Goal: Task Accomplishment & Management: Complete application form

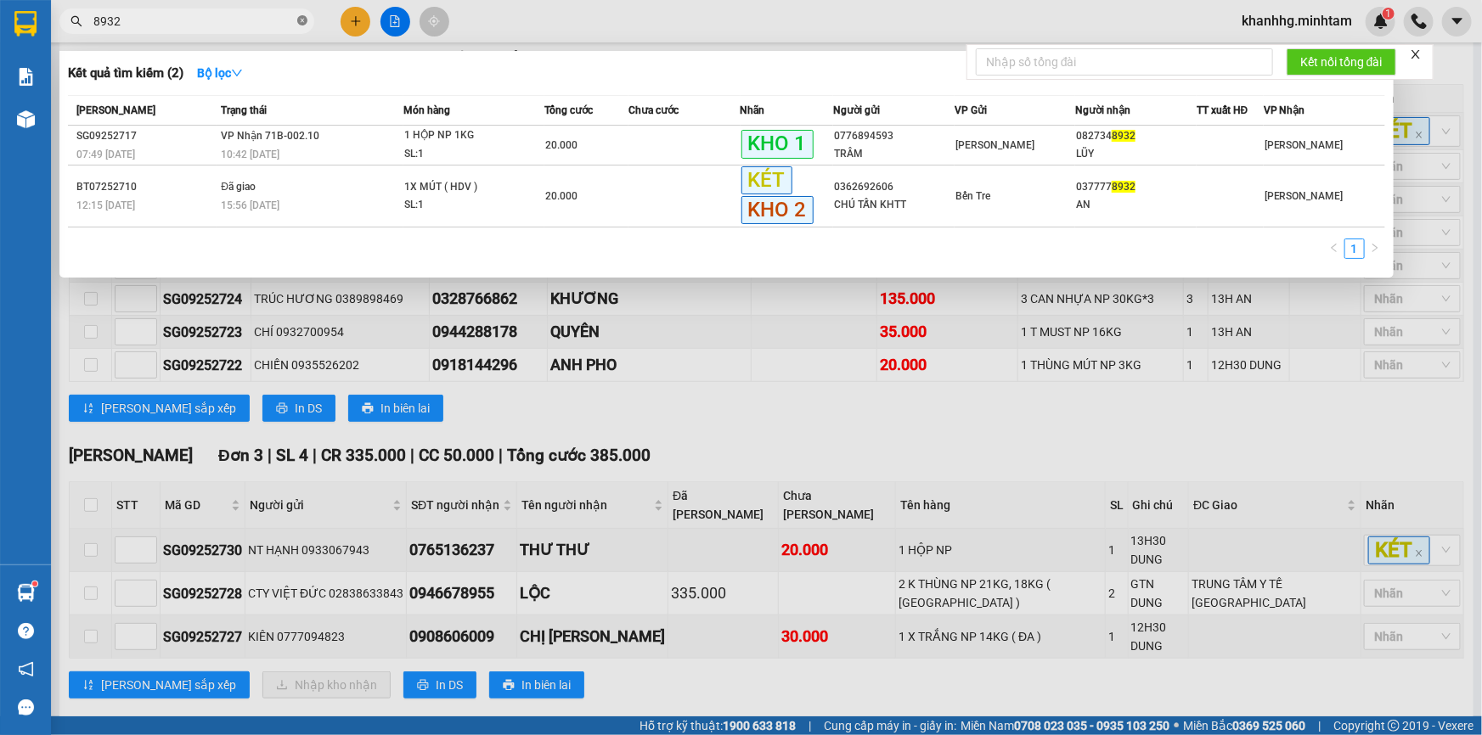
click at [304, 18] on icon "close-circle" at bounding box center [302, 20] width 10 height 10
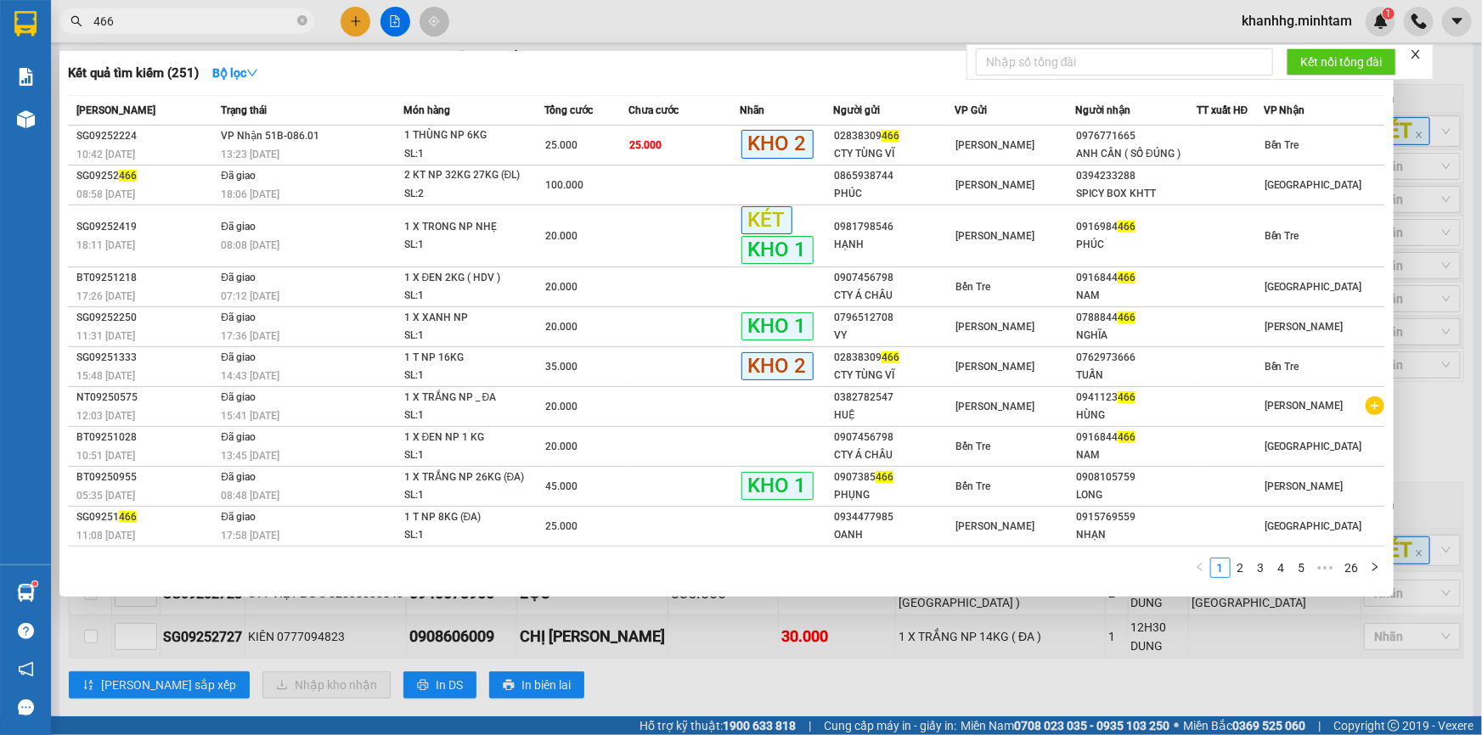
click at [91, 14] on span "466" at bounding box center [186, 20] width 255 height 25
click at [93, 18] on input "466" at bounding box center [193, 21] width 200 height 19
click at [242, 23] on input "466" at bounding box center [193, 21] width 200 height 19
type input "4"
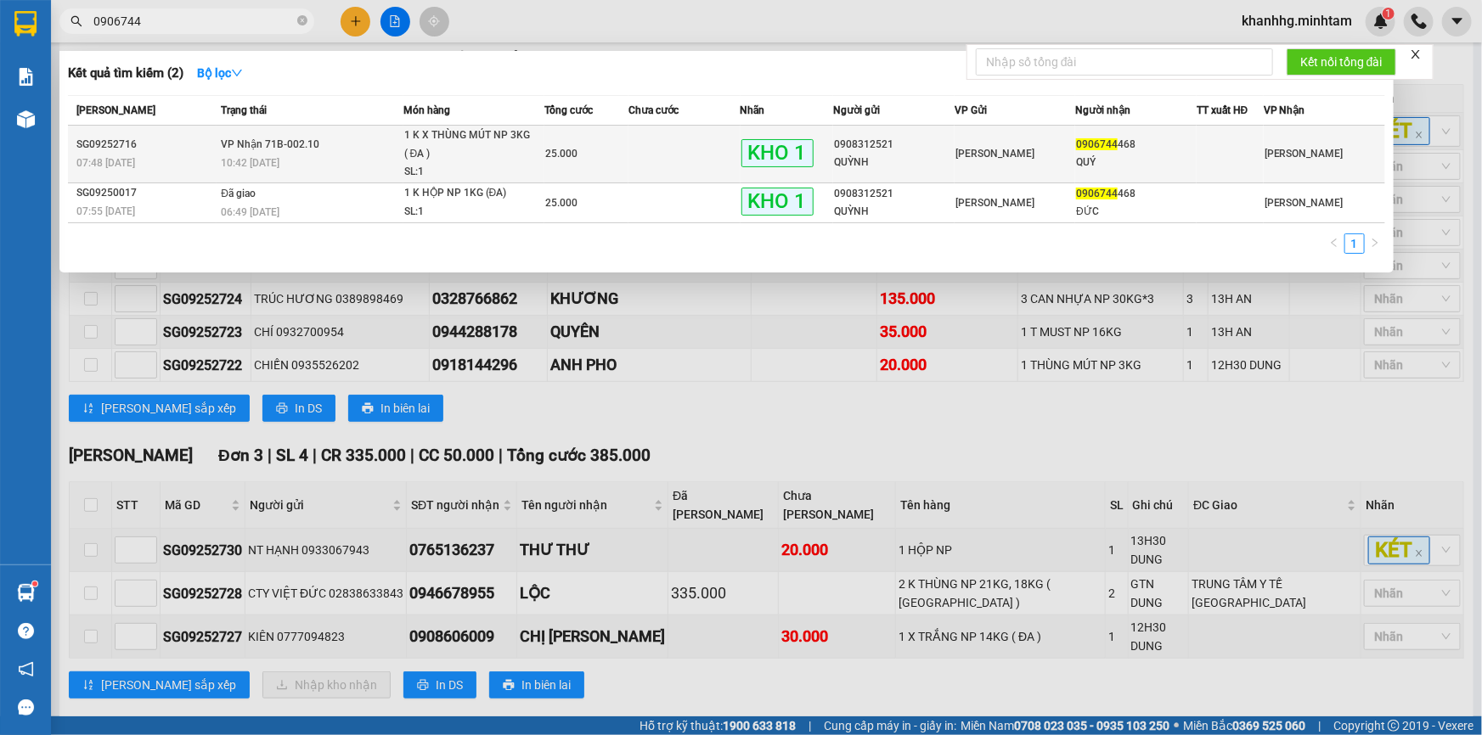
type input "0906744"
click at [1118, 141] on div "0906744 468" at bounding box center [1136, 145] width 120 height 18
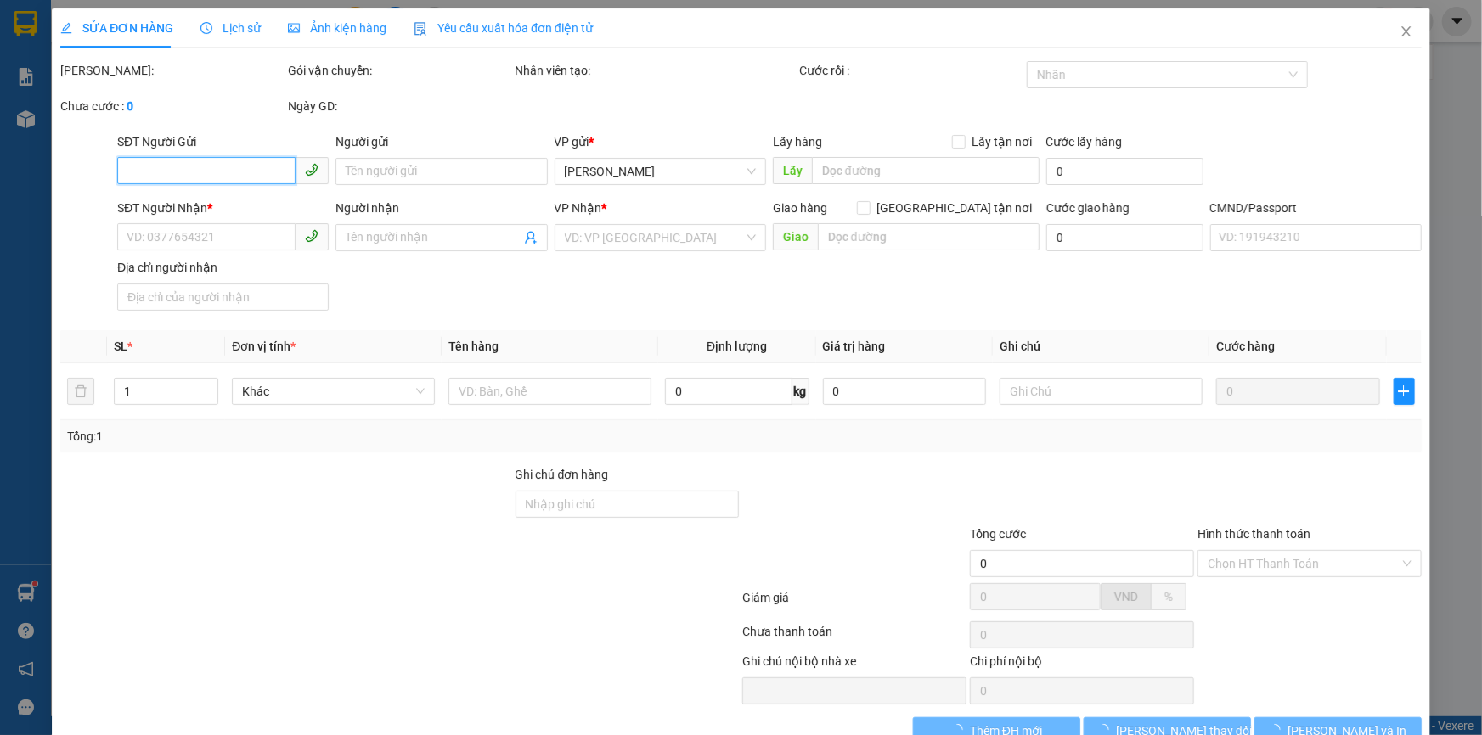
type input "0908312521"
type input "QUỲNH"
type input "0906744468"
type input "QUÝ"
type input "HCK +5 TCCG"
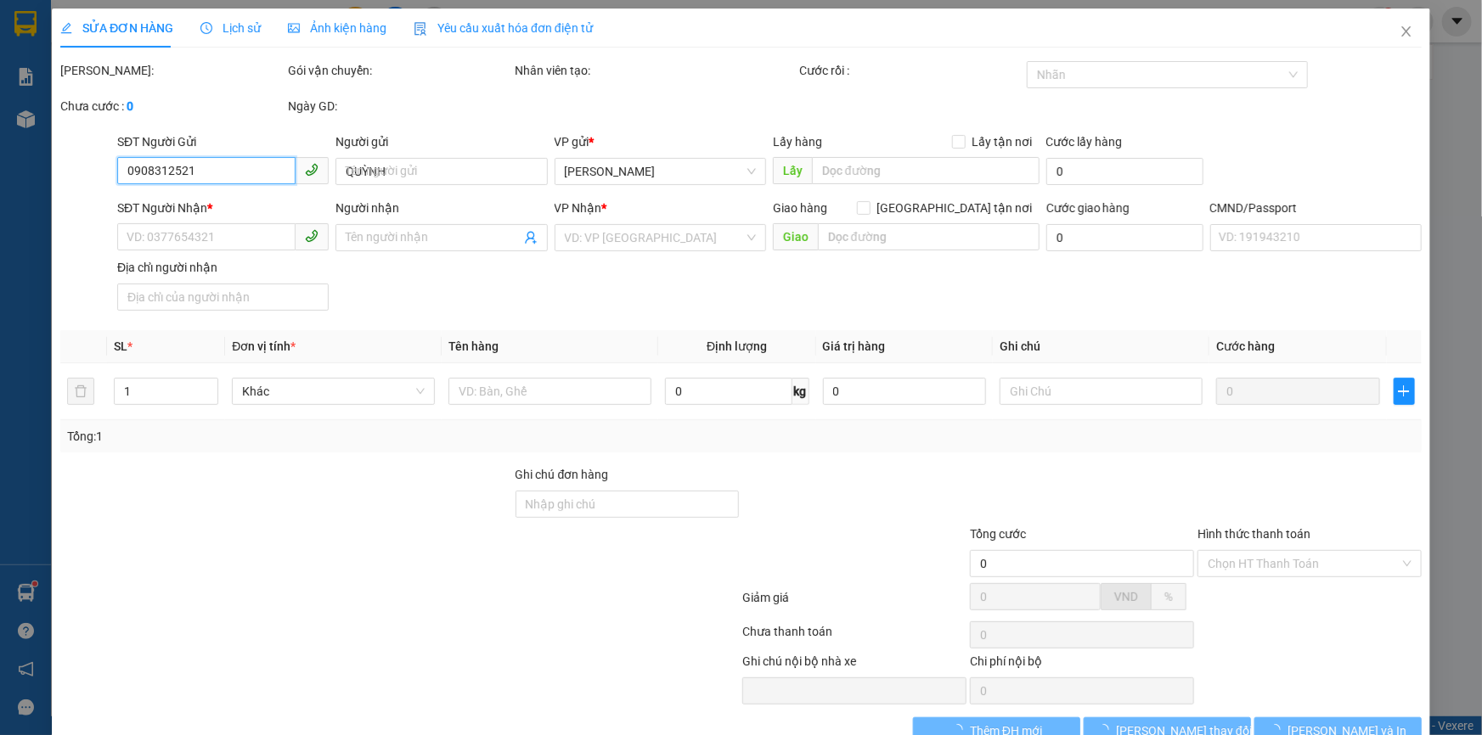
type input "25.000"
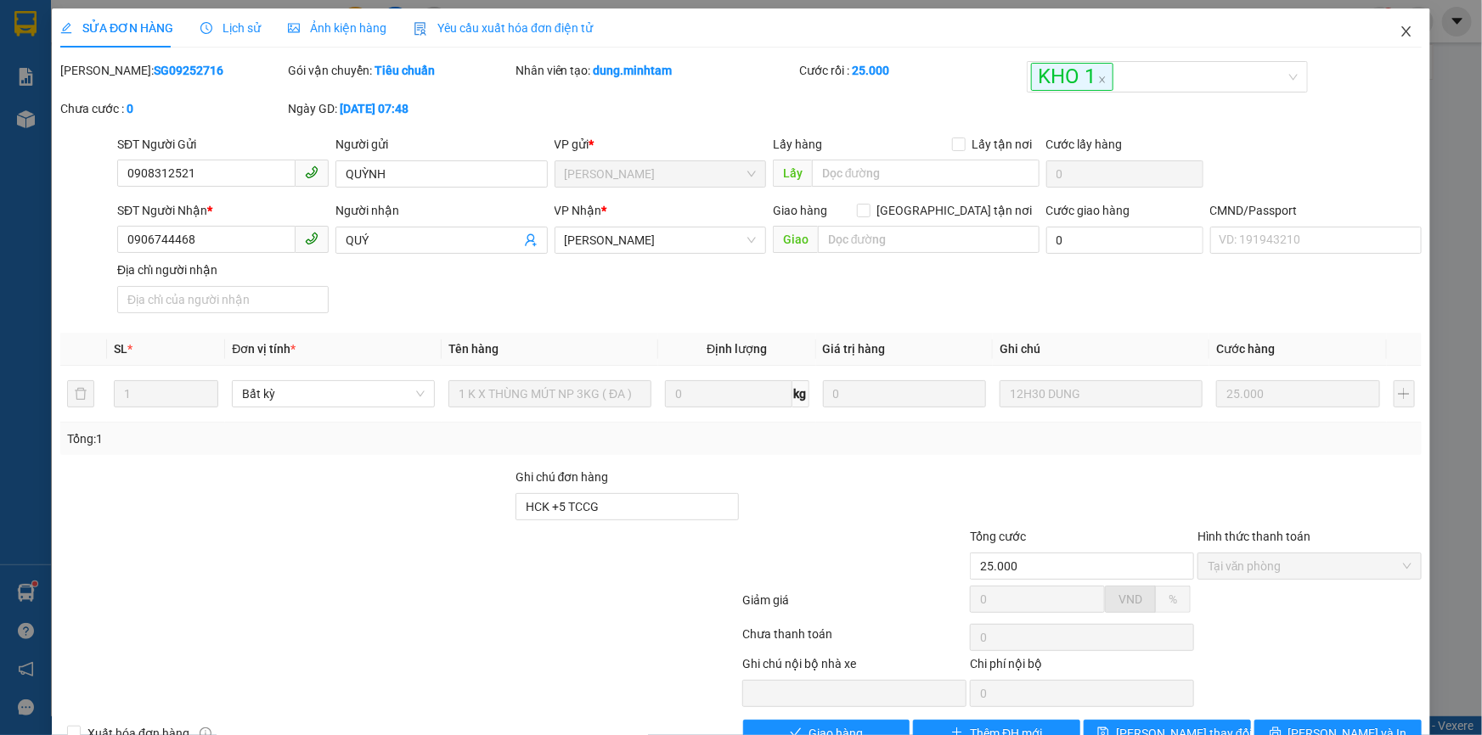
click at [1400, 31] on icon "close" at bounding box center [1407, 32] width 14 height 14
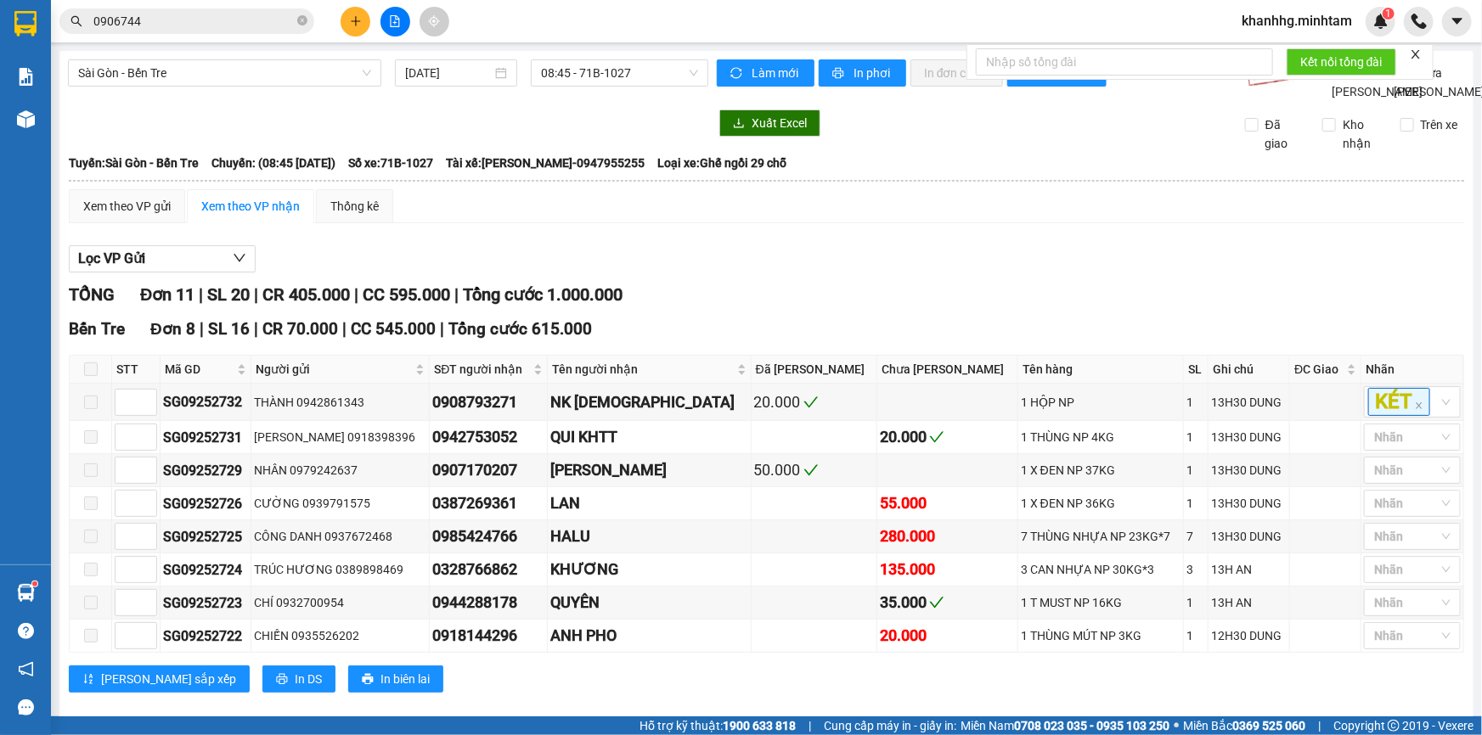
click at [179, 16] on input "0906744" at bounding box center [193, 21] width 200 height 19
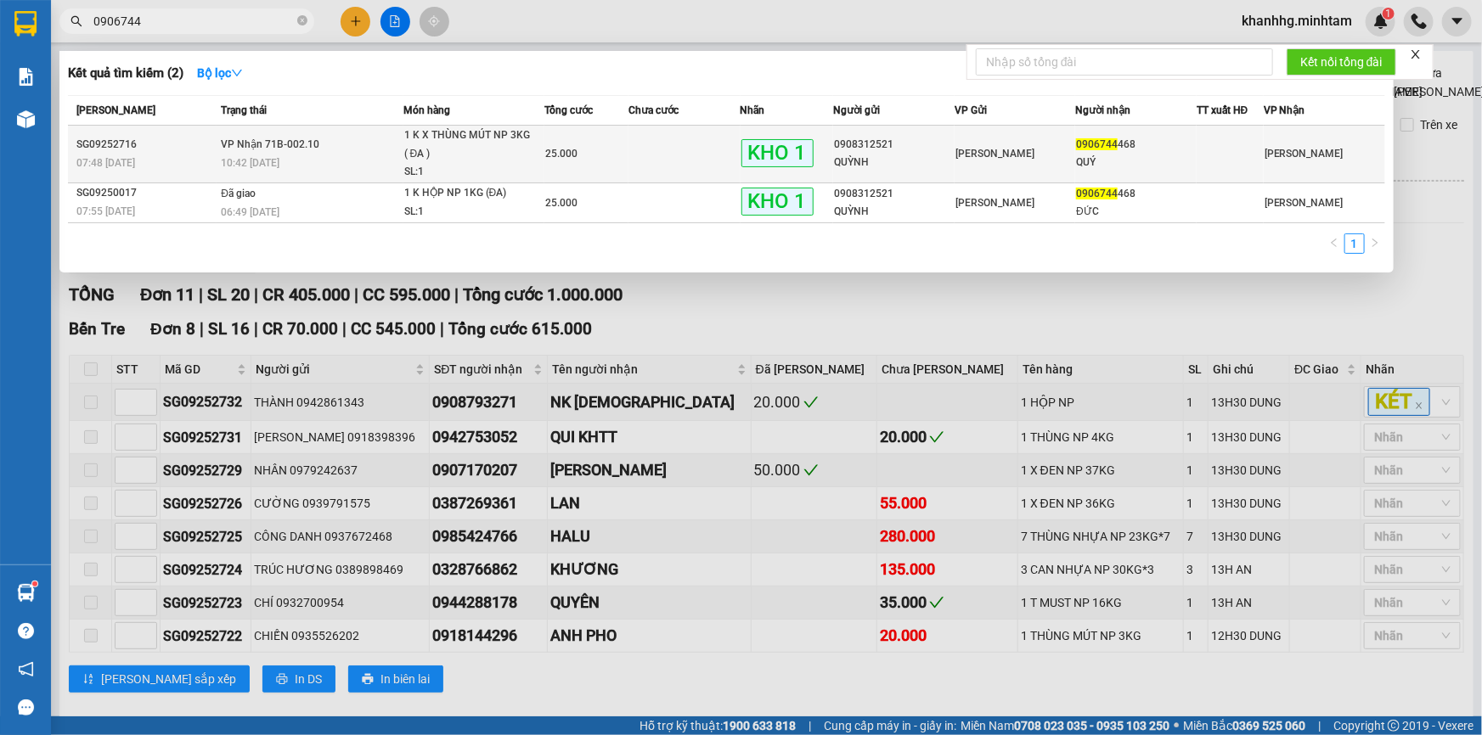
click at [1106, 151] on div "0906744 468" at bounding box center [1136, 145] width 120 height 18
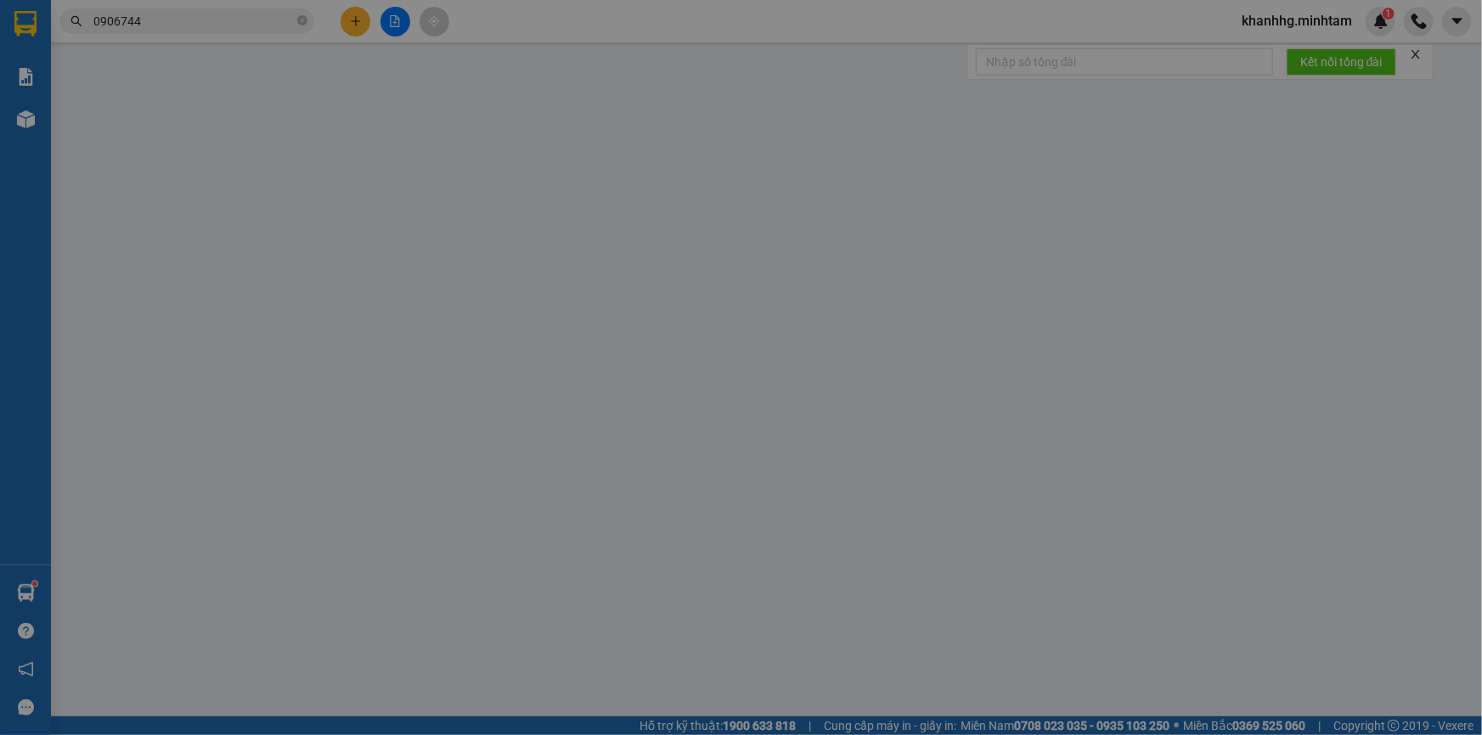
type input "0908312521"
type input "QUỲNH"
type input "0906744468"
type input "QUÝ"
type input "HCK +5 TCCG"
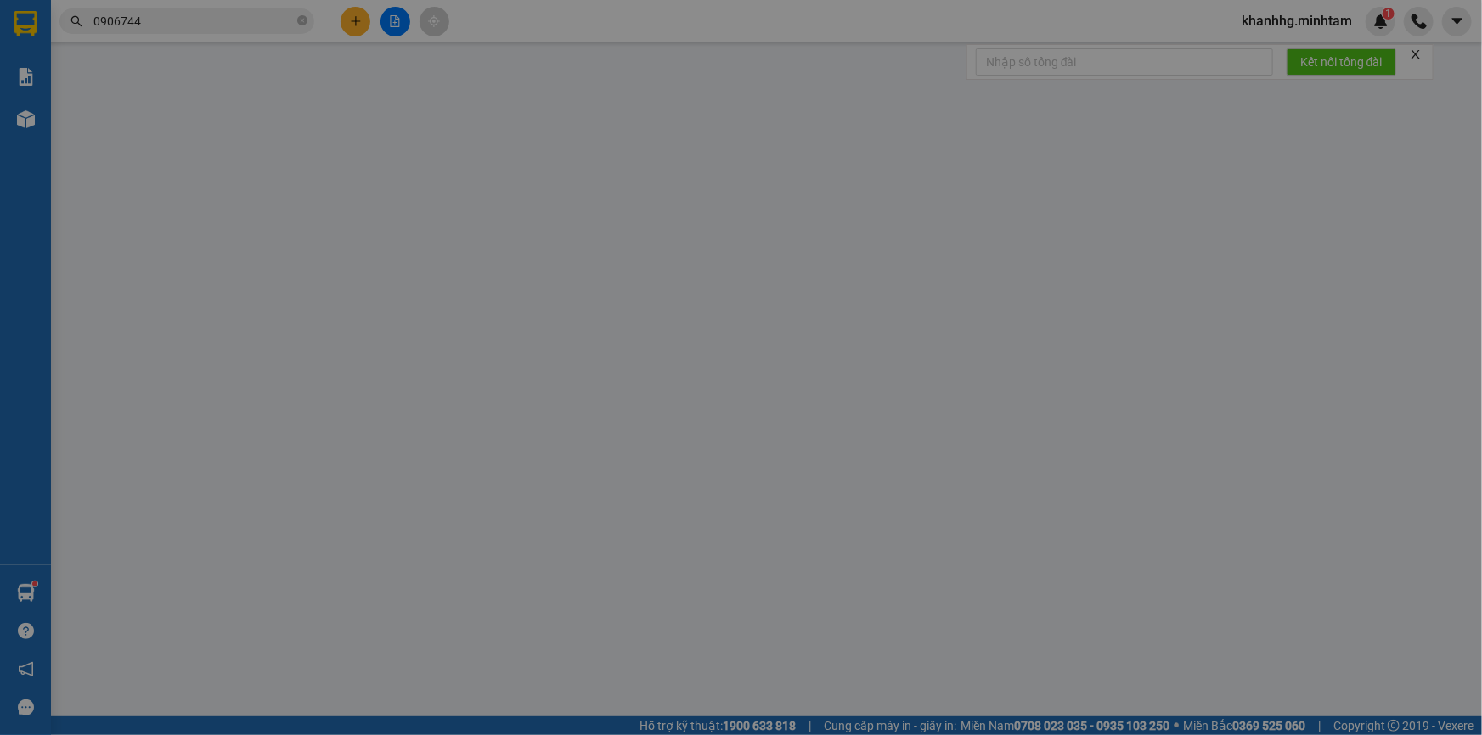
type input "25.000"
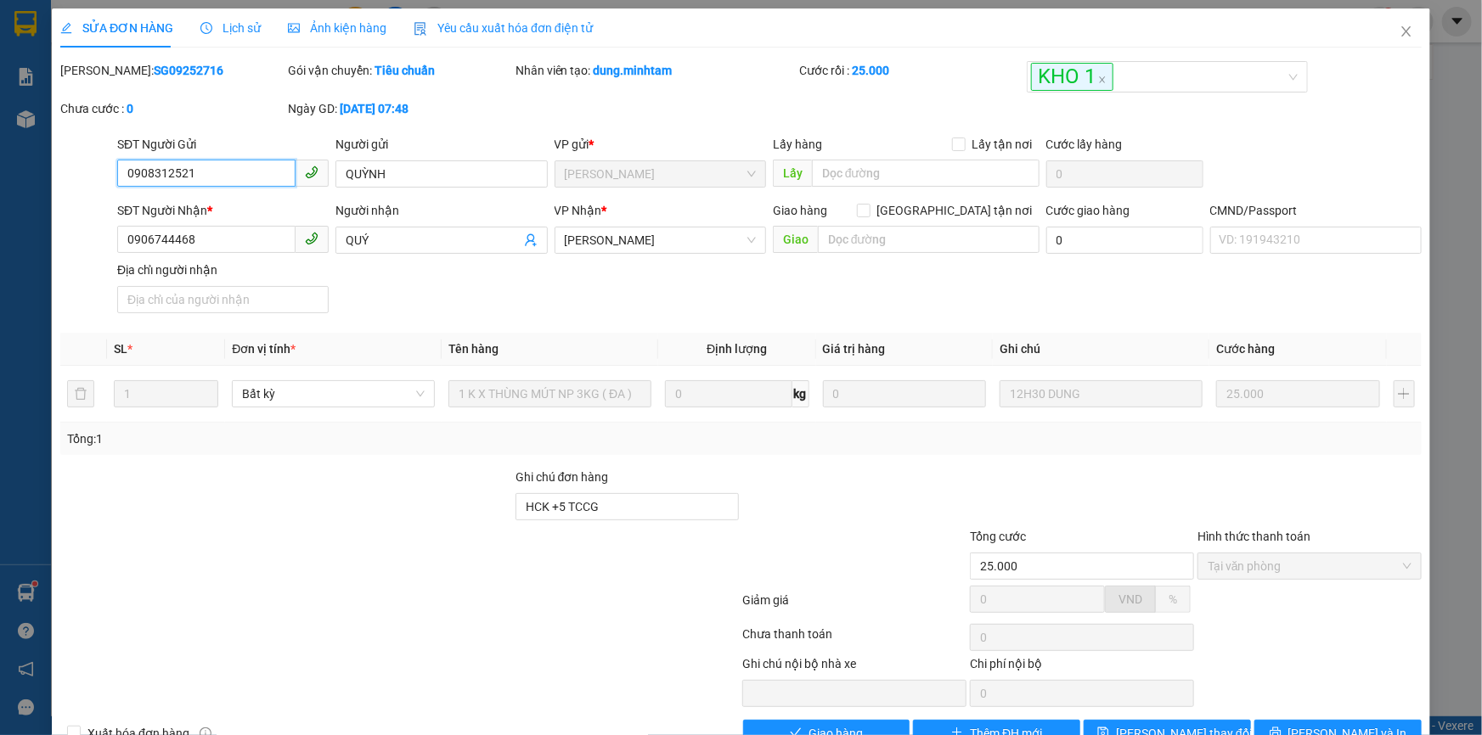
scroll to position [47, 0]
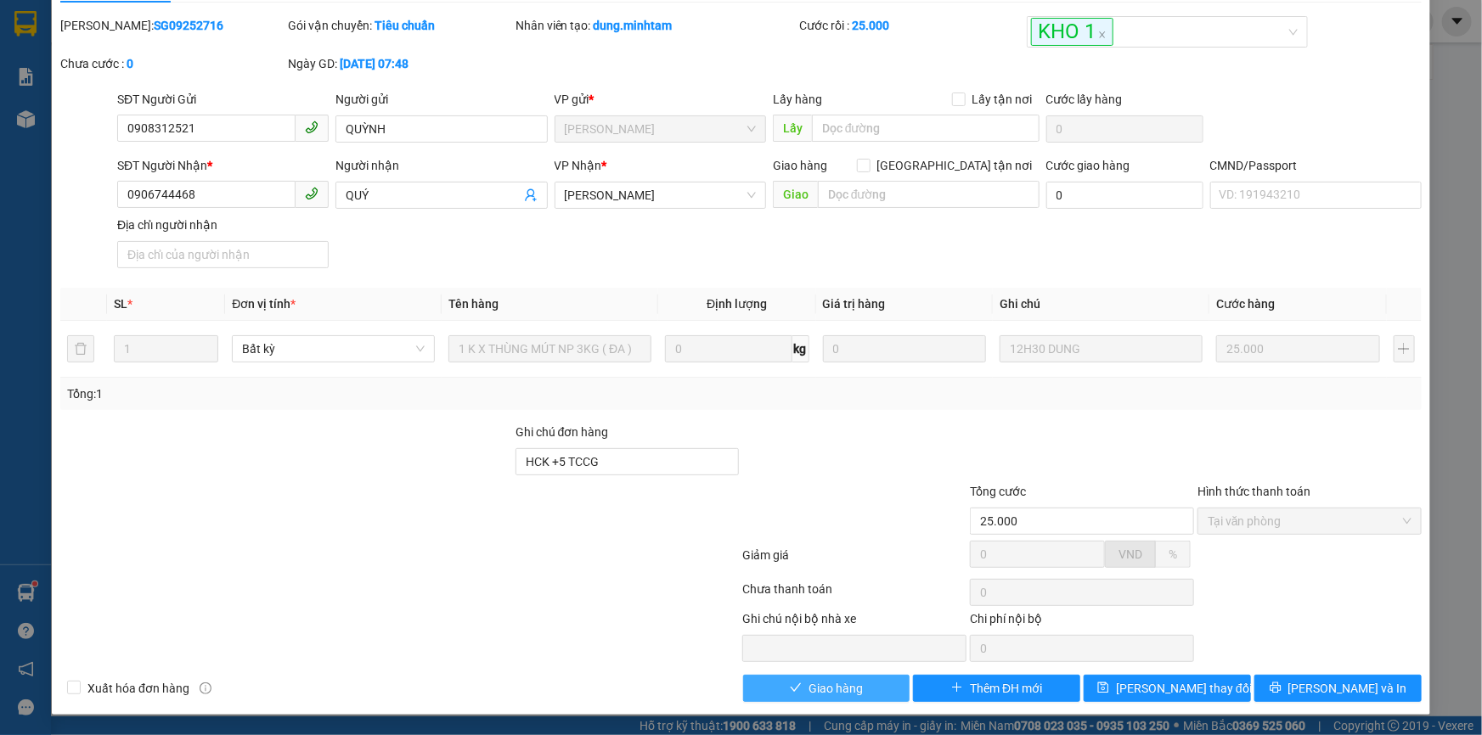
click at [809, 689] on span "Giao hàng" at bounding box center [836, 688] width 54 height 19
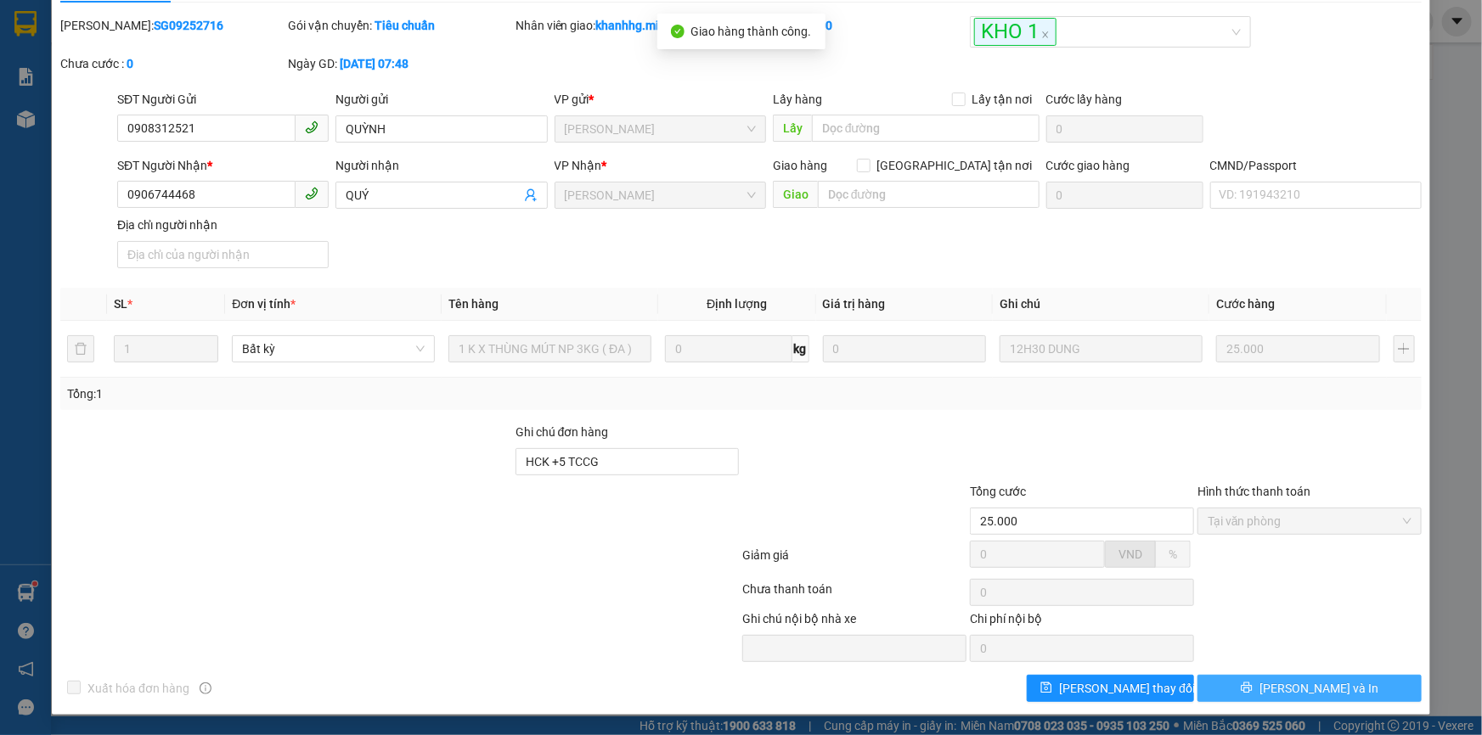
click at [1290, 685] on span "[PERSON_NAME] và In" at bounding box center [1319, 688] width 119 height 19
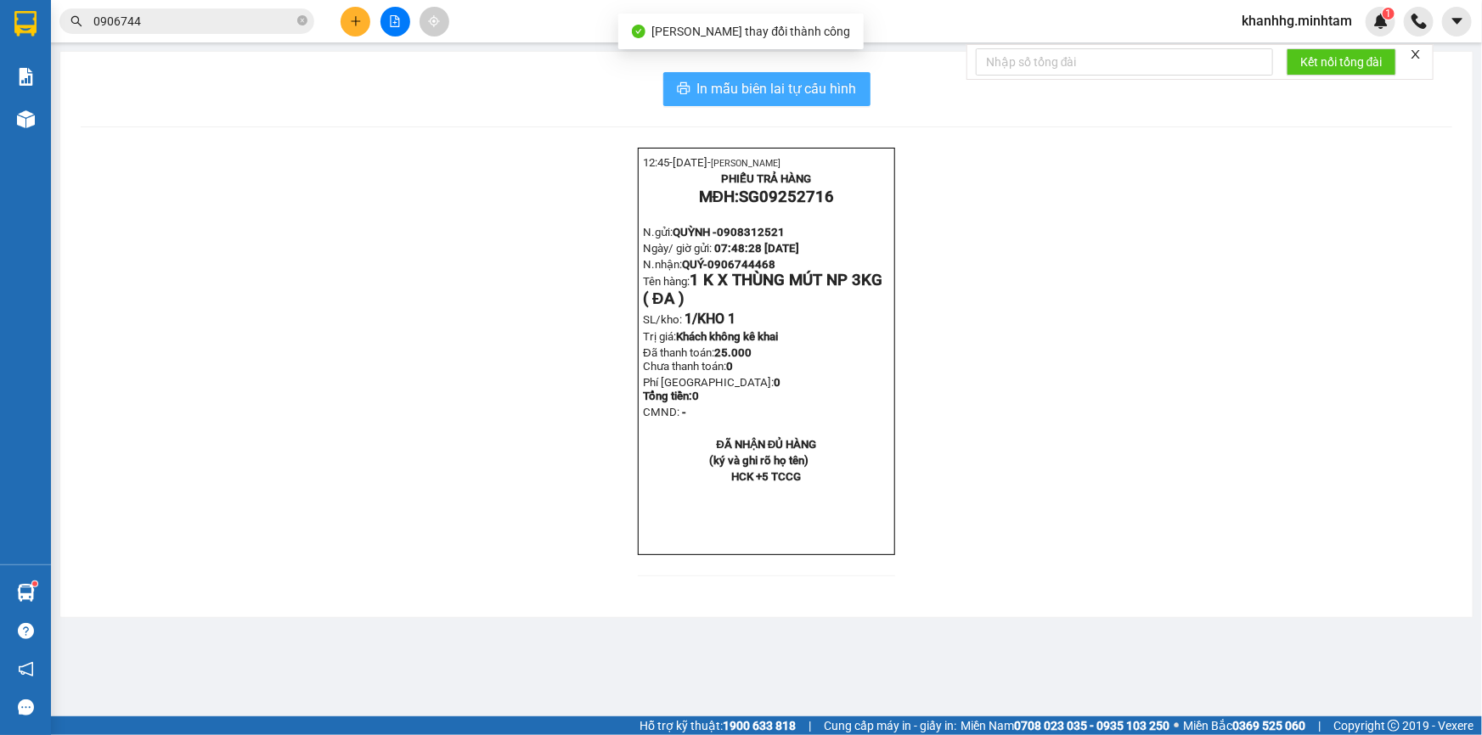
click at [748, 94] on span "In mẫu biên lai tự cấu hình" at bounding box center [777, 88] width 160 height 21
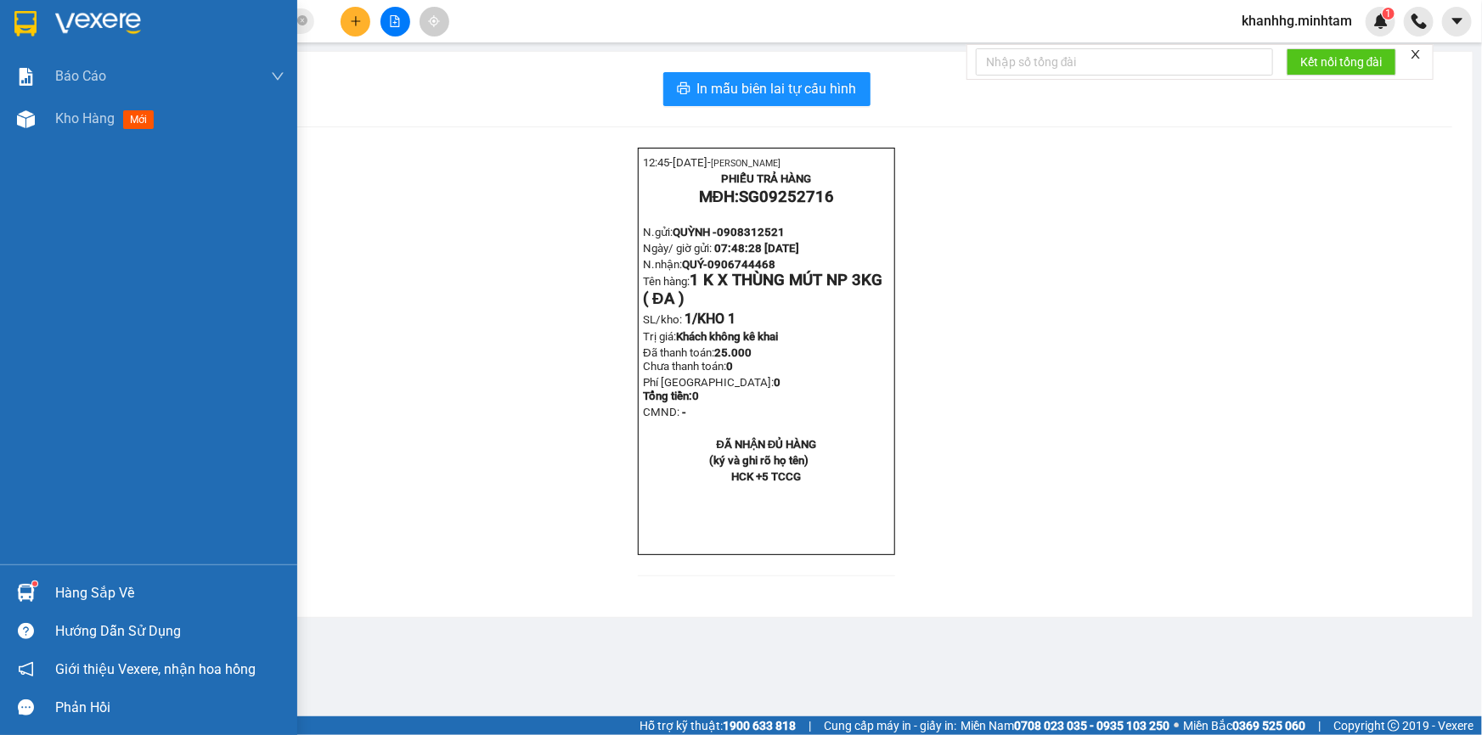
click at [74, 600] on div "Hàng sắp về" at bounding box center [169, 593] width 229 height 25
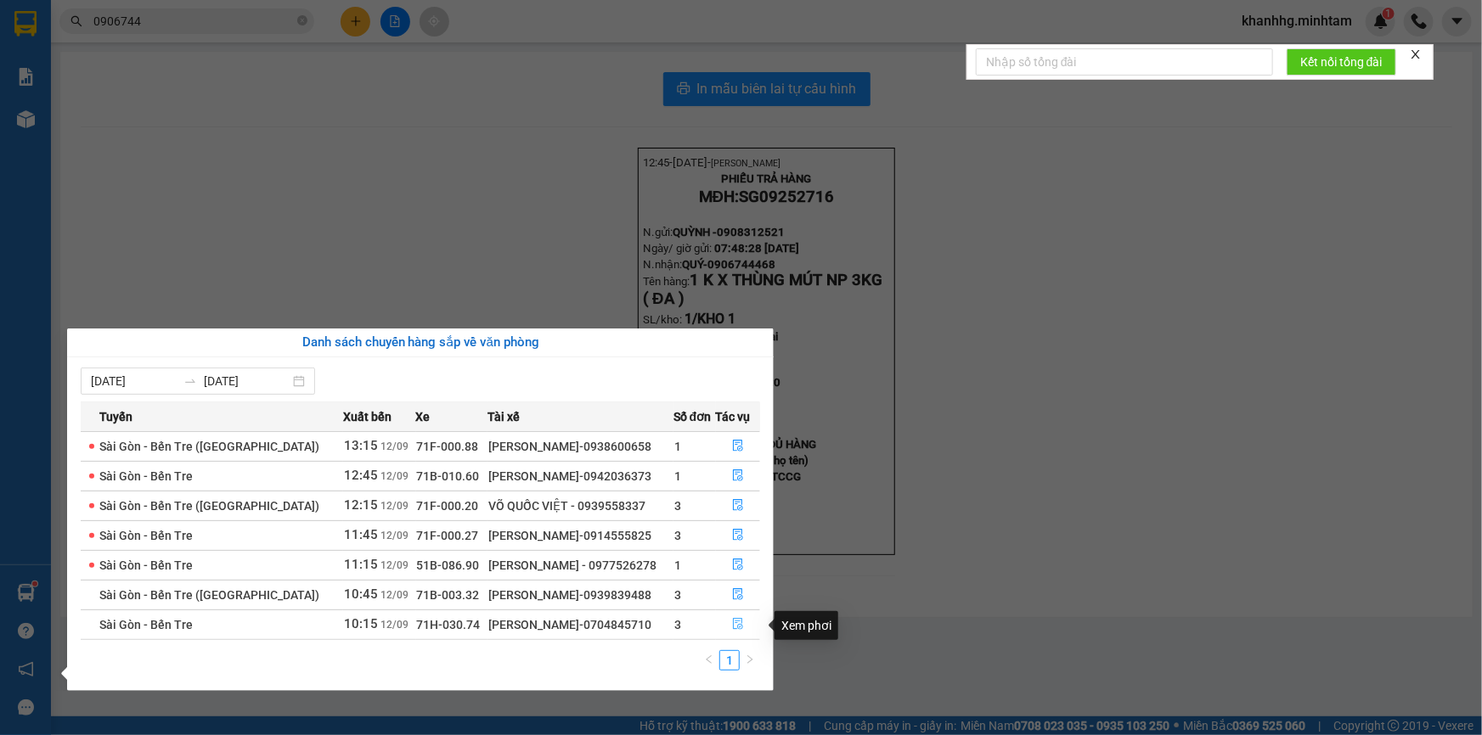
click at [735, 623] on icon "file-done" at bounding box center [738, 624] width 12 height 12
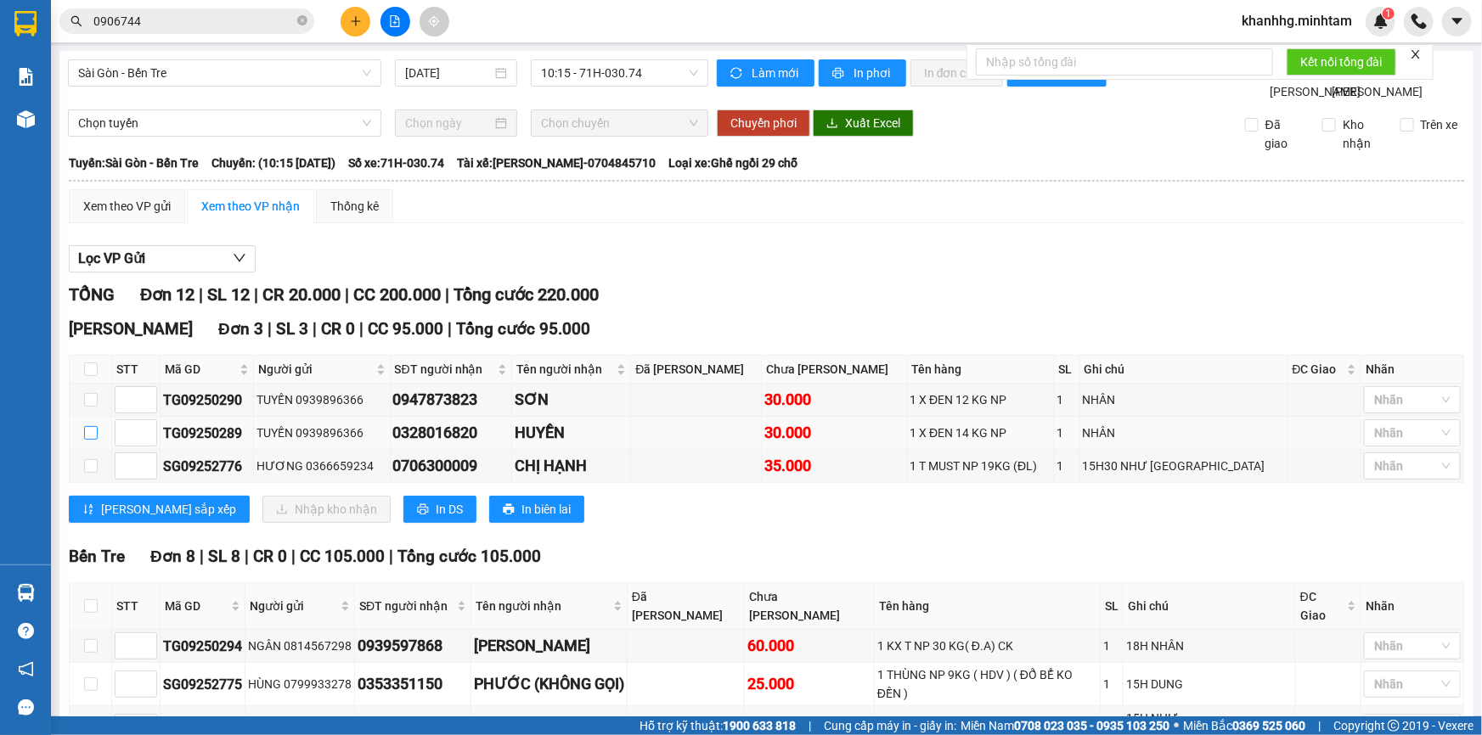
click at [93, 440] on input "checkbox" at bounding box center [91, 433] width 14 height 14
checkbox input "true"
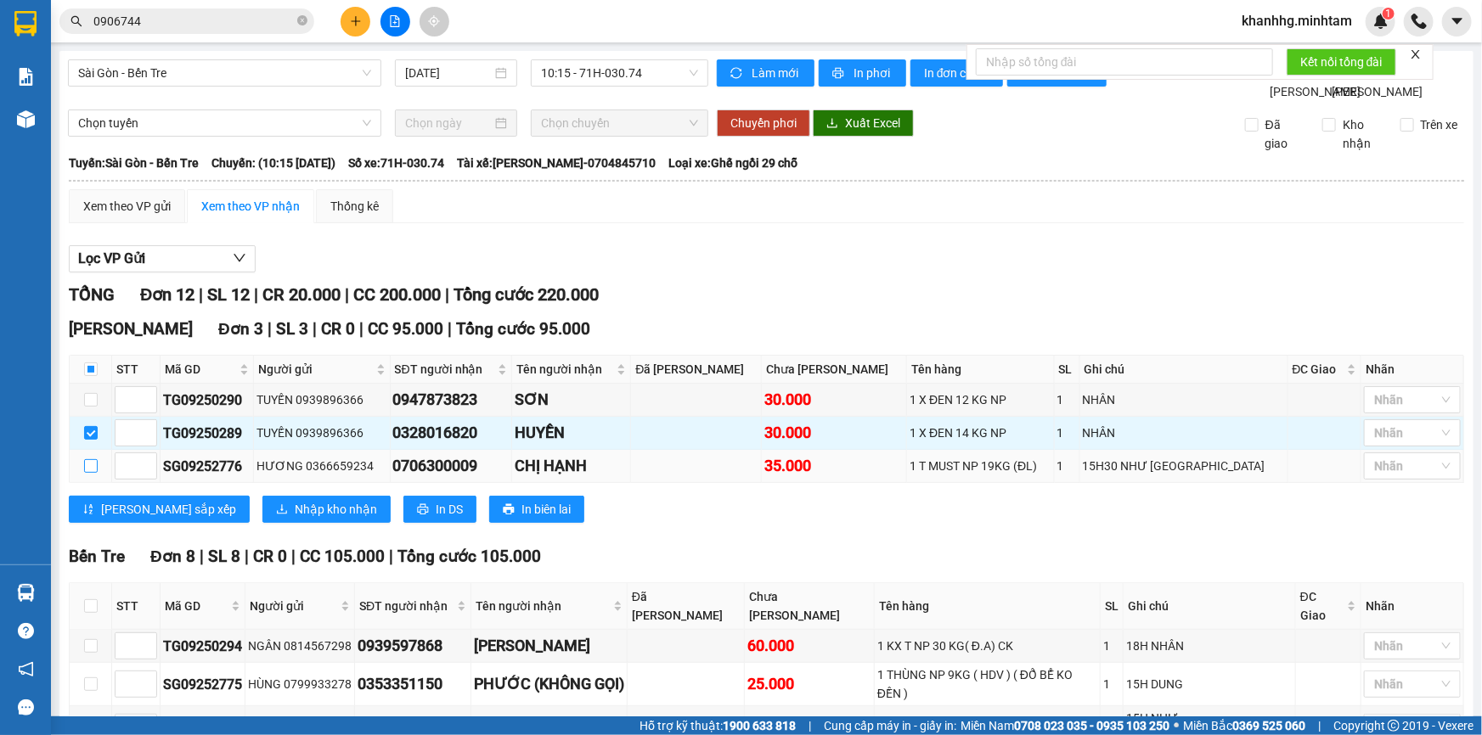
click at [84, 473] on input "checkbox" at bounding box center [91, 466] width 14 height 14
checkbox input "true"
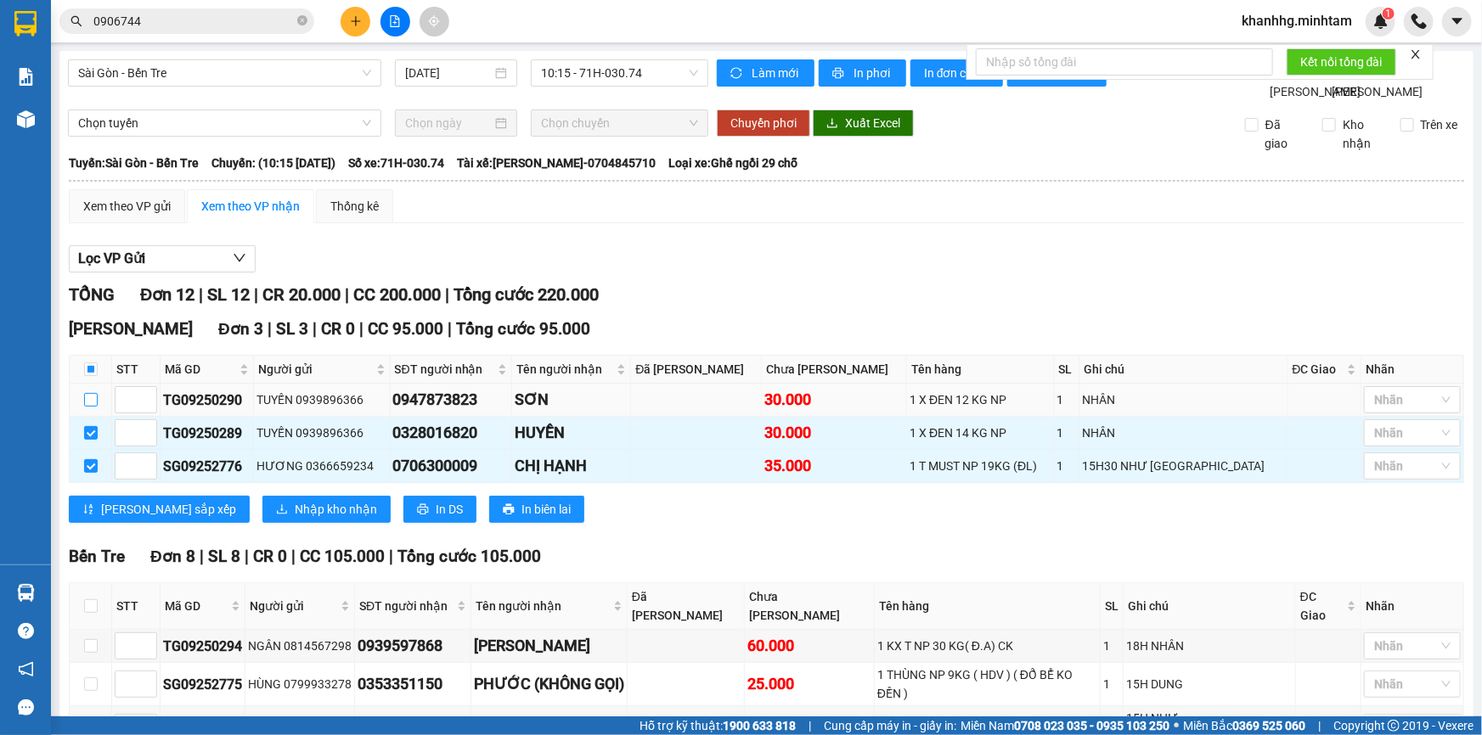
click at [86, 407] on input "checkbox" at bounding box center [91, 400] width 14 height 14
checkbox input "true"
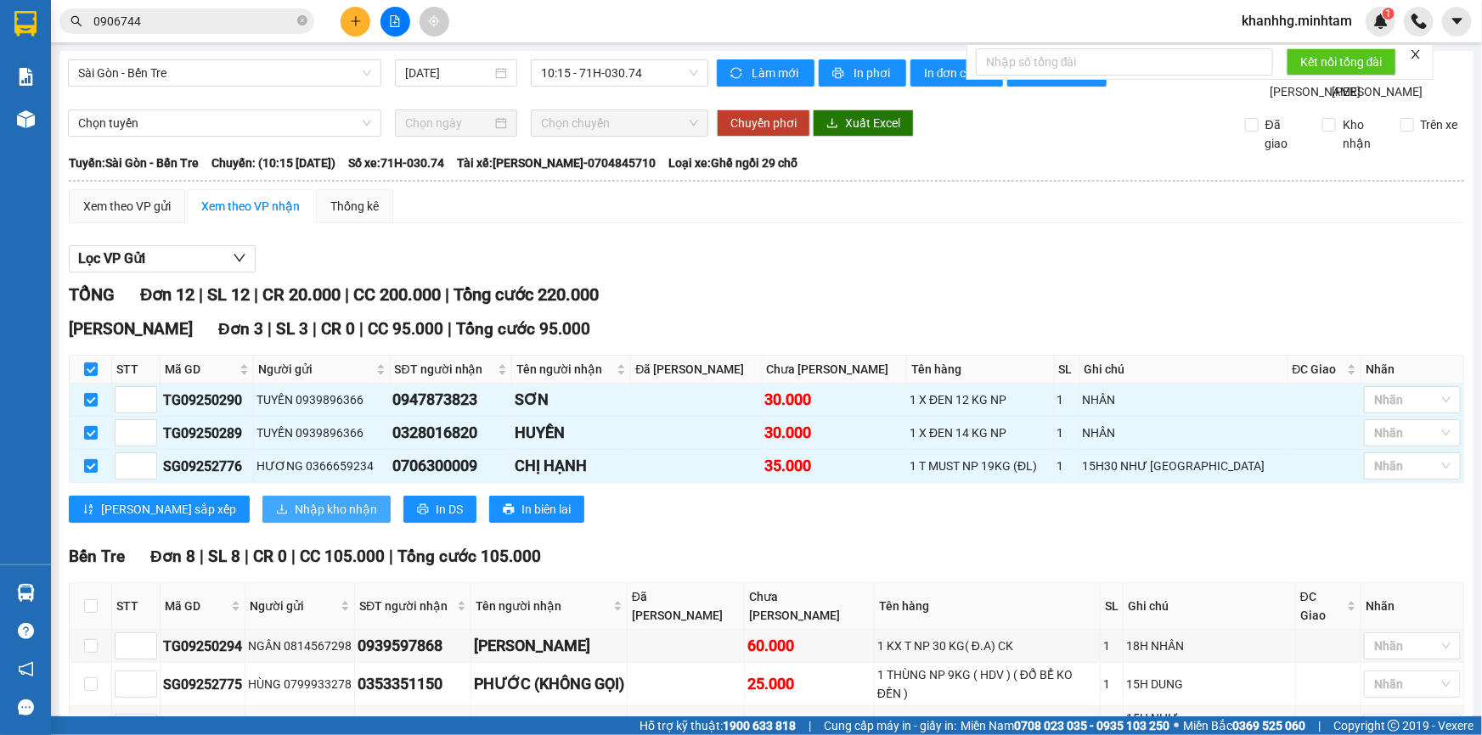
click at [295, 519] on span "Nhập kho nhận" at bounding box center [336, 509] width 82 height 19
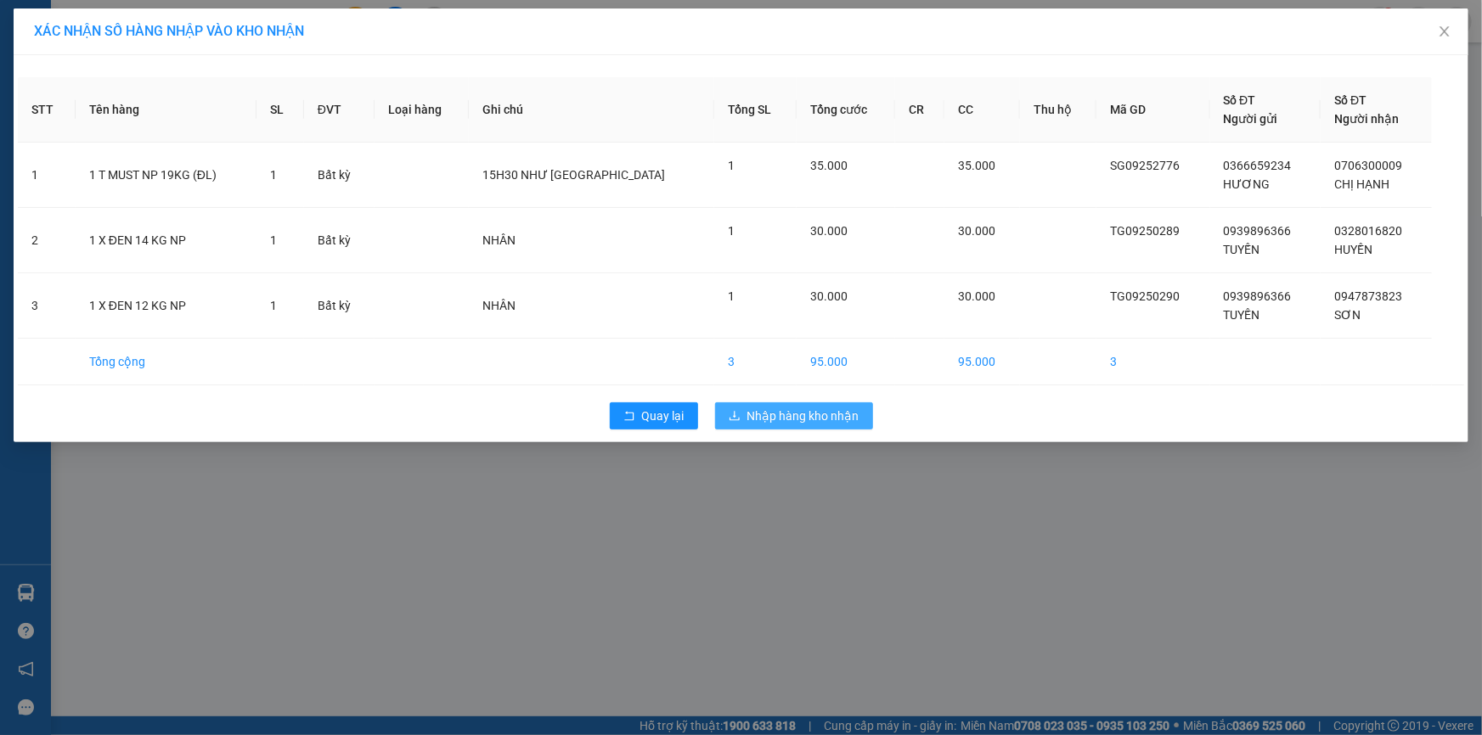
click at [812, 410] on span "Nhập hàng kho nhận" at bounding box center [803, 416] width 112 height 19
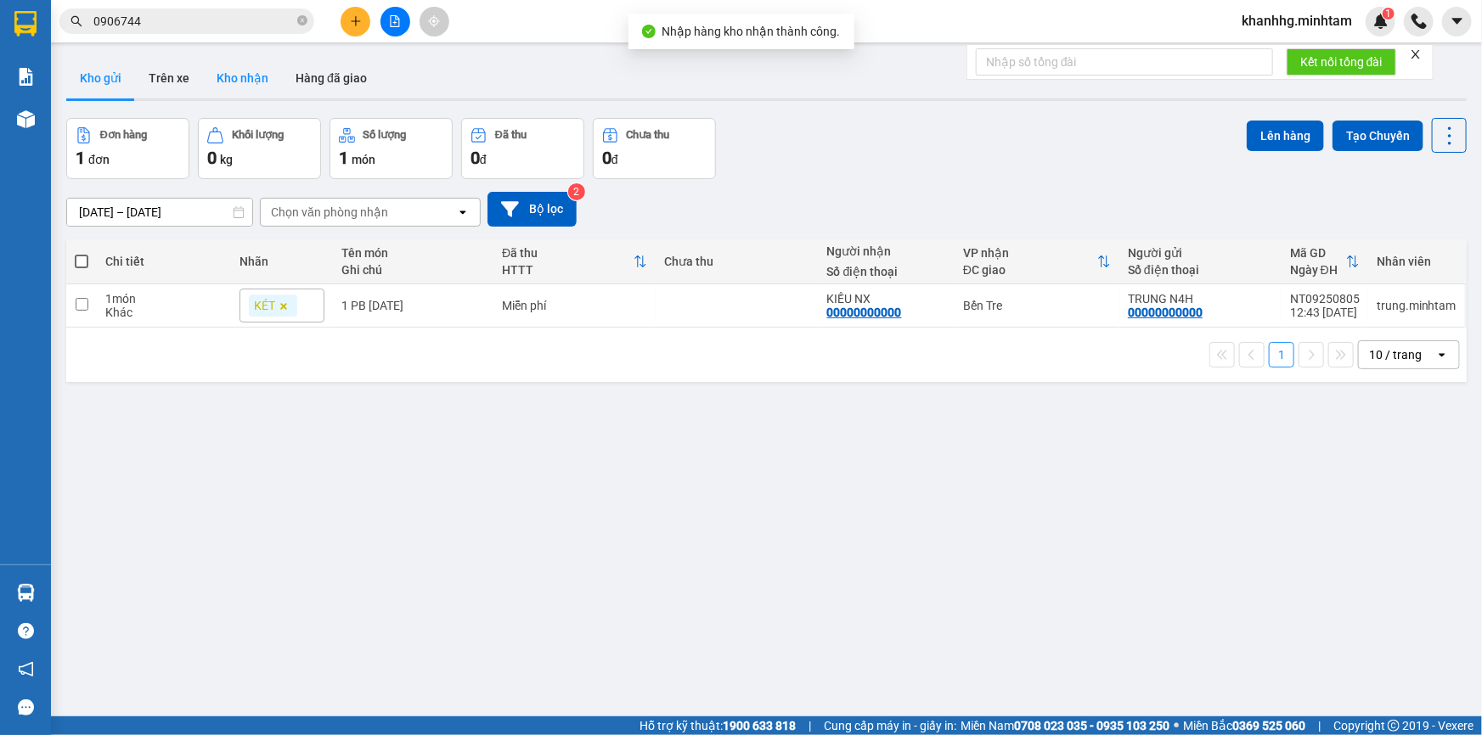
click at [226, 80] on button "Kho nhận" at bounding box center [242, 78] width 79 height 41
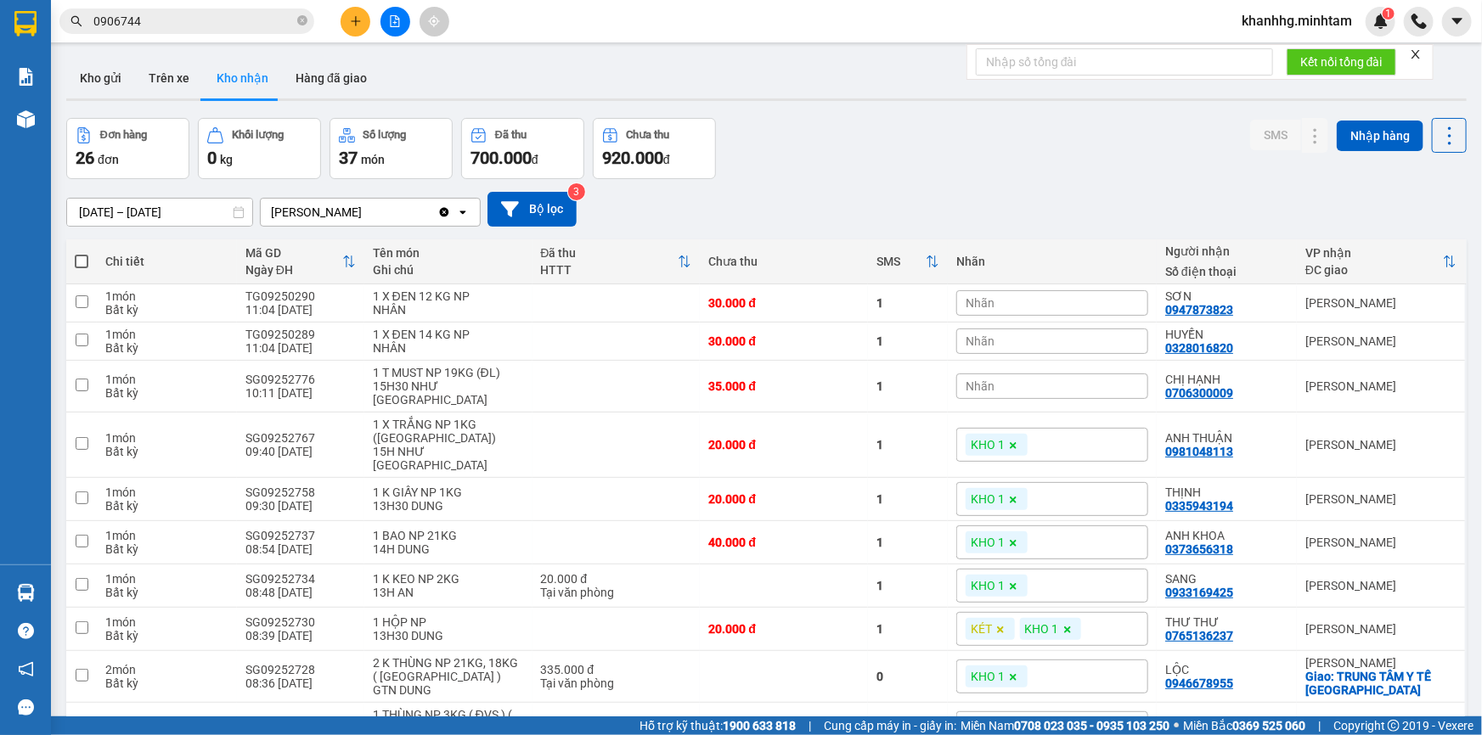
click at [1009, 301] on div "Nhãn" at bounding box center [1052, 302] width 192 height 25
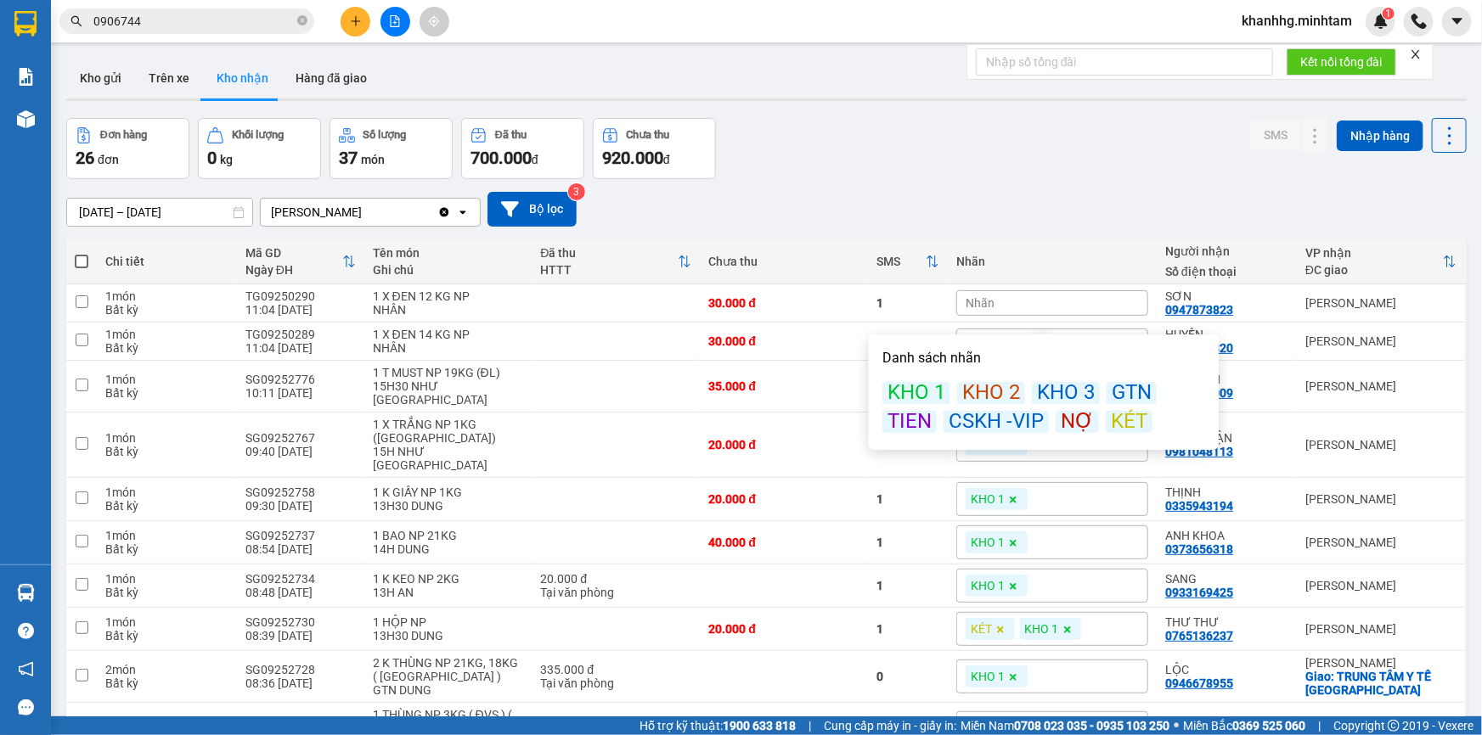
click at [942, 384] on div "KHO 1" at bounding box center [916, 393] width 68 height 22
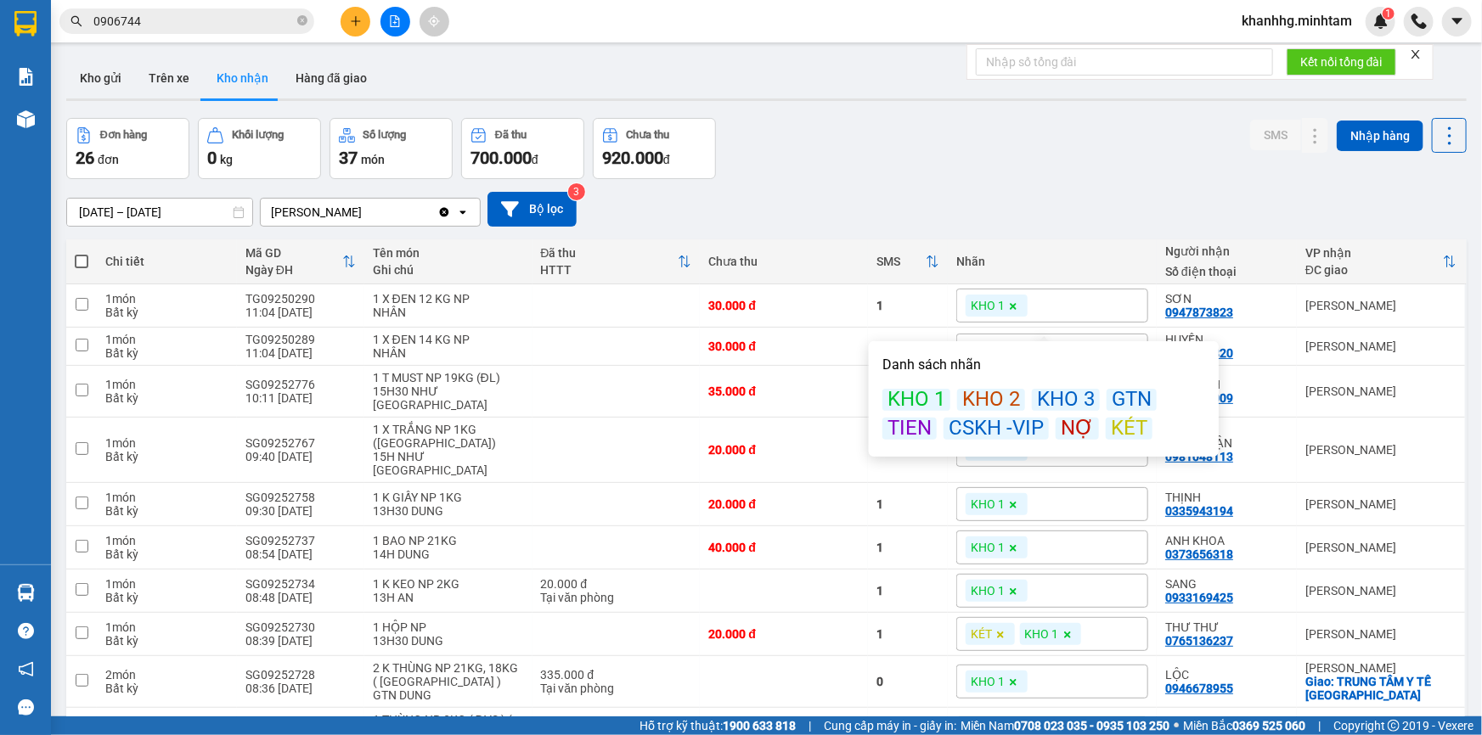
click at [1012, 129] on div "Đơn hàng 26 đơn Khối lượng 0 kg Số lượng 37 món Đã thu 700.000 đ Chưa thu 920.0…" at bounding box center [766, 148] width 1400 height 61
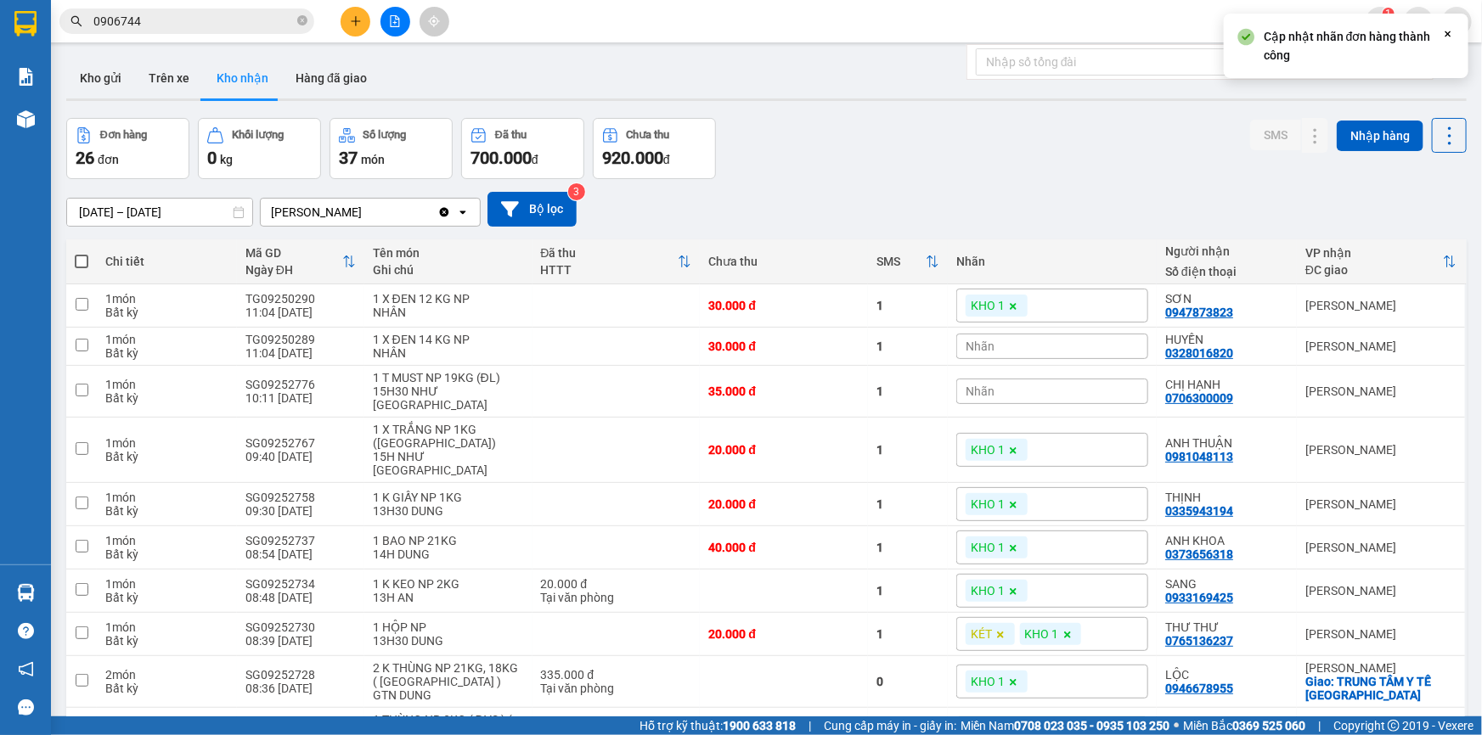
click at [986, 352] on div "Nhãn" at bounding box center [1052, 346] width 192 height 25
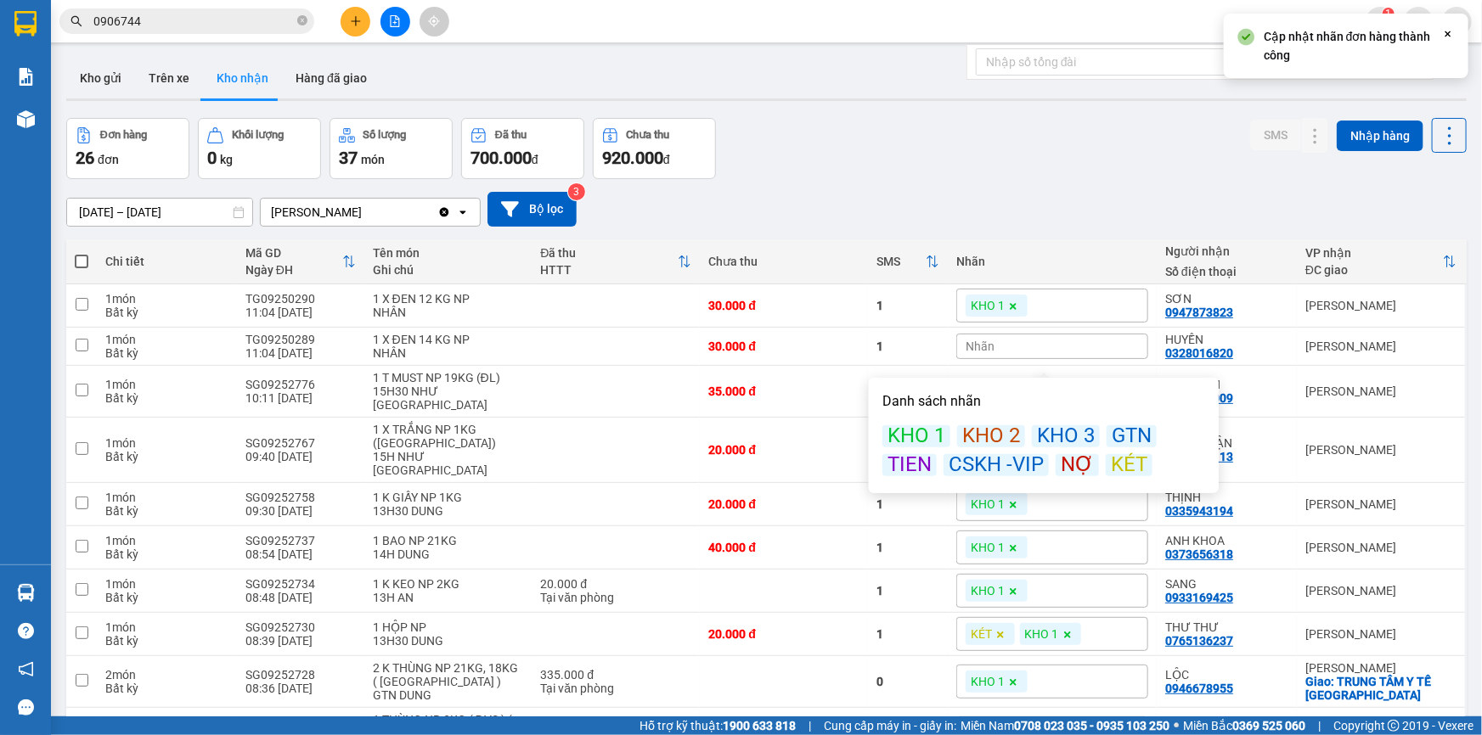
click at [940, 434] on div "KHO 1" at bounding box center [916, 437] width 68 height 22
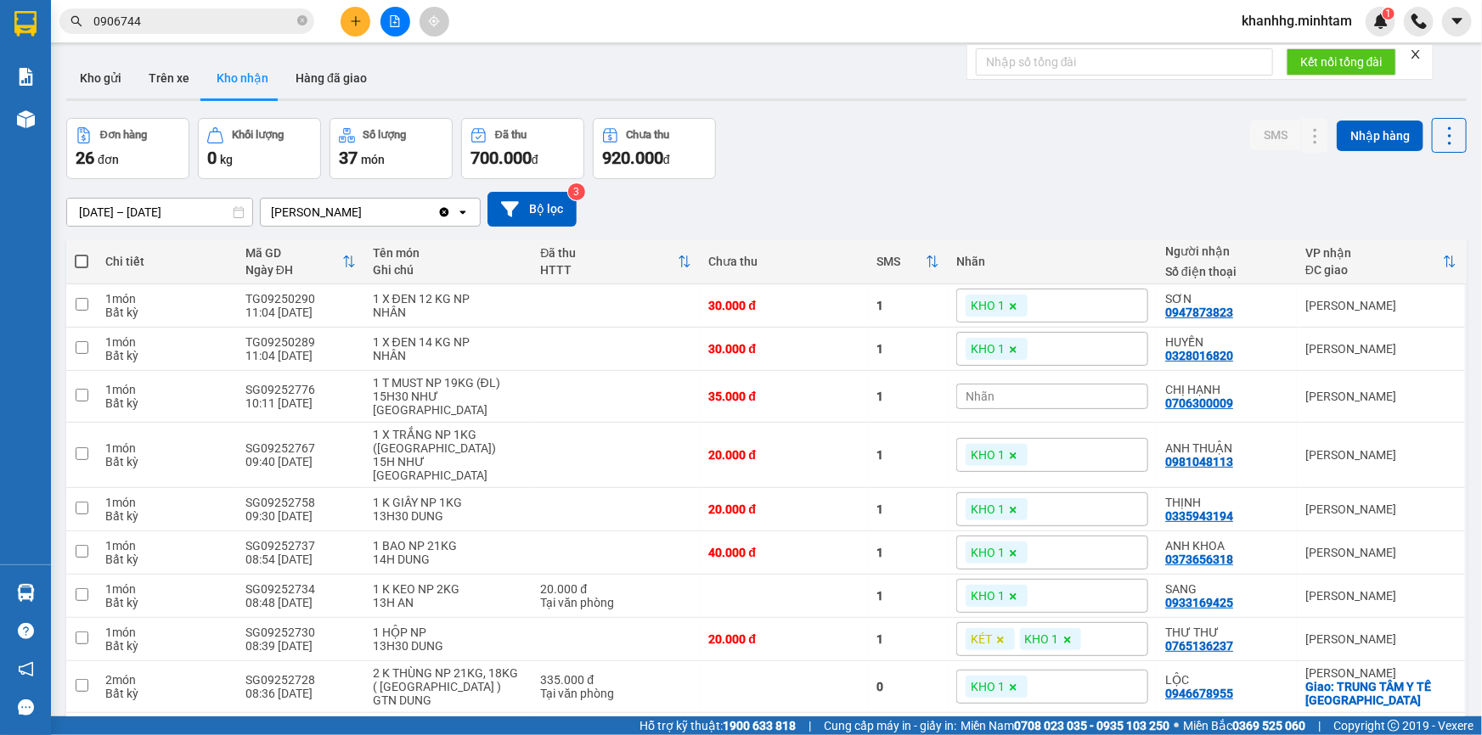
click at [978, 156] on div "Đơn hàng 26 đơn Khối lượng 0 kg Số lượng 37 món Đã thu 700.000 đ Chưa thu 920.0…" at bounding box center [766, 148] width 1400 height 61
click at [1007, 396] on div "Nhãn" at bounding box center [1052, 396] width 192 height 25
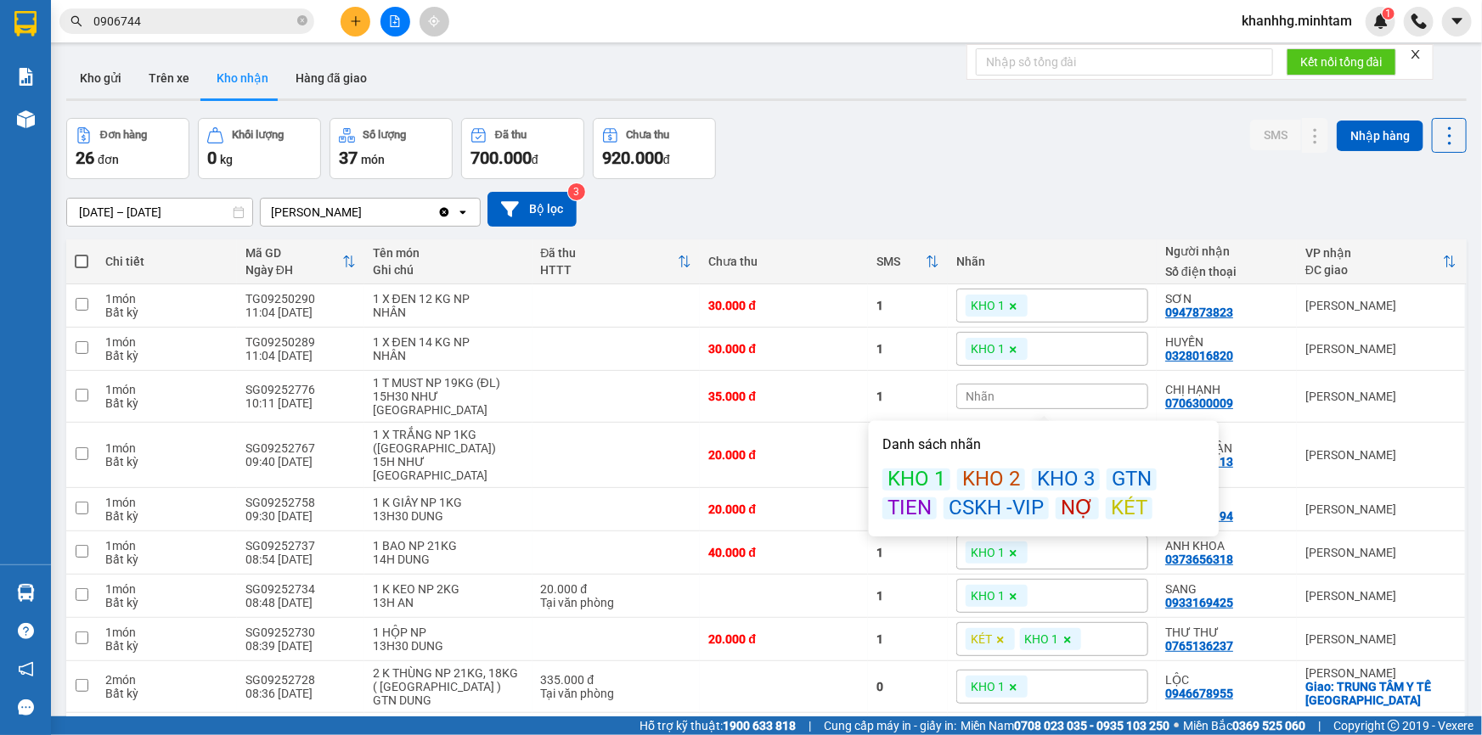
click at [934, 482] on div "KHO 1" at bounding box center [916, 480] width 68 height 22
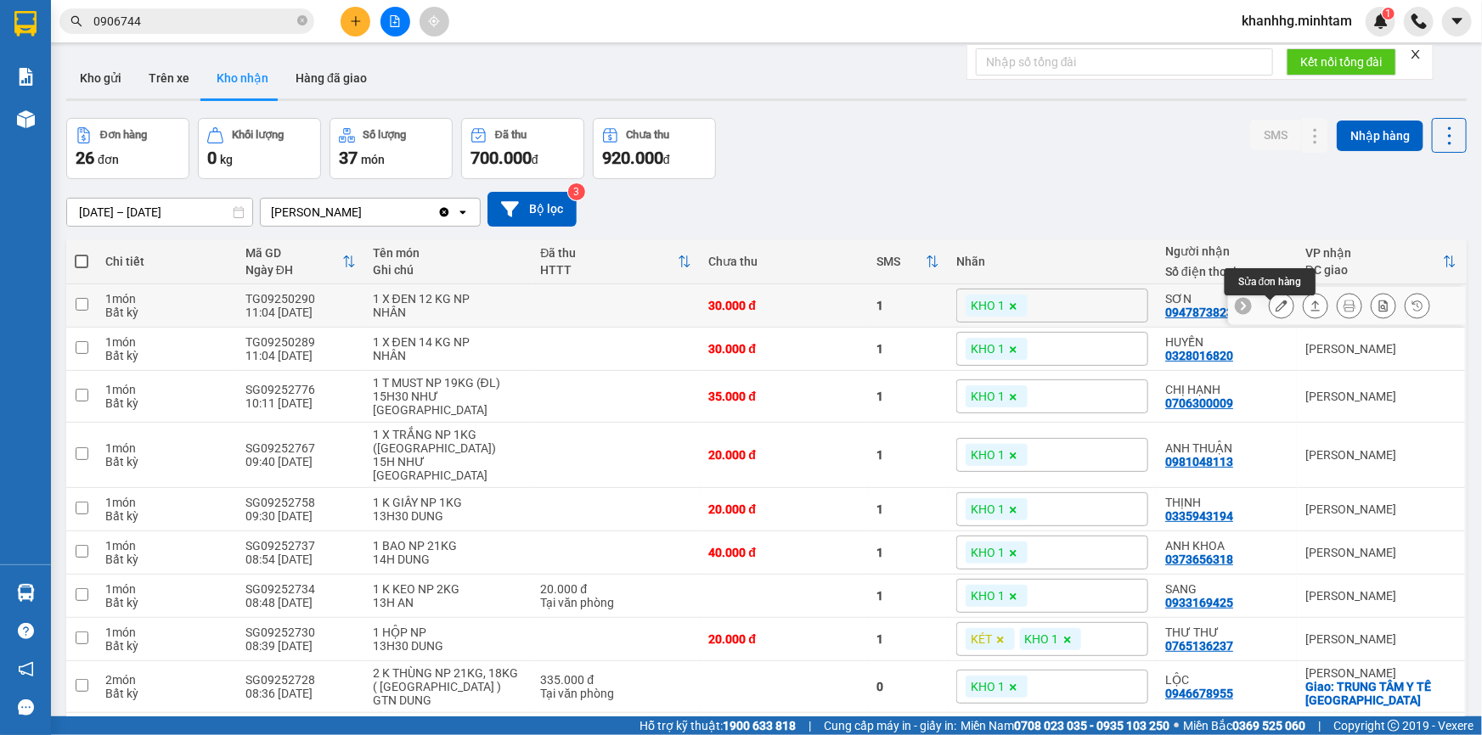
click at [1276, 309] on icon at bounding box center [1282, 306] width 12 height 12
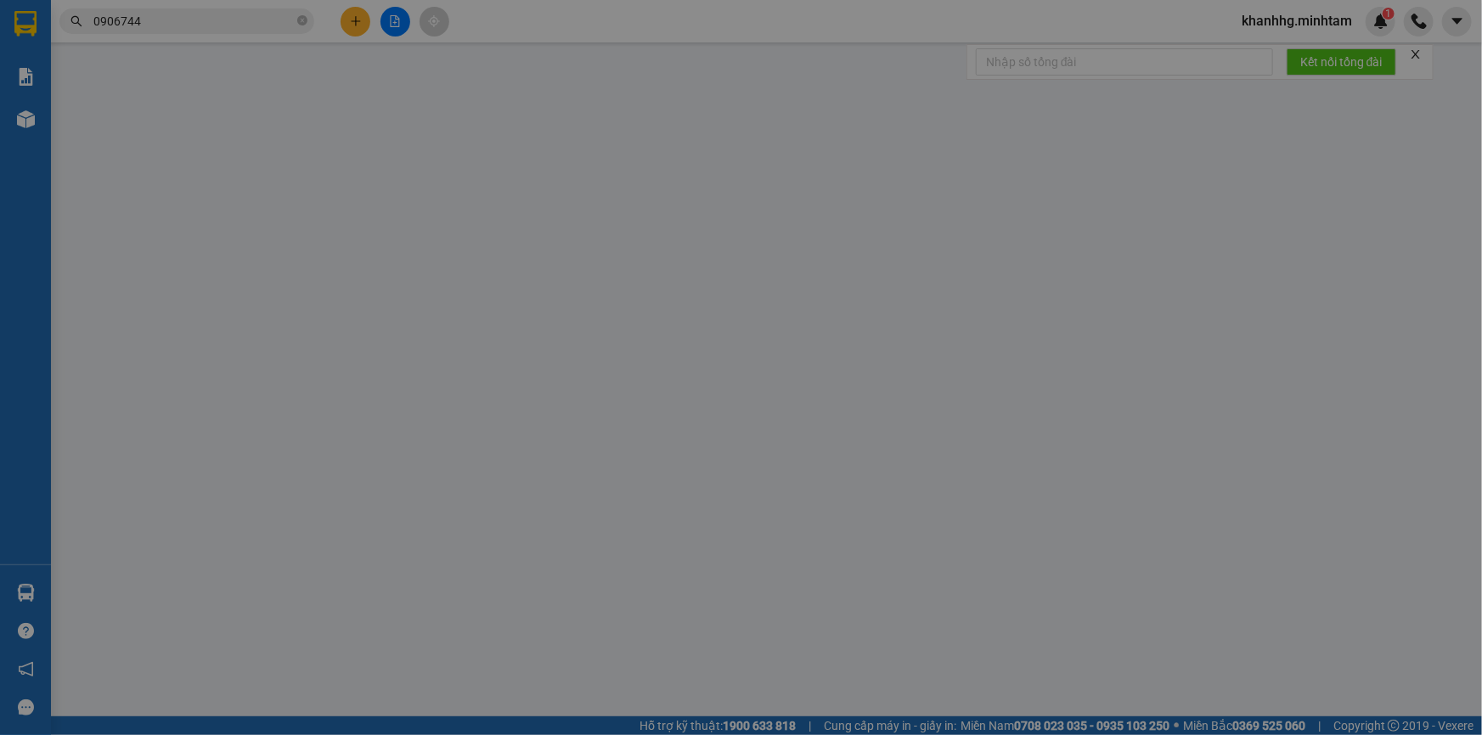
type input "0939896366"
type input "TUYẾN"
type input "0947873823"
type input "SƠN"
type input "30.000"
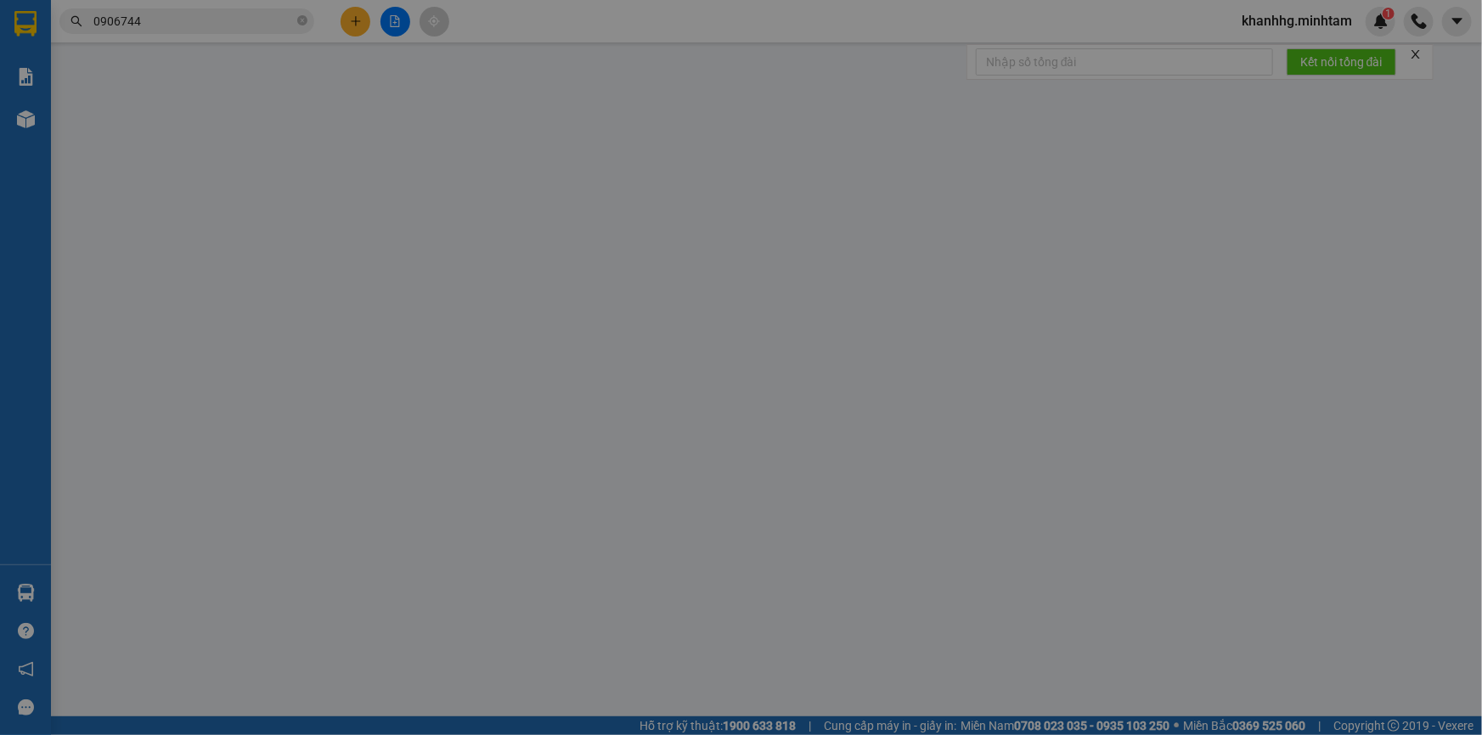
type input "30.000"
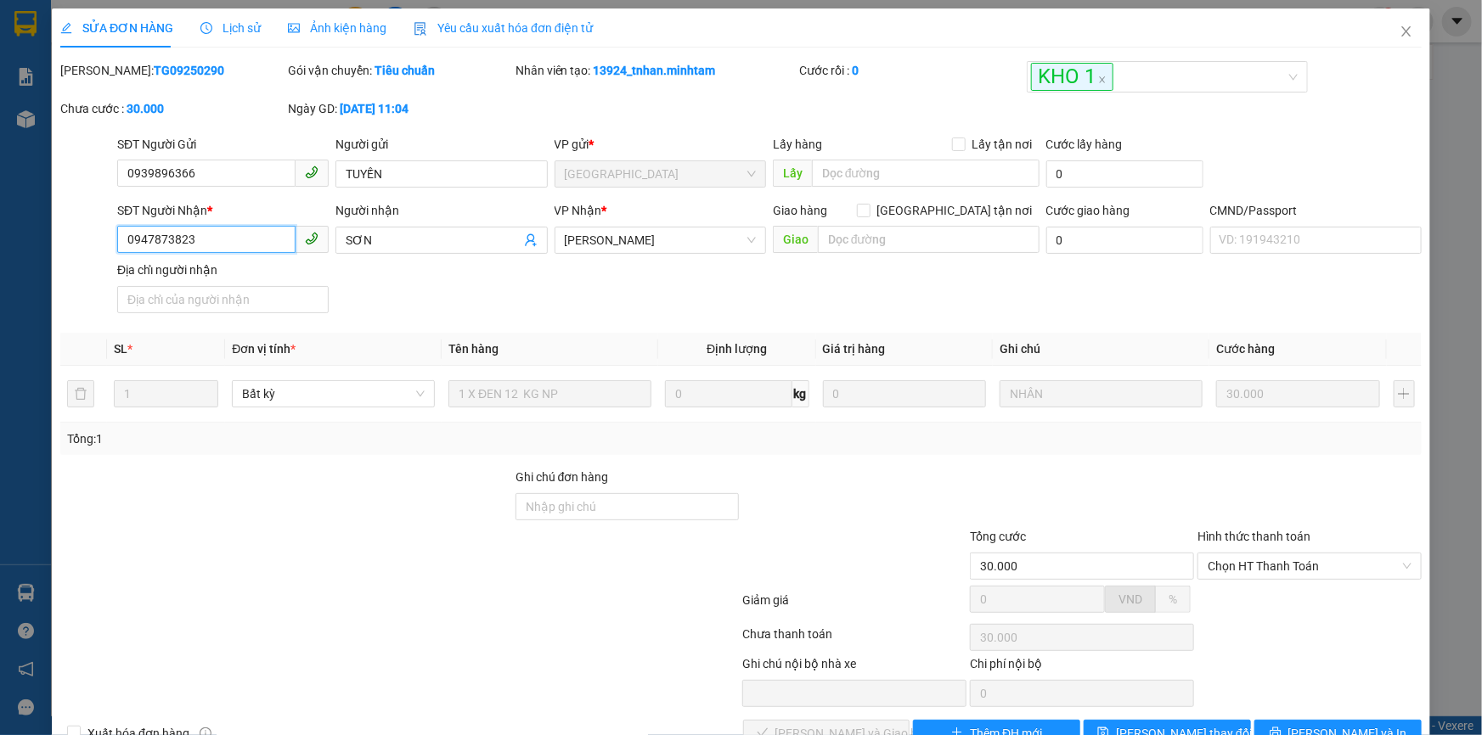
drag, startPoint x: 200, startPoint y: 244, endPoint x: 104, endPoint y: 234, distance: 96.4
click at [104, 234] on div "SĐT Người Nhận * 0947873823 0947873823 Người nhận SƠN VP Nhận * Ngã Tư Huyện …" at bounding box center [741, 260] width 1365 height 119
click at [625, 505] on input "Ghi chú đơn hàng" at bounding box center [628, 506] width 224 height 27
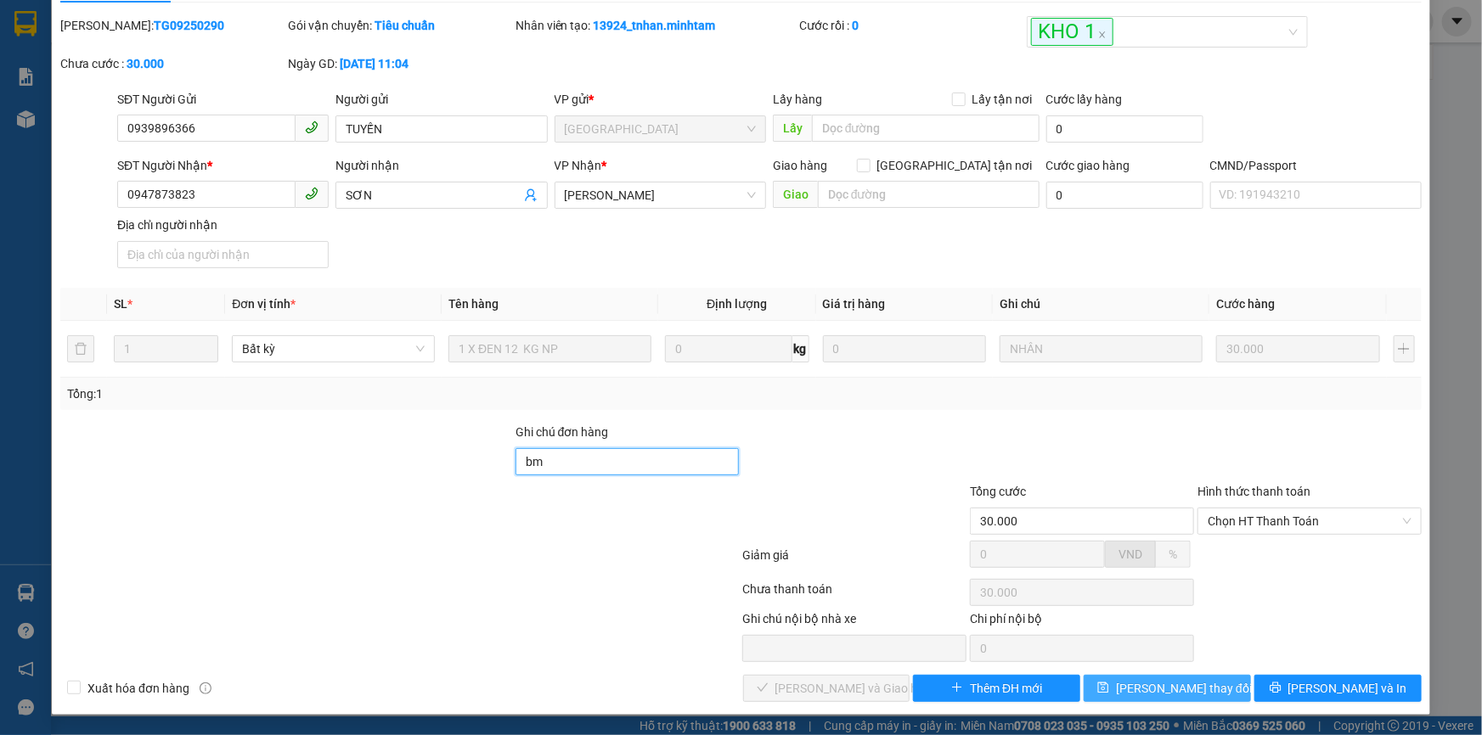
type input "bm"
click at [1142, 681] on span "Lưu thay đổi" at bounding box center [1184, 688] width 136 height 19
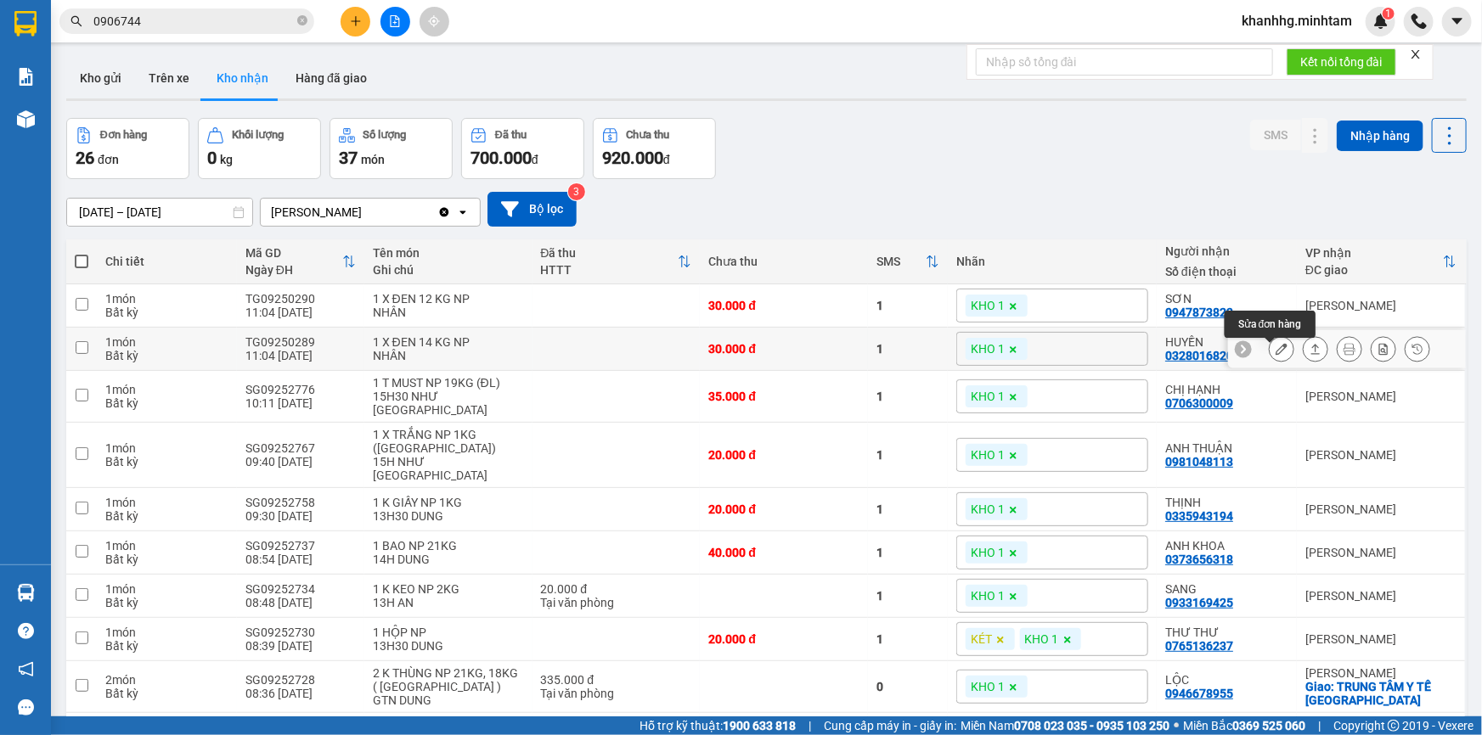
click at [1276, 355] on icon at bounding box center [1282, 349] width 12 height 12
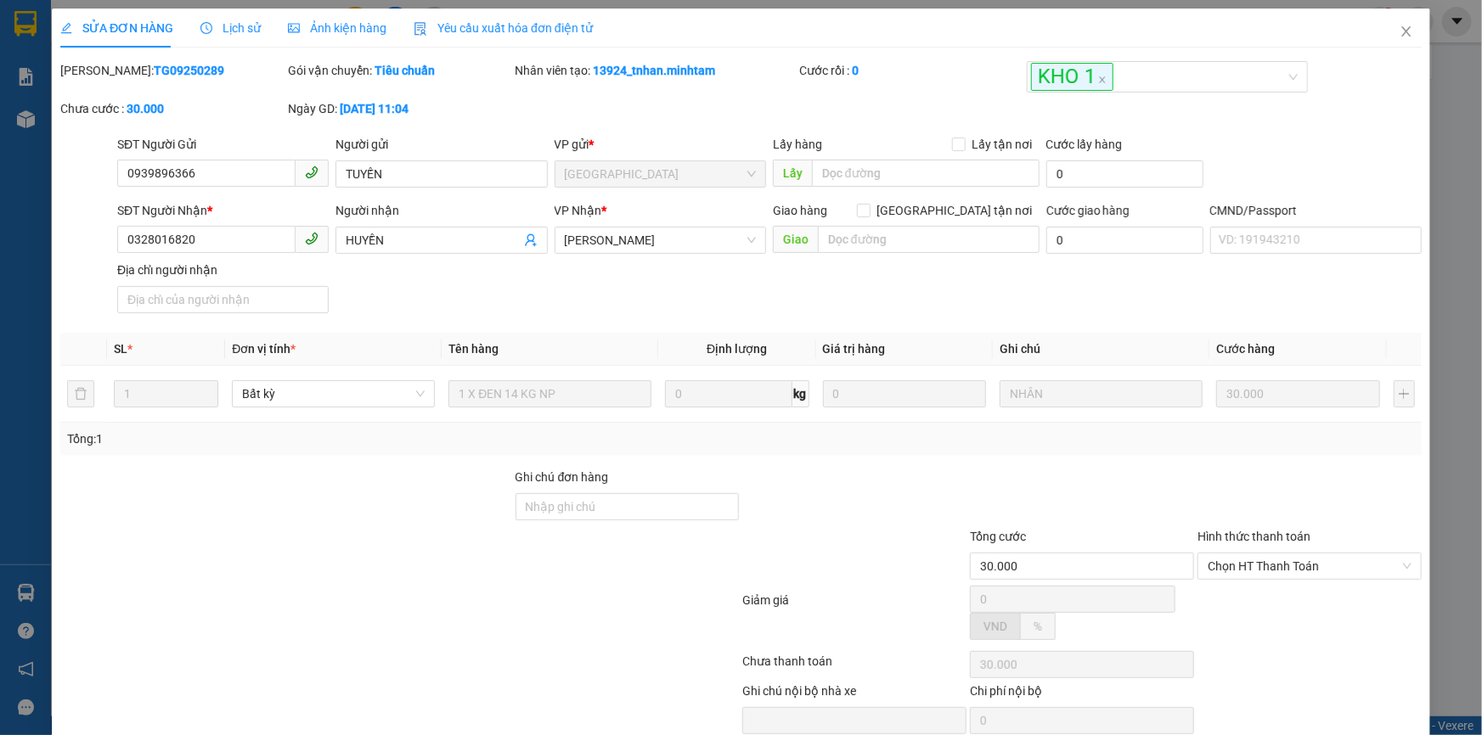
type input "0939896366"
type input "TUYẾN"
type input "0328016820"
type input "HUYỀN"
type input "30.000"
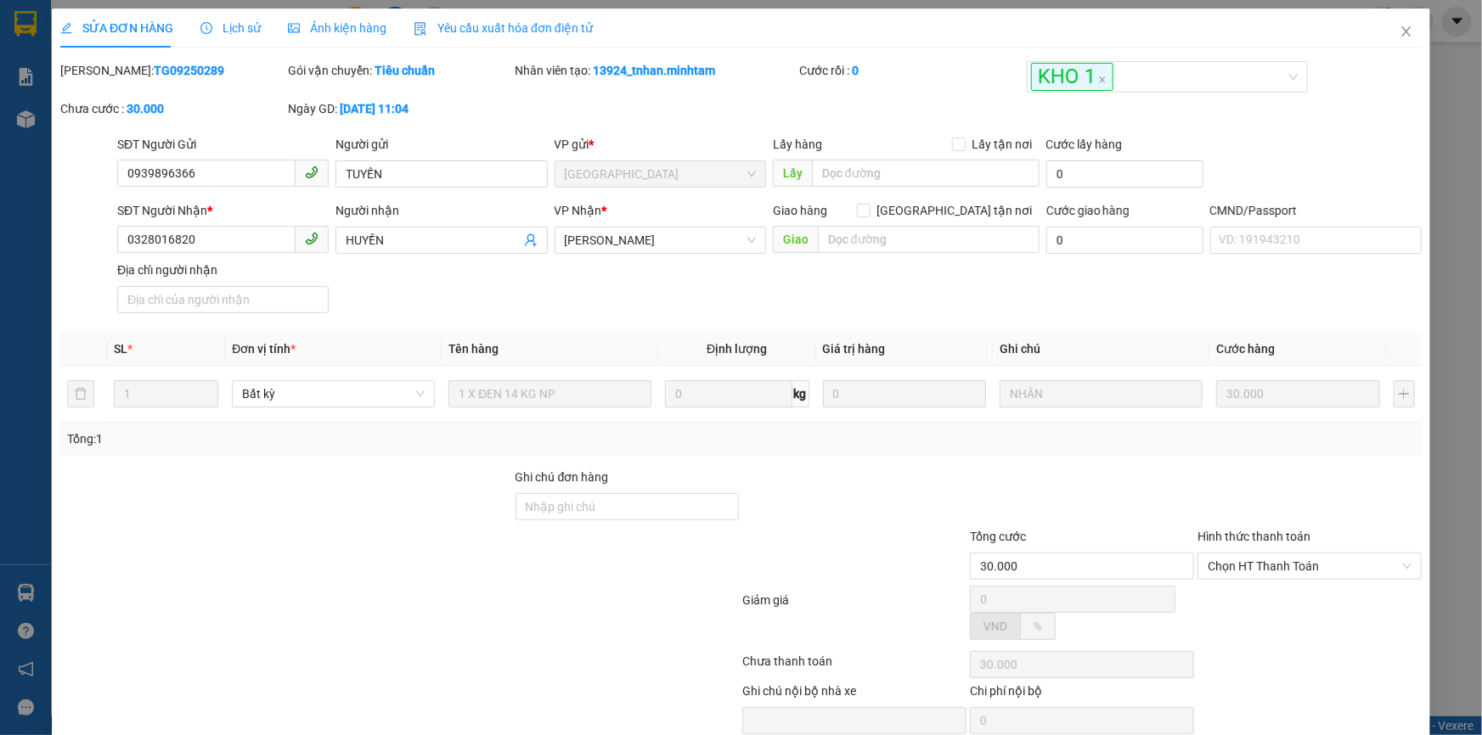
type input "30.000"
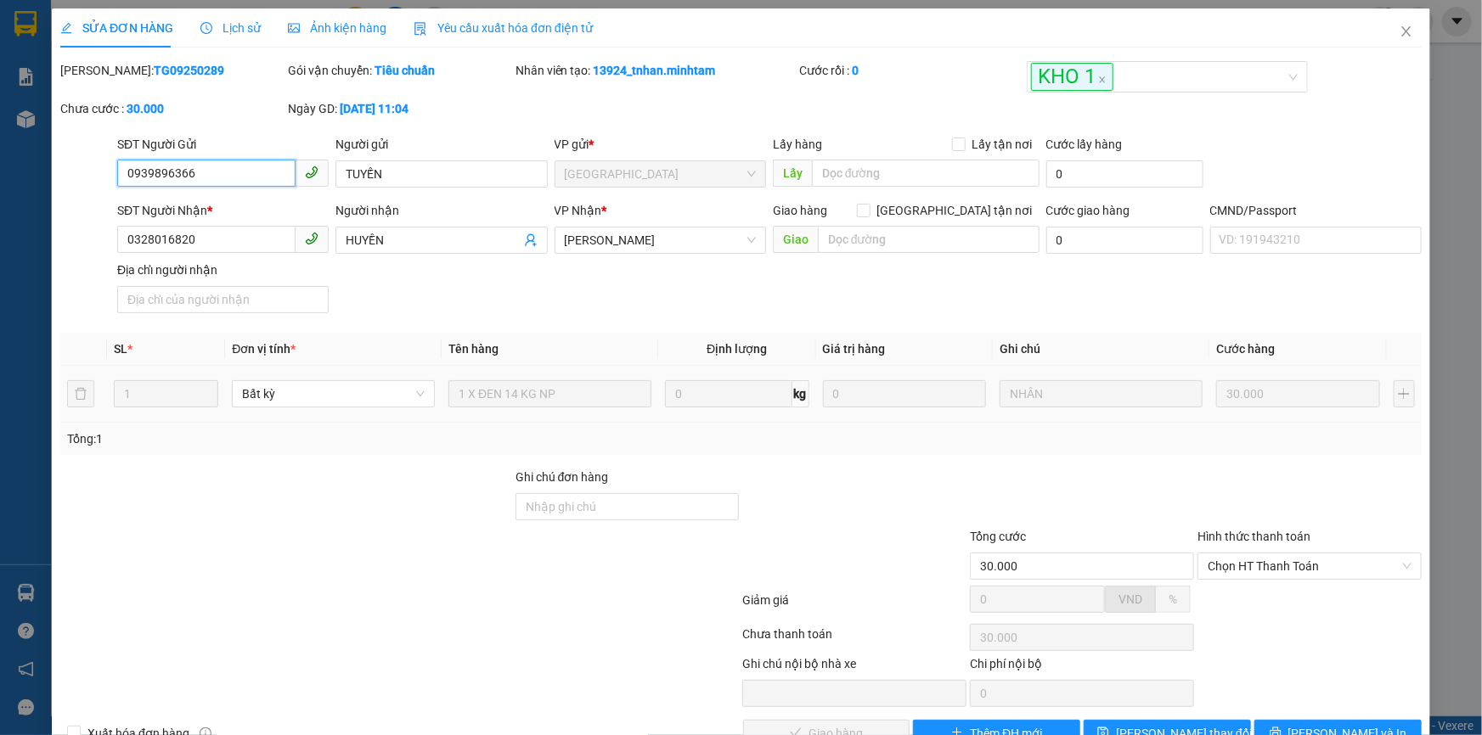
scroll to position [47, 0]
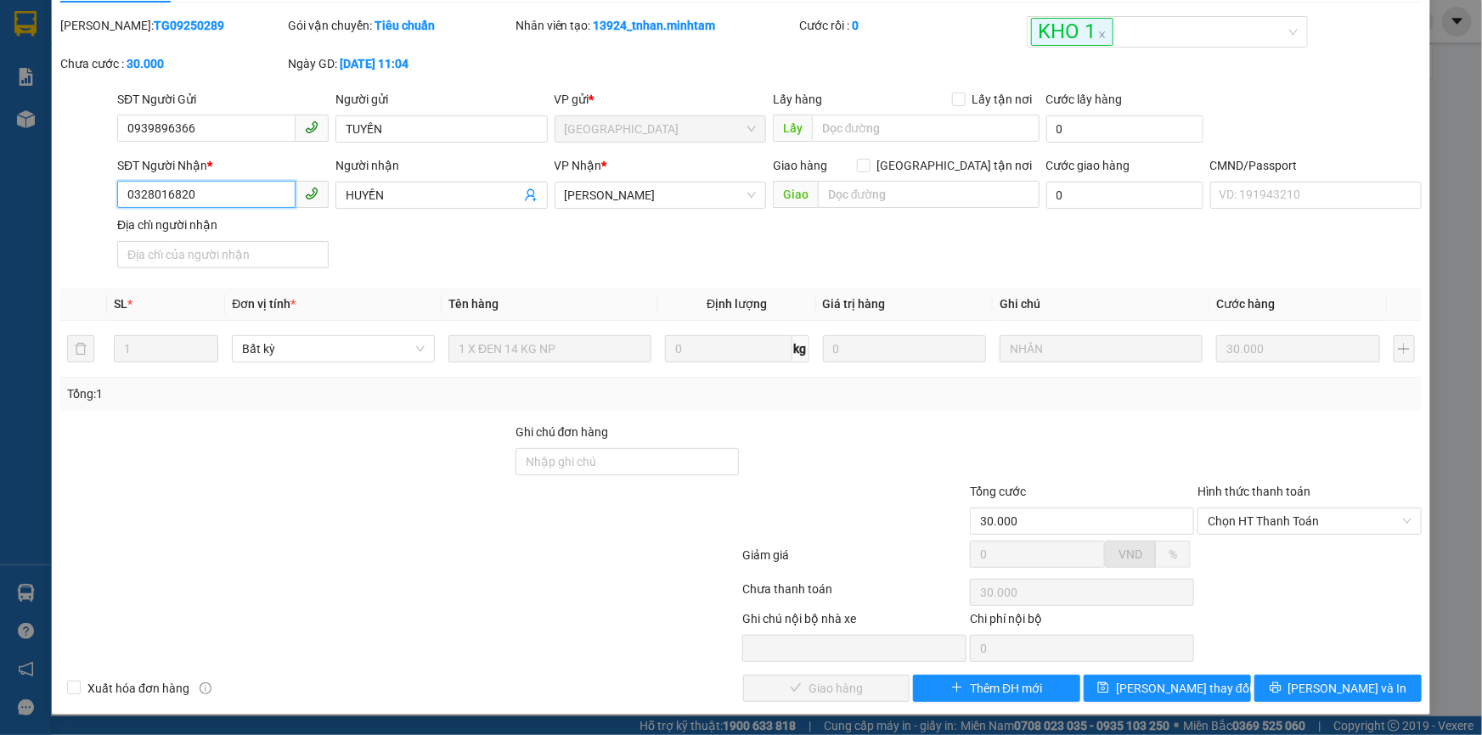
drag, startPoint x: 218, startPoint y: 193, endPoint x: 101, endPoint y: 190, distance: 117.2
click at [101, 193] on div "SĐT Người Nhận * 0328016820 0328016820 Người nhận HUYỀN VP Nhận * Ngã Tư Huyệ…" at bounding box center [741, 215] width 1365 height 119
click at [552, 467] on input "Ghi chú đơn hàng" at bounding box center [628, 461] width 224 height 27
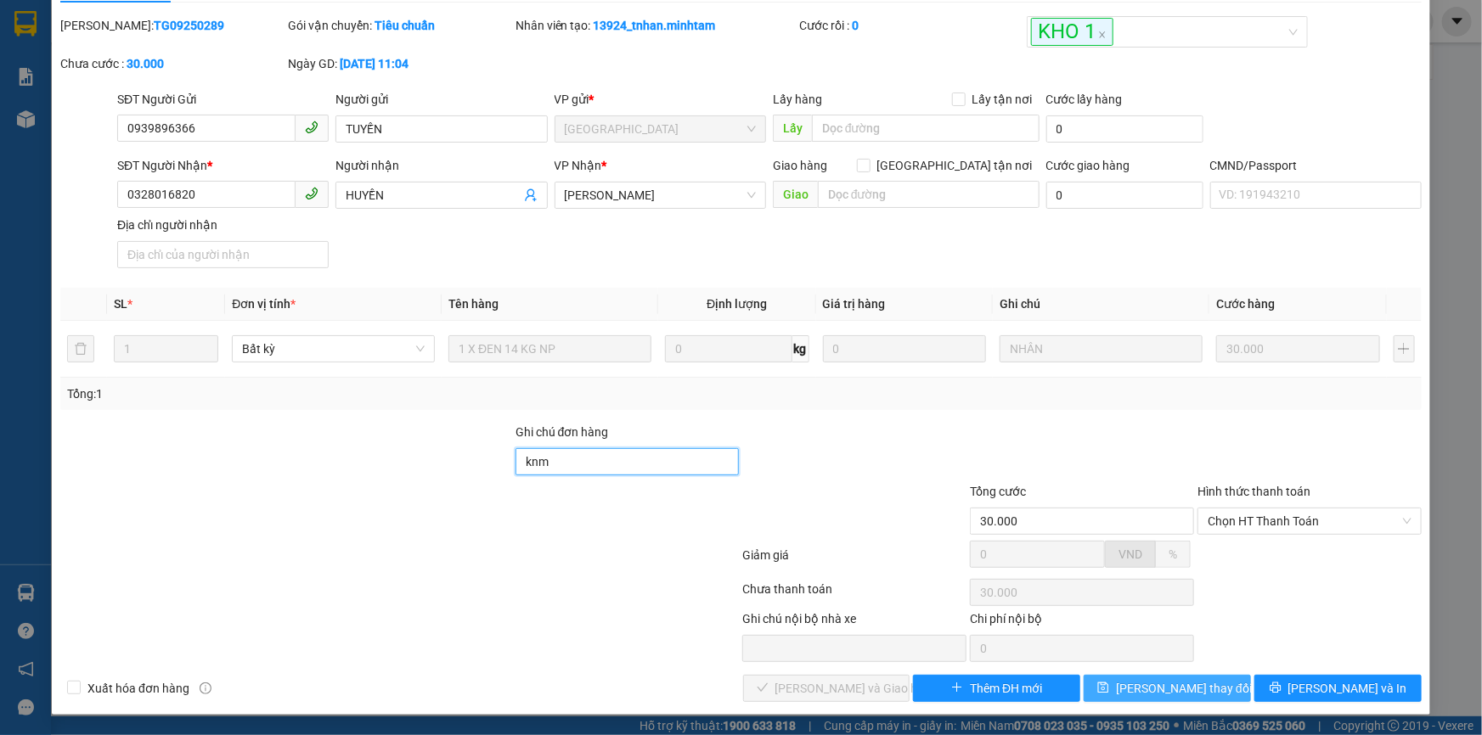
type input "knm"
drag, startPoint x: 1132, startPoint y: 684, endPoint x: 1172, endPoint y: 720, distance: 54.1
click at [1132, 683] on button "Lưu thay đổi" at bounding box center [1167, 688] width 167 height 27
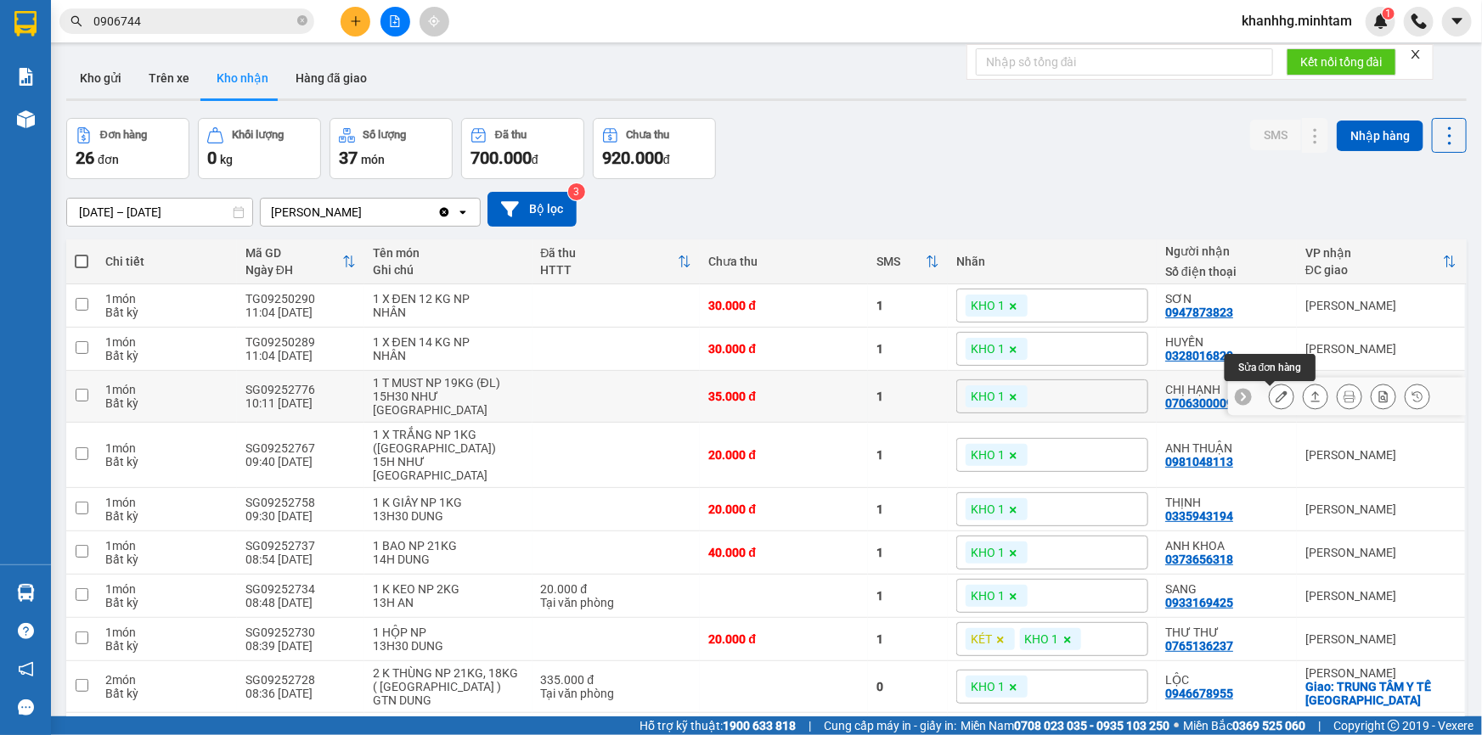
click at [1270, 390] on button at bounding box center [1282, 397] width 24 height 30
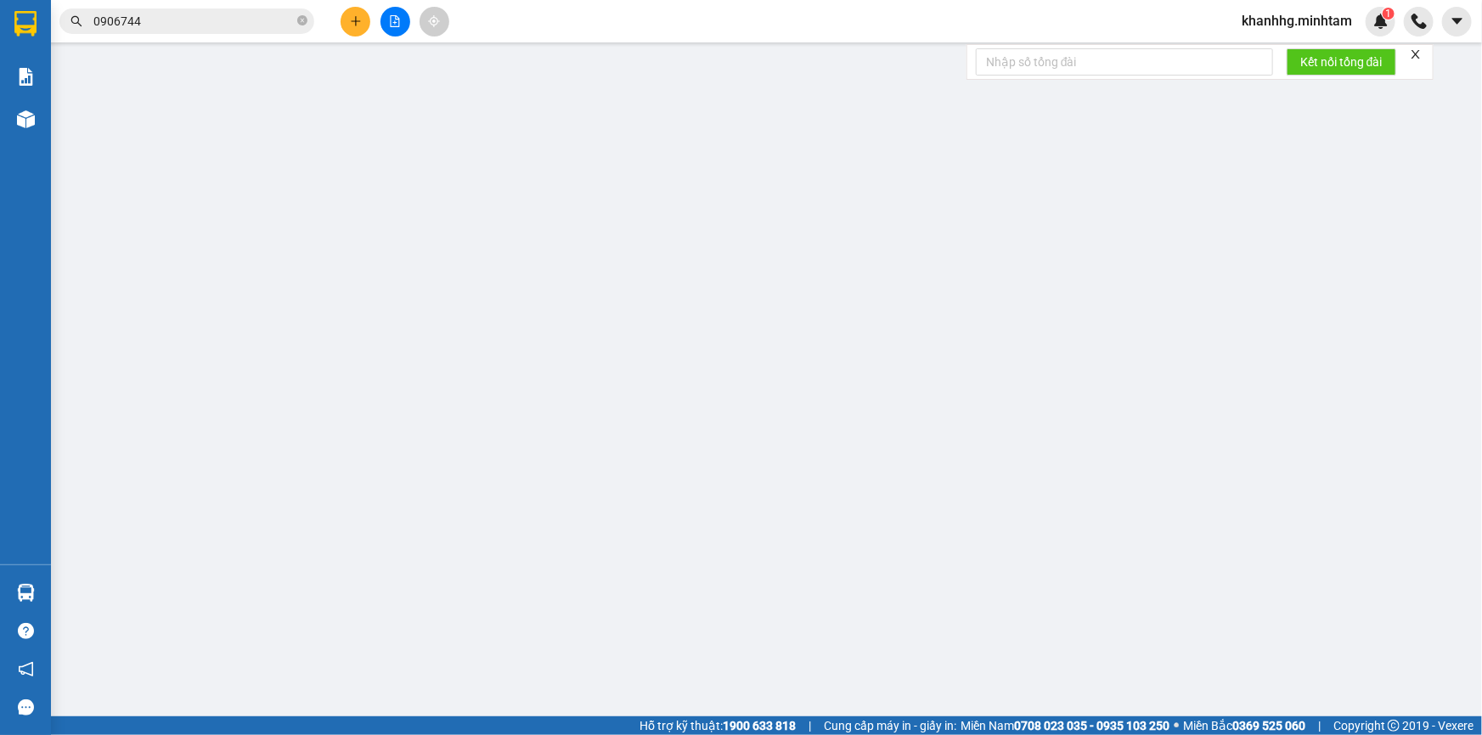
type input "0366659234"
type input "HƯƠNG"
type input "0706300009"
type input "CHỊ HẠNH"
type input "35.000"
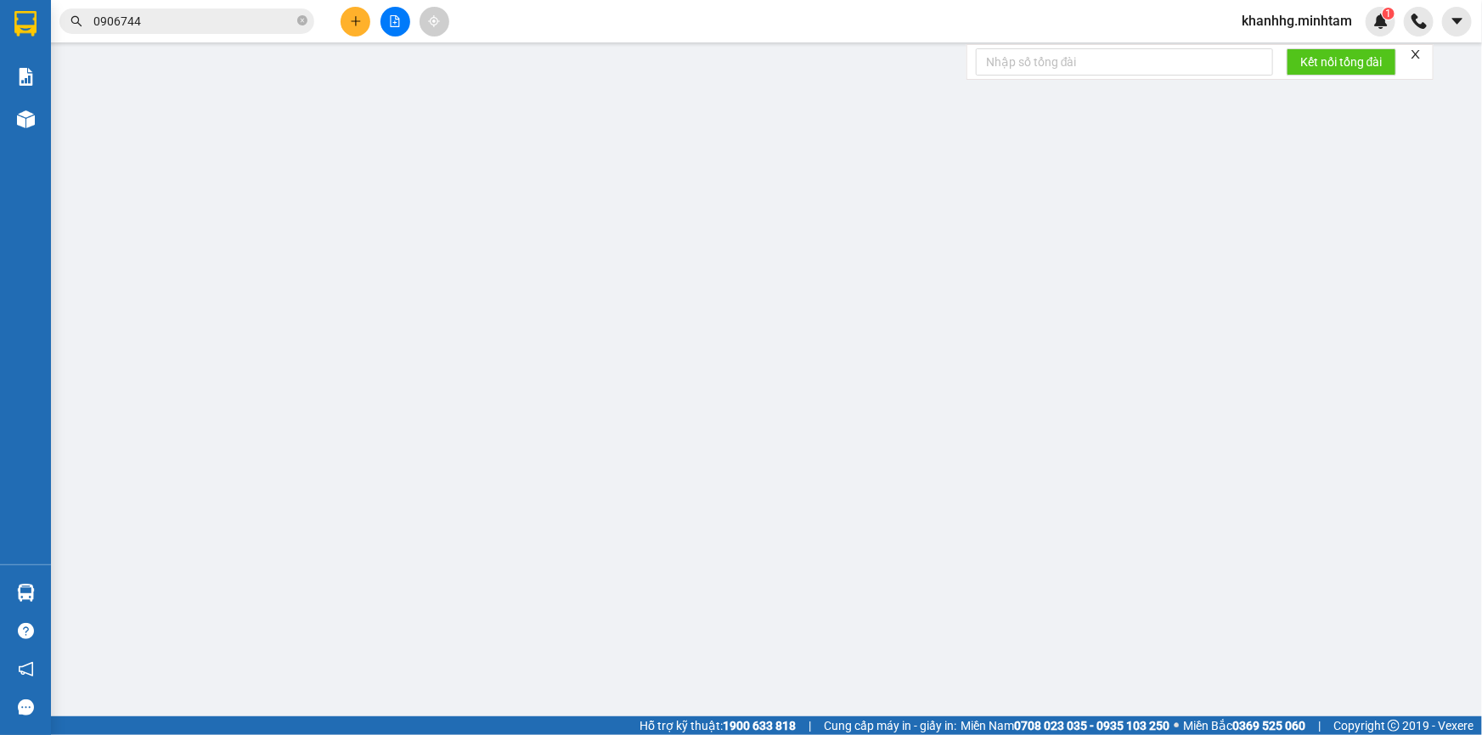
type input "35.000"
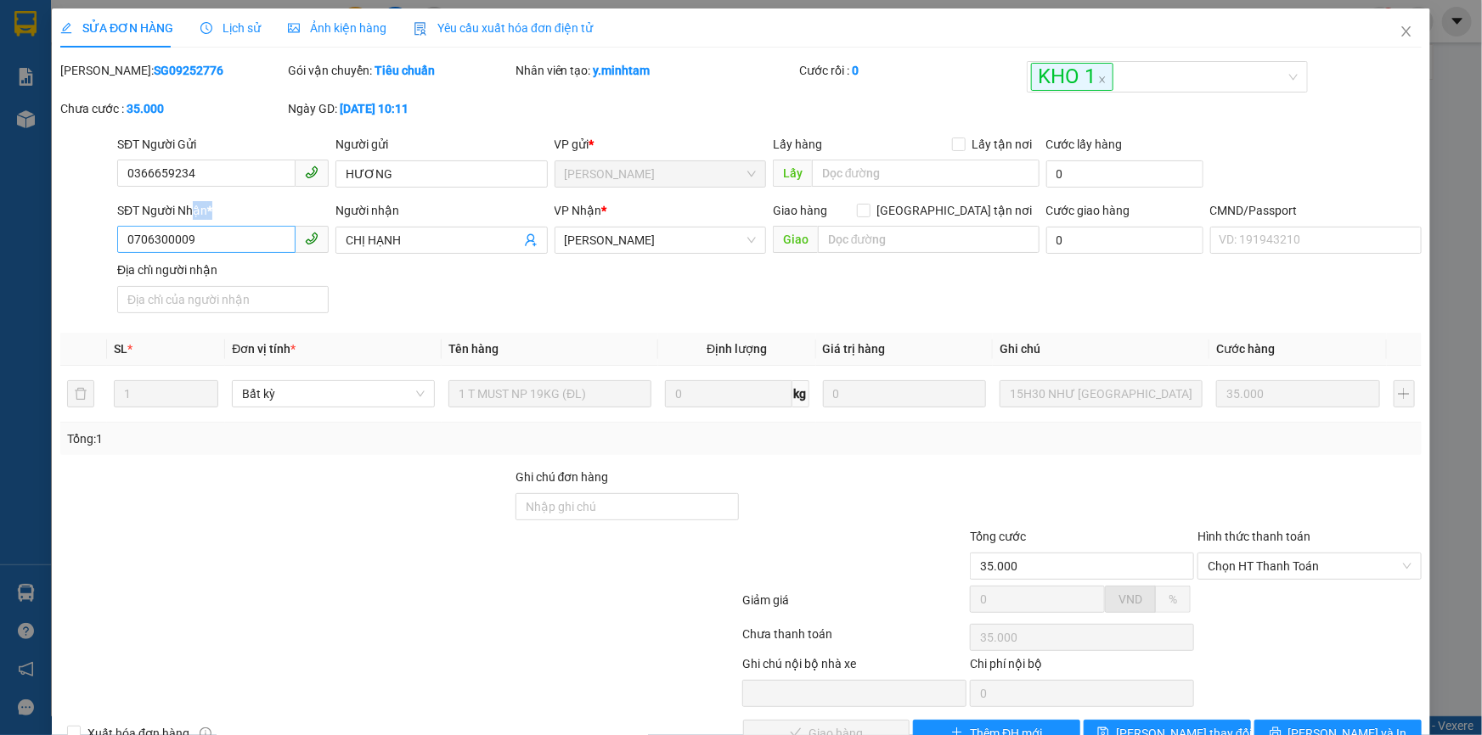
drag, startPoint x: 194, startPoint y: 226, endPoint x: 178, endPoint y: 236, distance: 19.1
click at [178, 236] on div "SĐT Người Nhận * 0706300009" at bounding box center [222, 230] width 211 height 59
click at [215, 235] on input "0706300009" at bounding box center [206, 239] width 178 height 27
drag, startPoint x: 215, startPoint y: 236, endPoint x: 116, endPoint y: 238, distance: 99.4
click at [117, 238] on input "0706300009" at bounding box center [206, 239] width 178 height 27
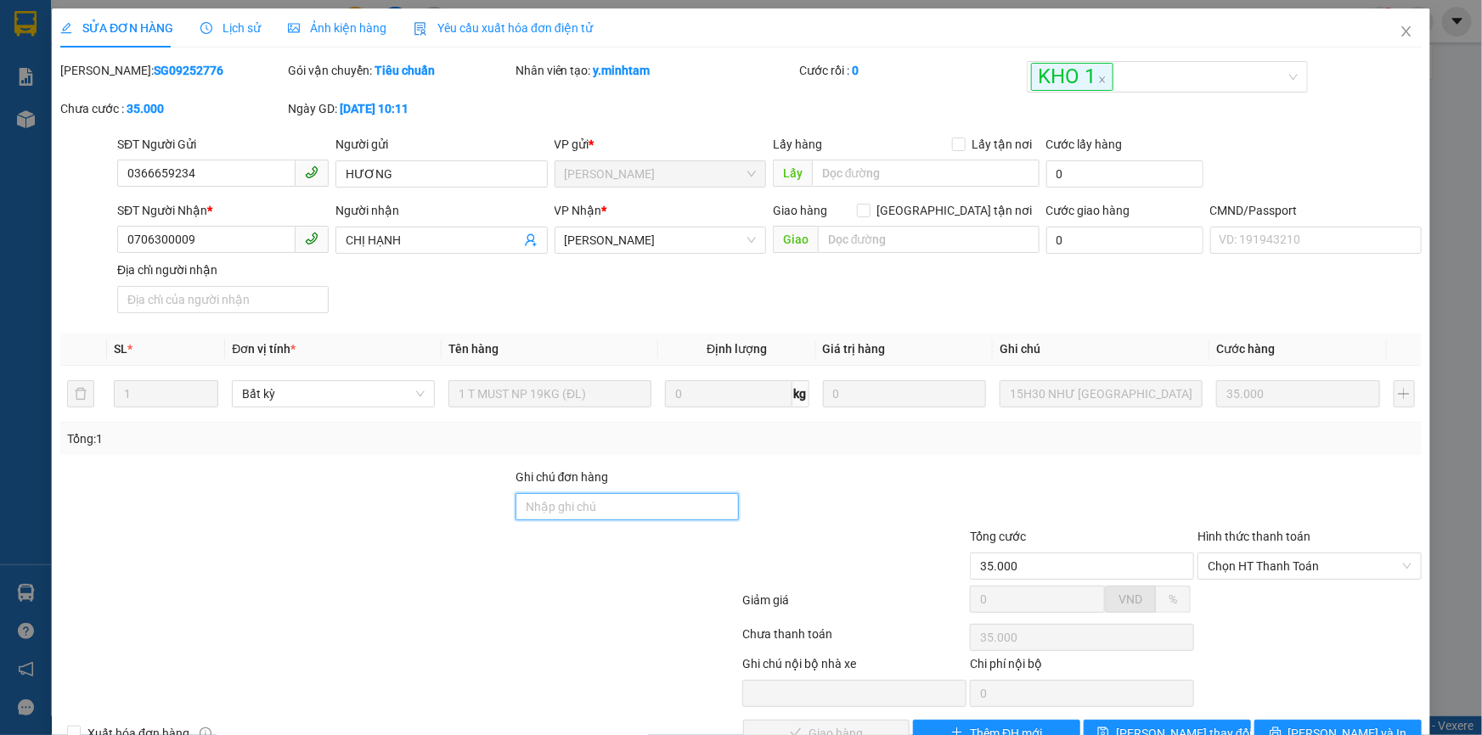
click at [576, 510] on input "Ghi chú đơn hàng" at bounding box center [628, 506] width 224 height 27
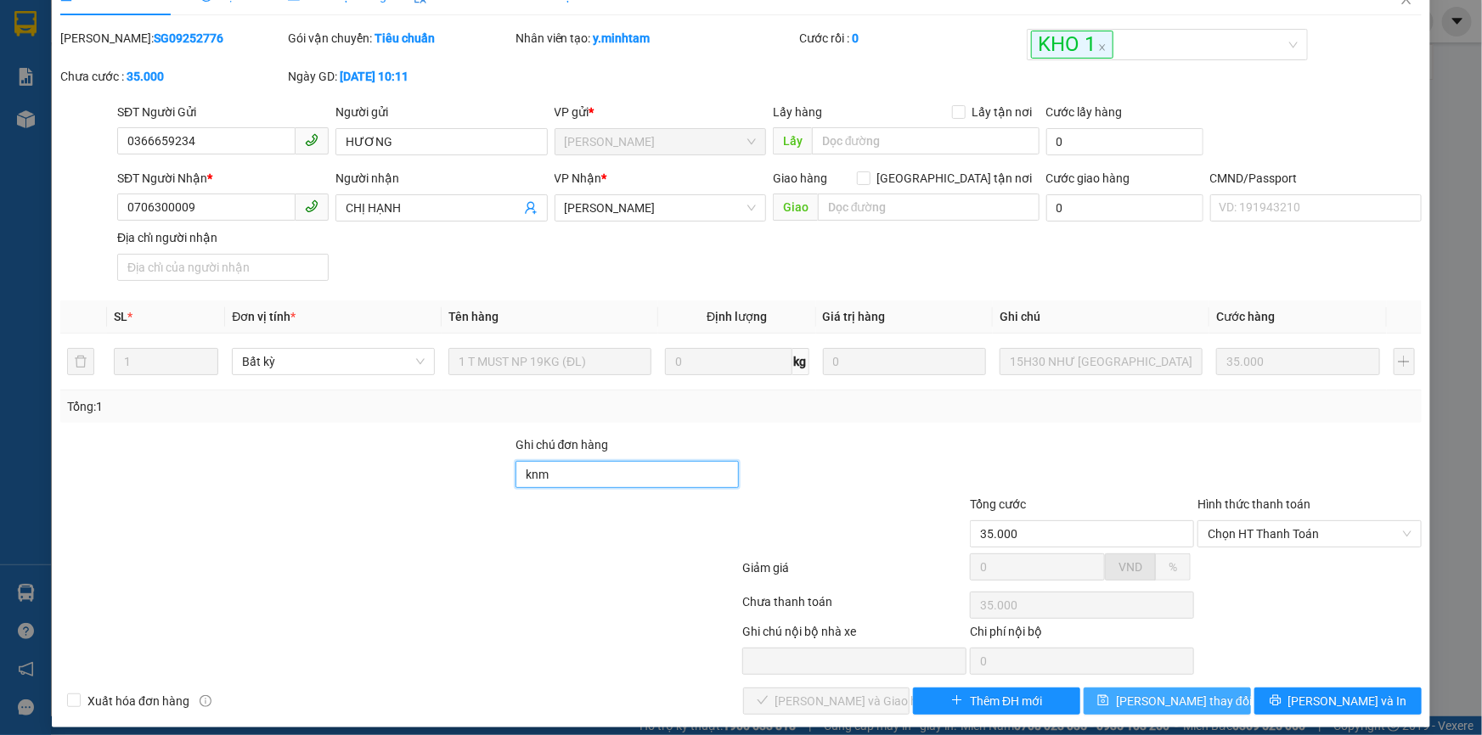
scroll to position [47, 0]
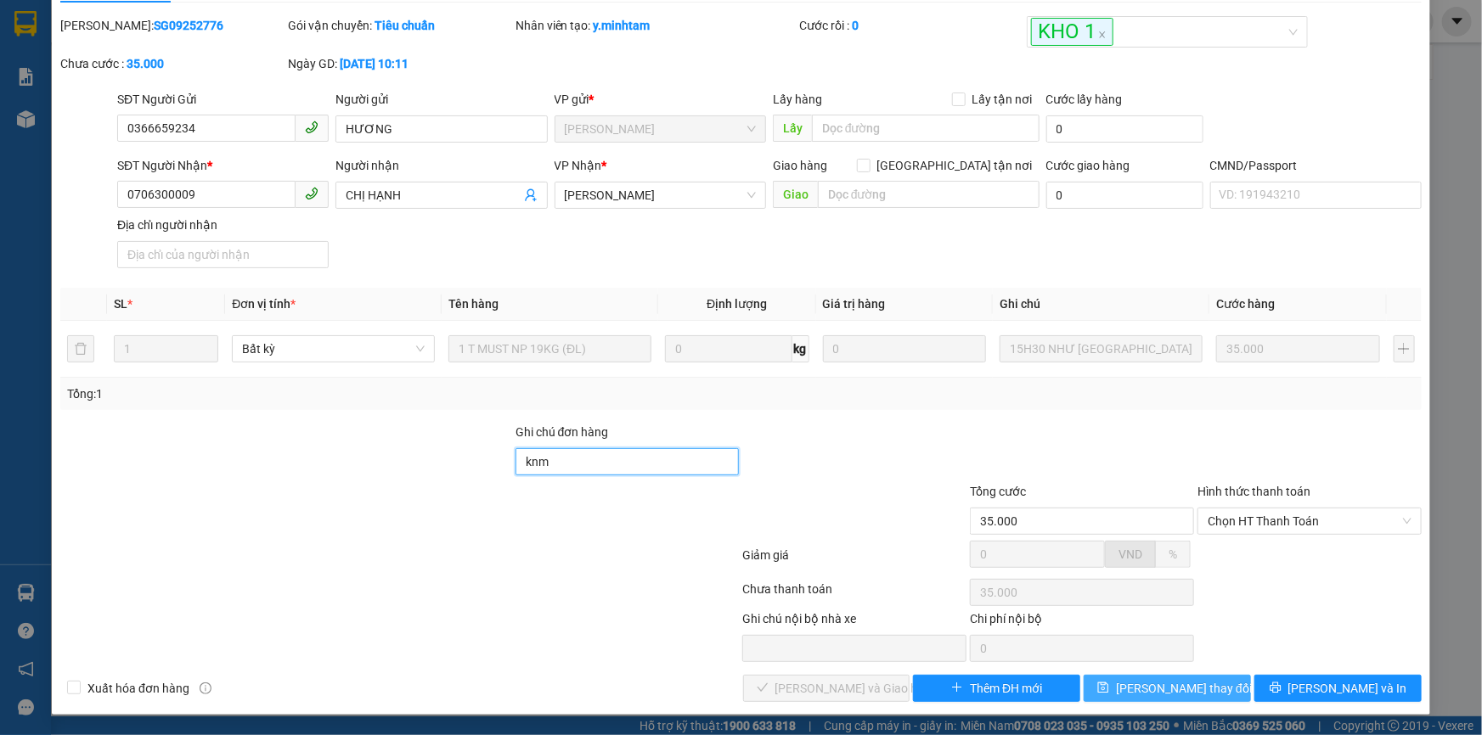
type input "knm"
click at [1181, 685] on span "Lưu thay đổi" at bounding box center [1184, 688] width 136 height 19
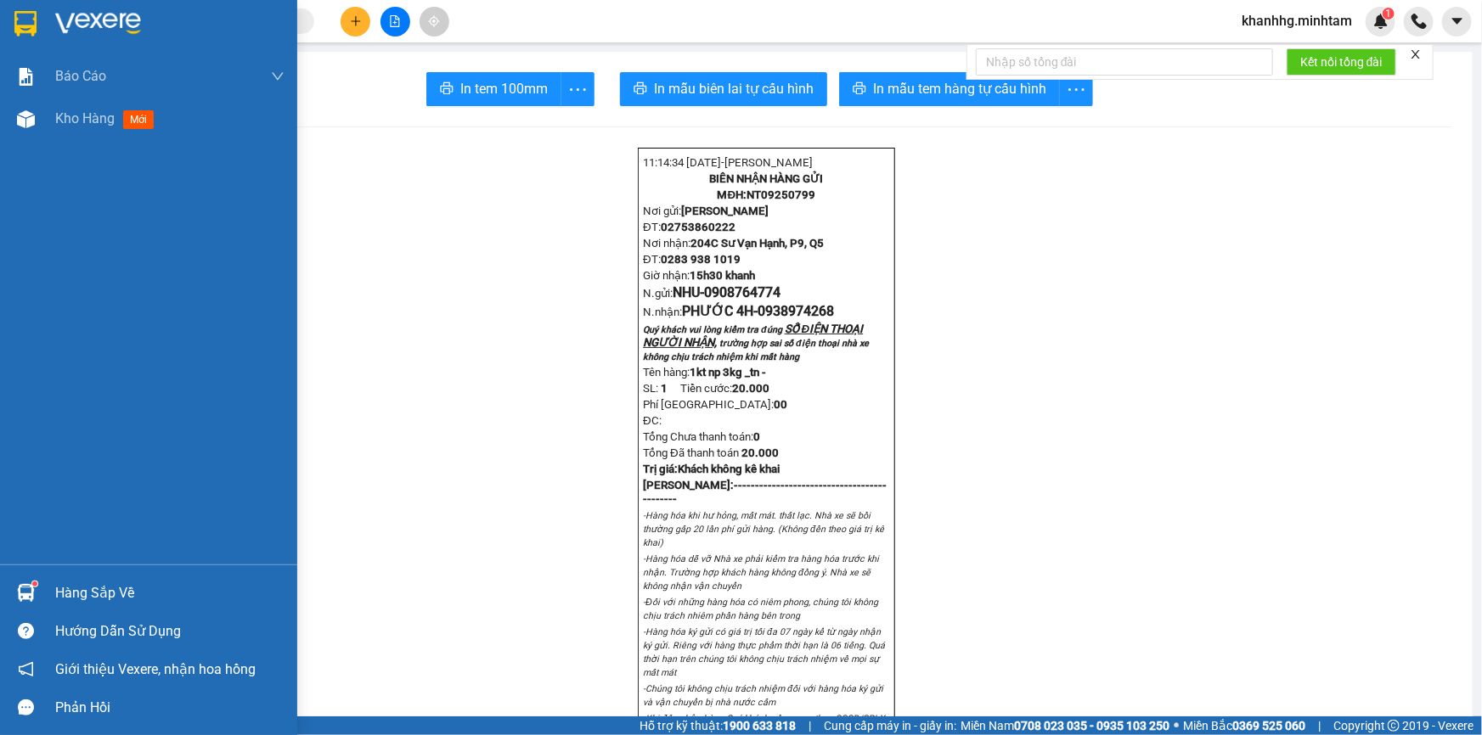
click at [25, 598] on img at bounding box center [26, 593] width 18 height 18
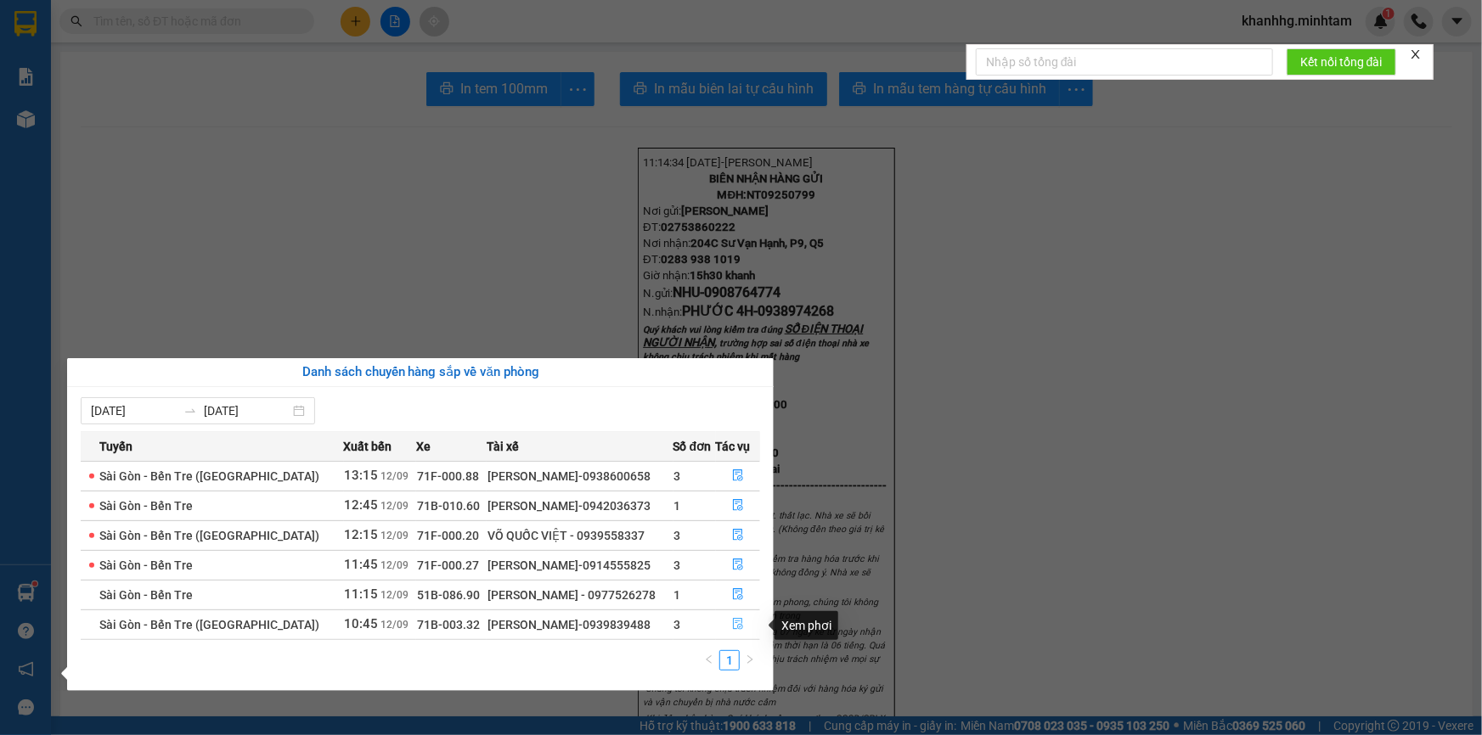
click at [740, 630] on icon "file-done" at bounding box center [738, 624] width 12 height 12
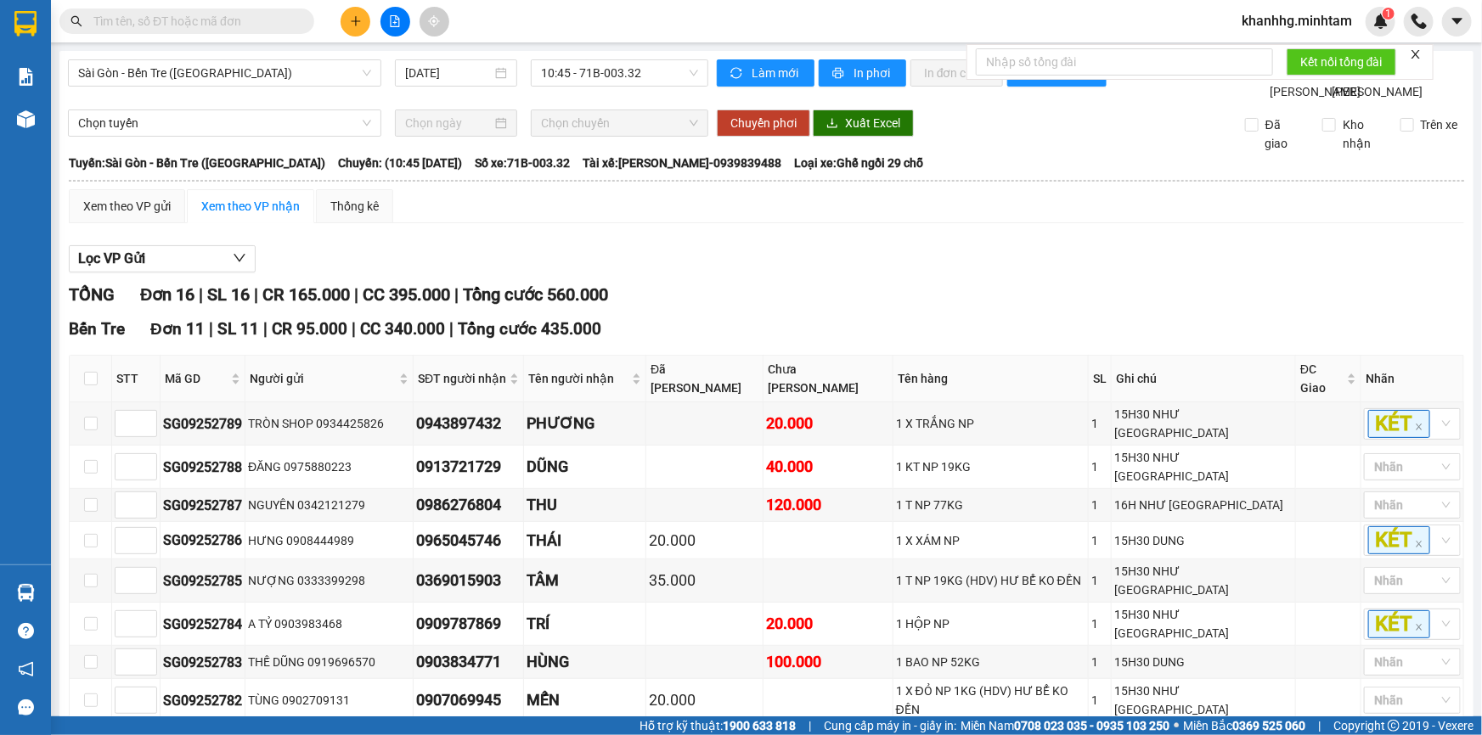
scroll to position [579, 0]
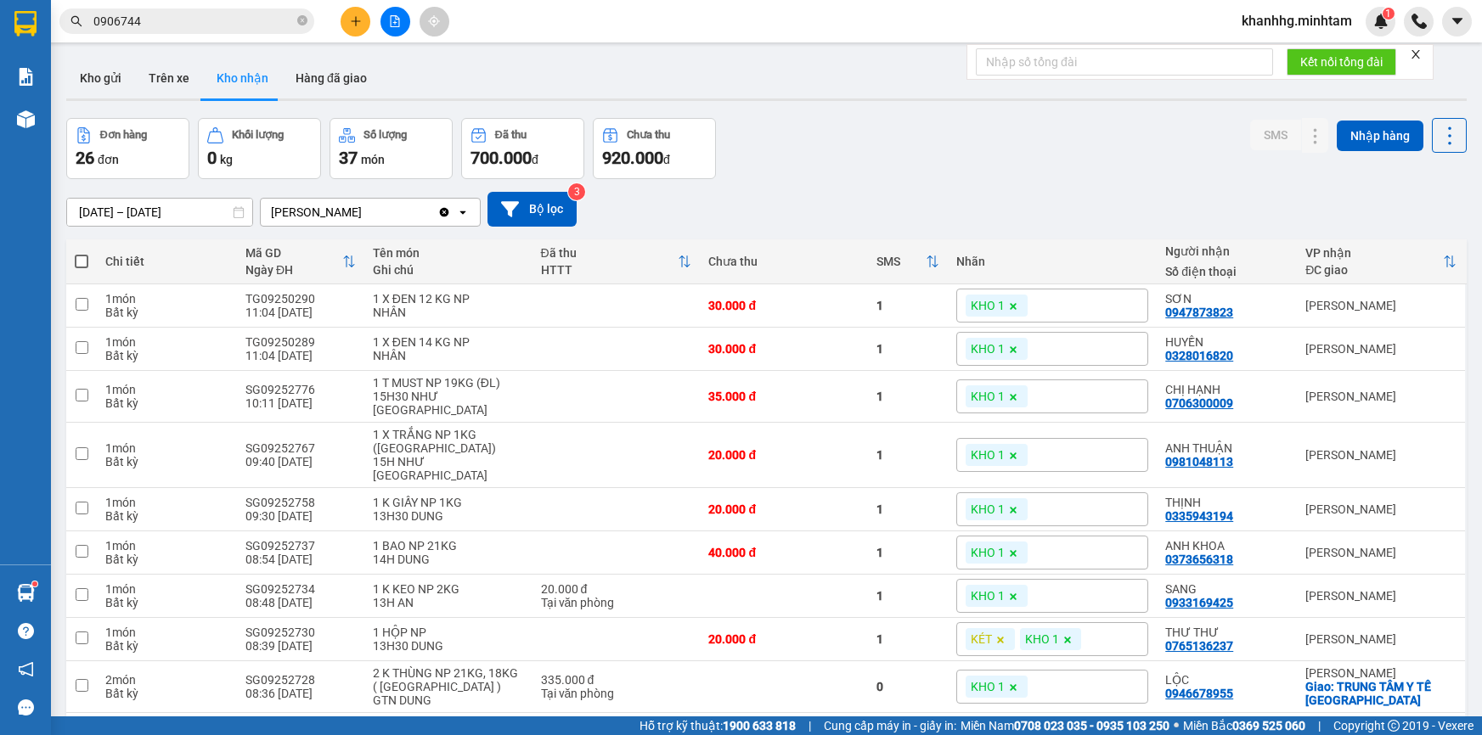
click at [317, 20] on div "0906744" at bounding box center [165, 20] width 331 height 25
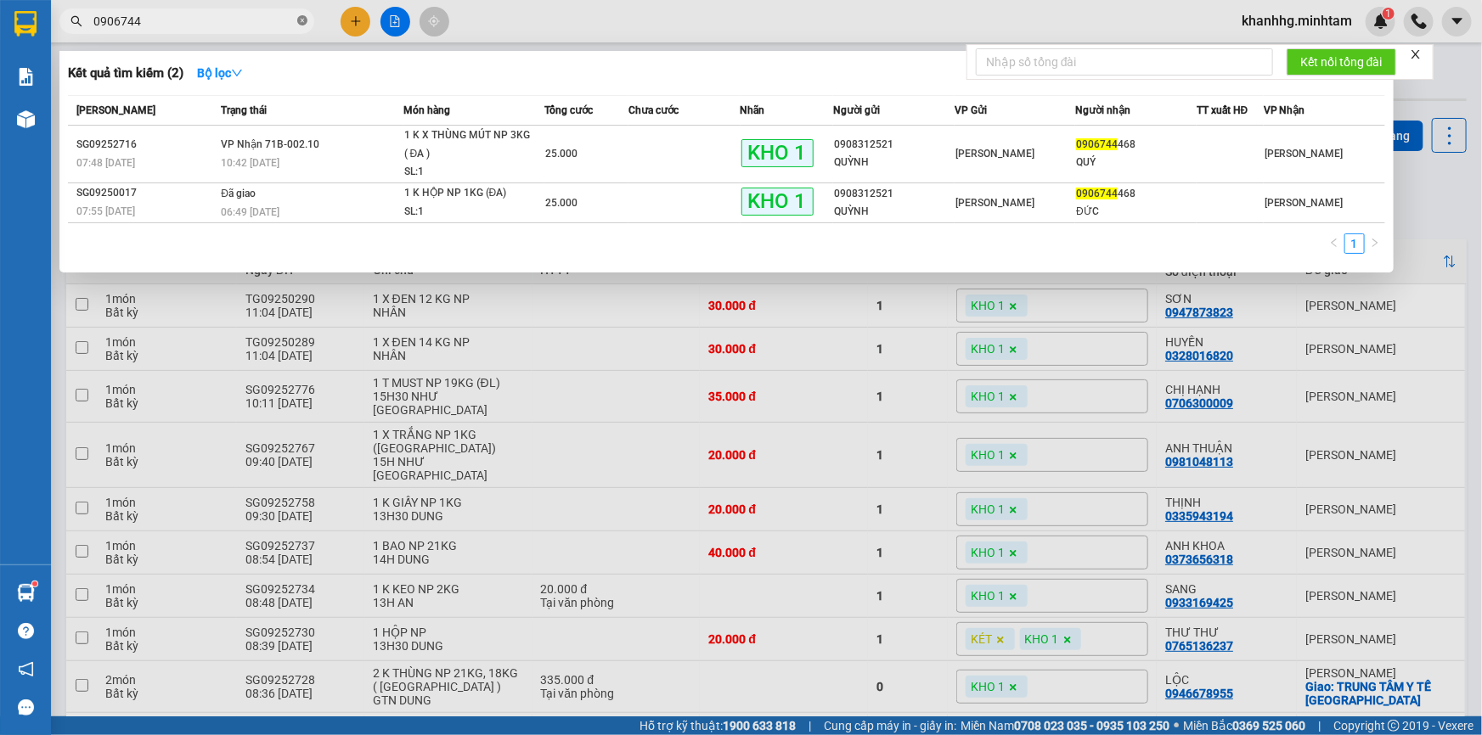
click at [302, 18] on icon "close-circle" at bounding box center [302, 20] width 10 height 10
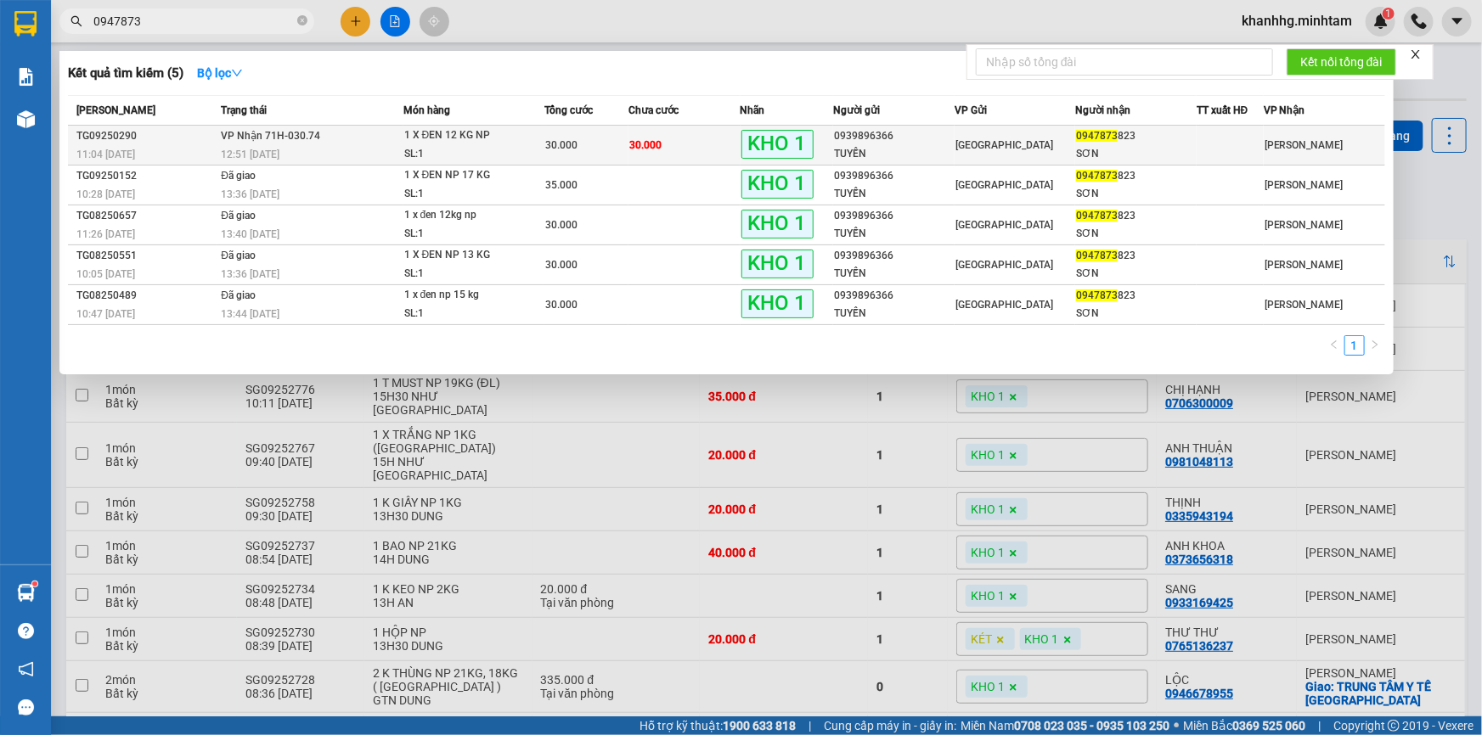
type input "0947873"
click at [1116, 134] on div "0947873 823" at bounding box center [1136, 136] width 120 height 18
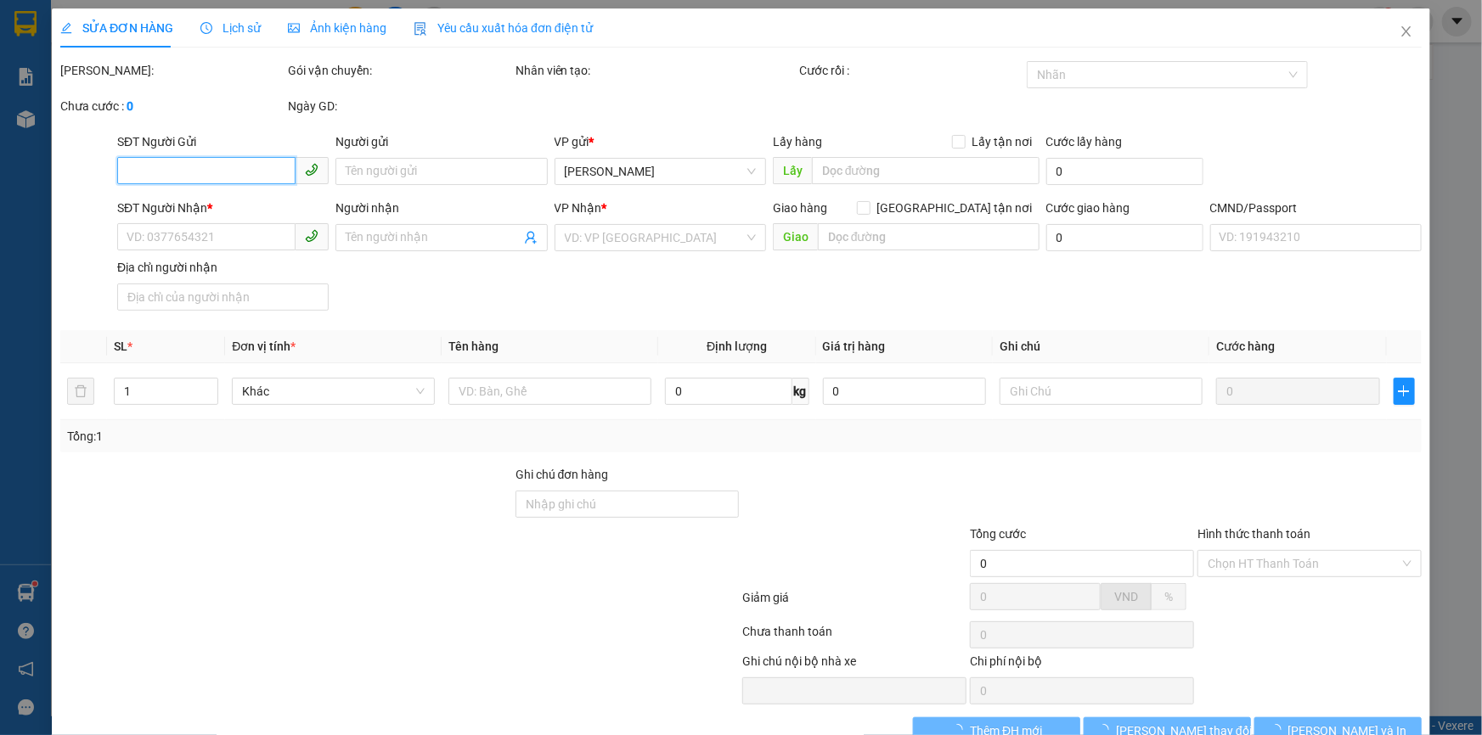
type input "0939896366"
type input "TUYẾN"
type input "0947873823"
type input "SƠN"
type input "bm"
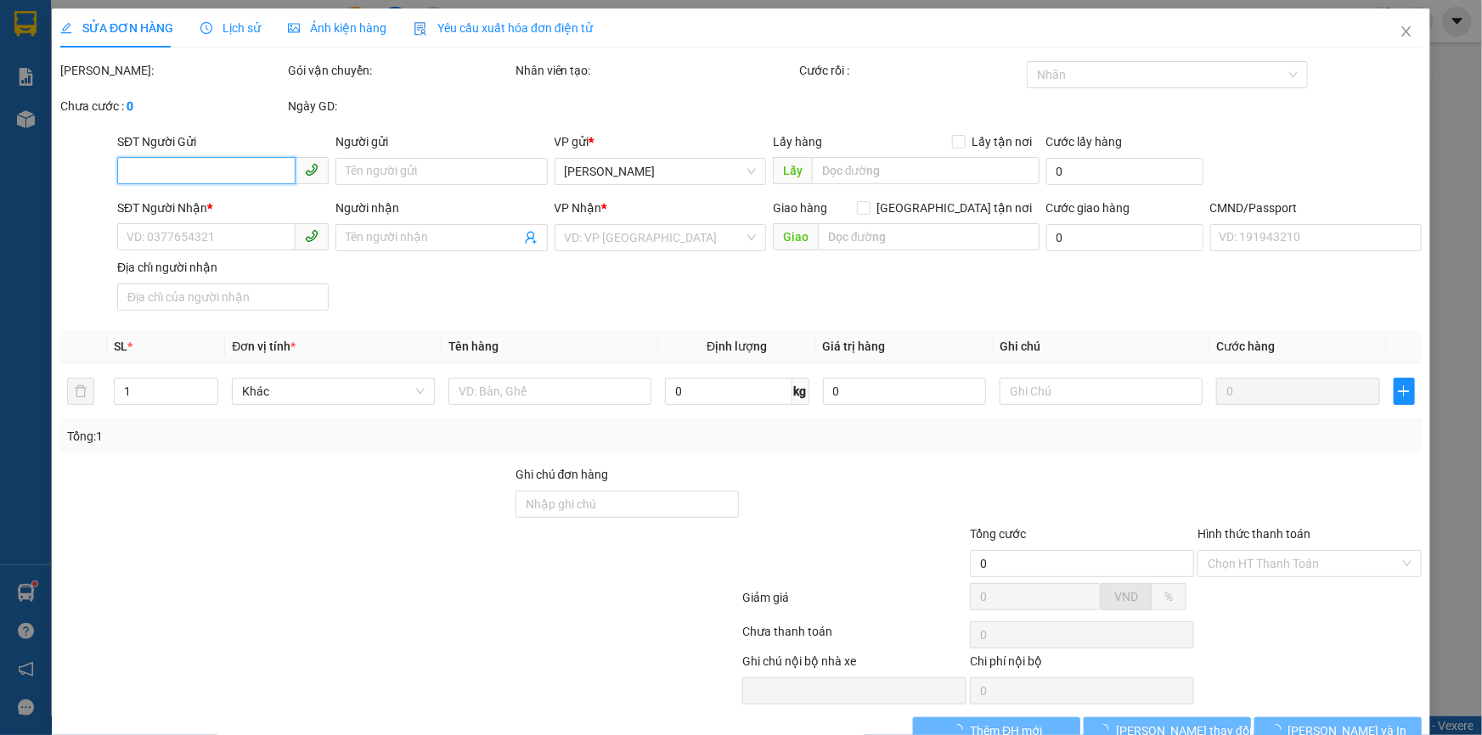
type input "30.000"
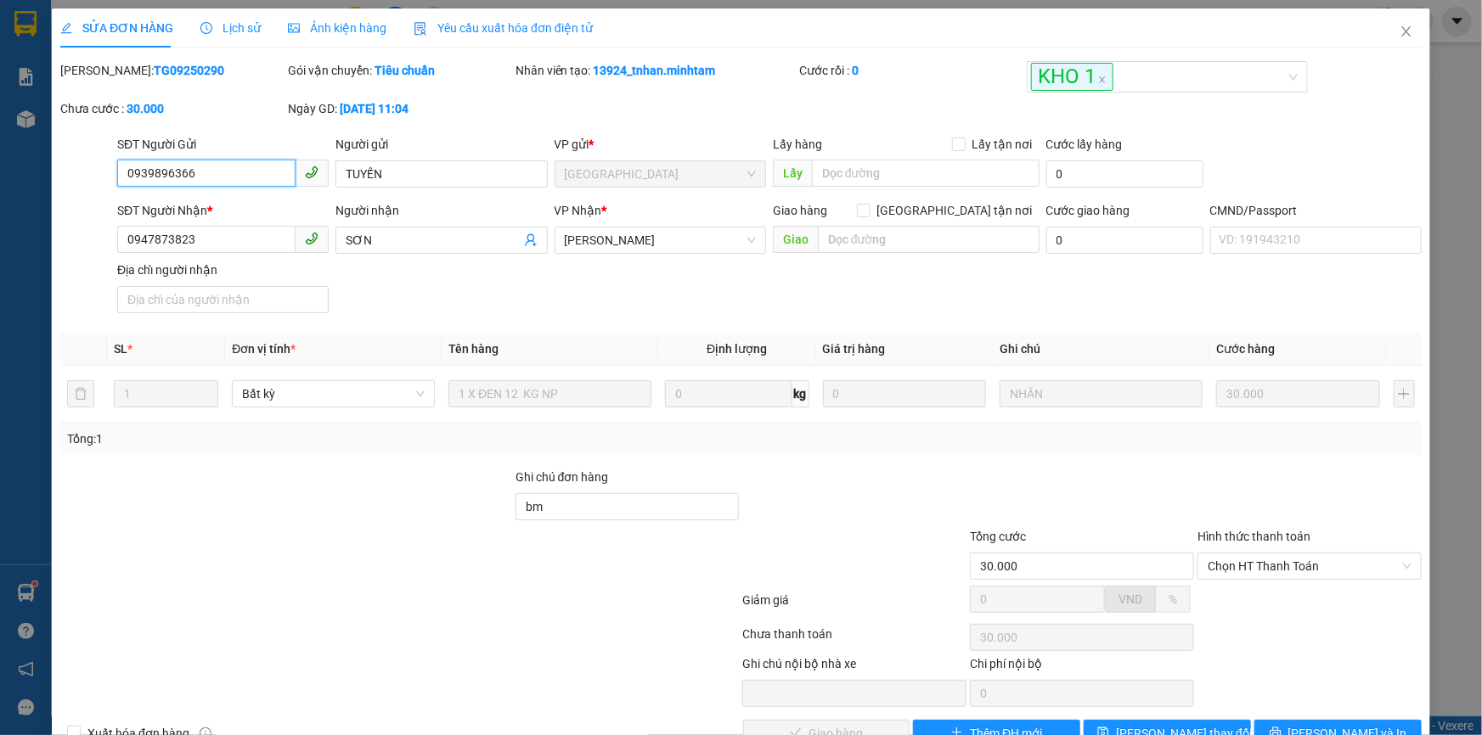
scroll to position [47, 0]
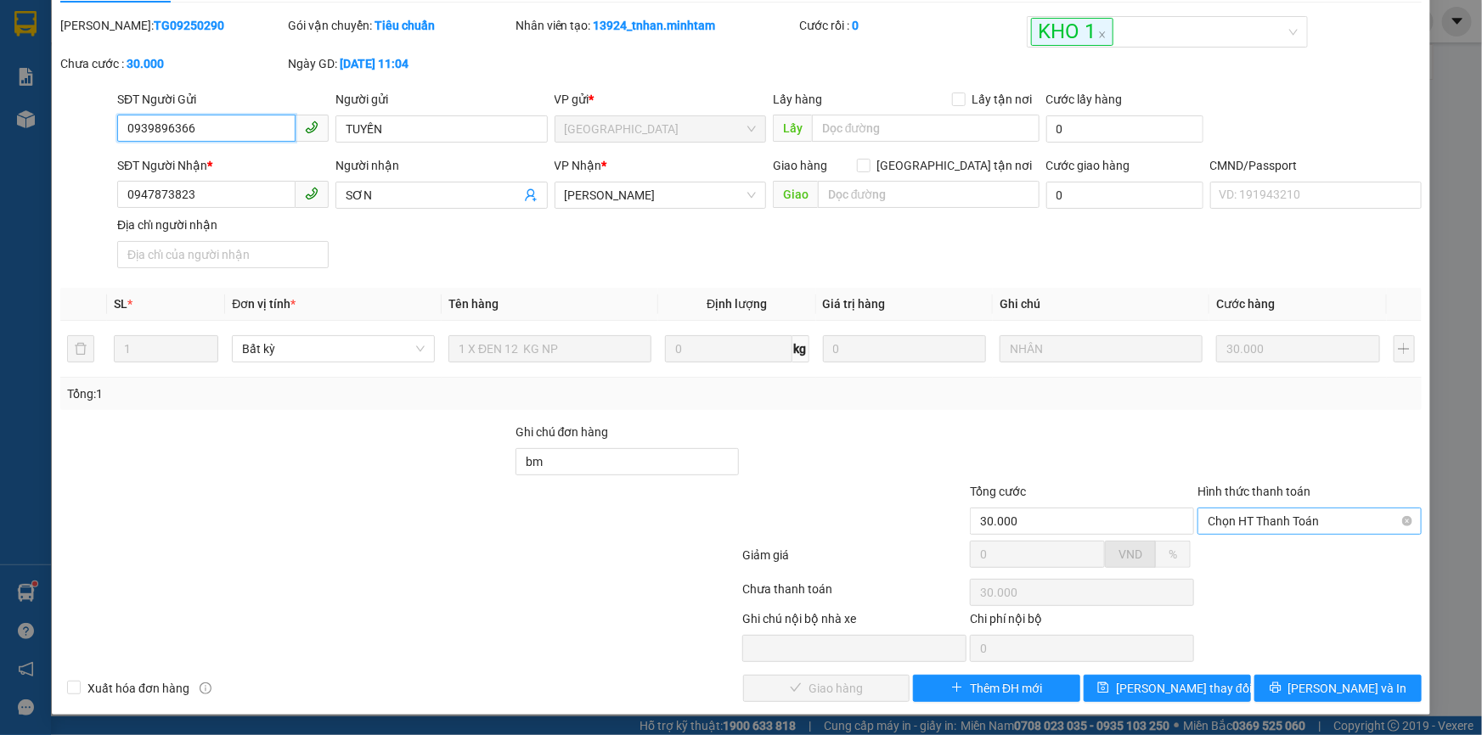
click at [1219, 521] on span "Chọn HT Thanh Toán" at bounding box center [1310, 521] width 204 height 25
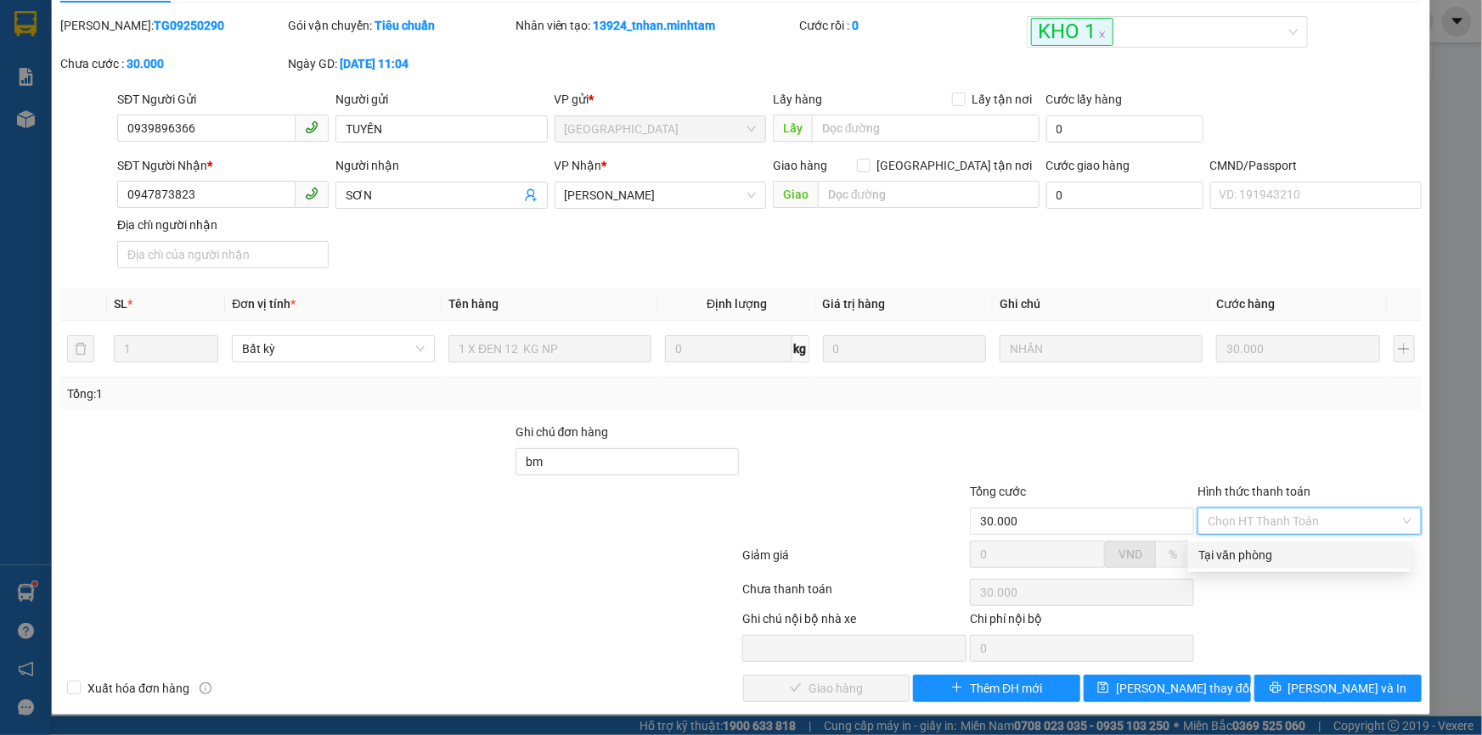
click at [1223, 549] on div "Tại văn phòng" at bounding box center [1299, 555] width 202 height 19
type input "0"
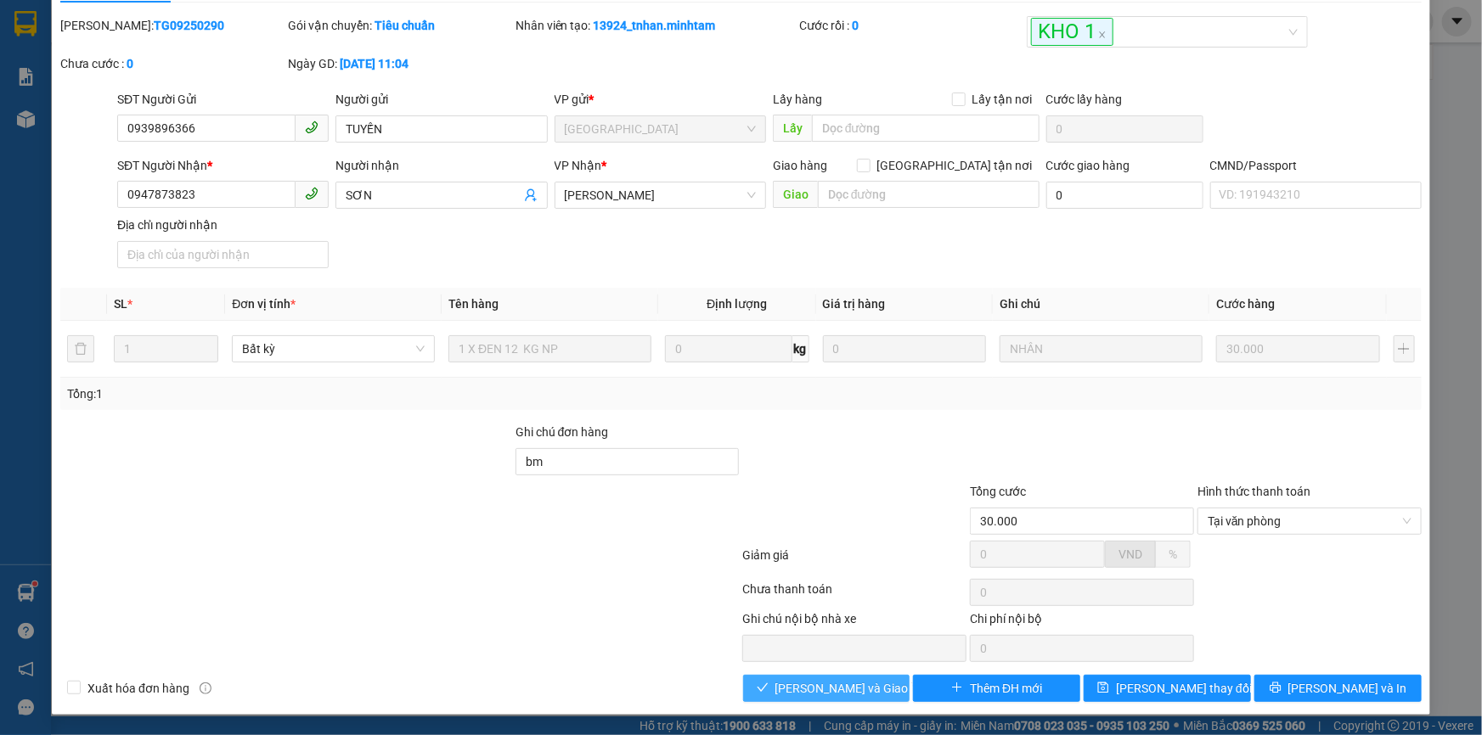
click at [826, 685] on span "Lưu và Giao hàng" at bounding box center [856, 688] width 163 height 19
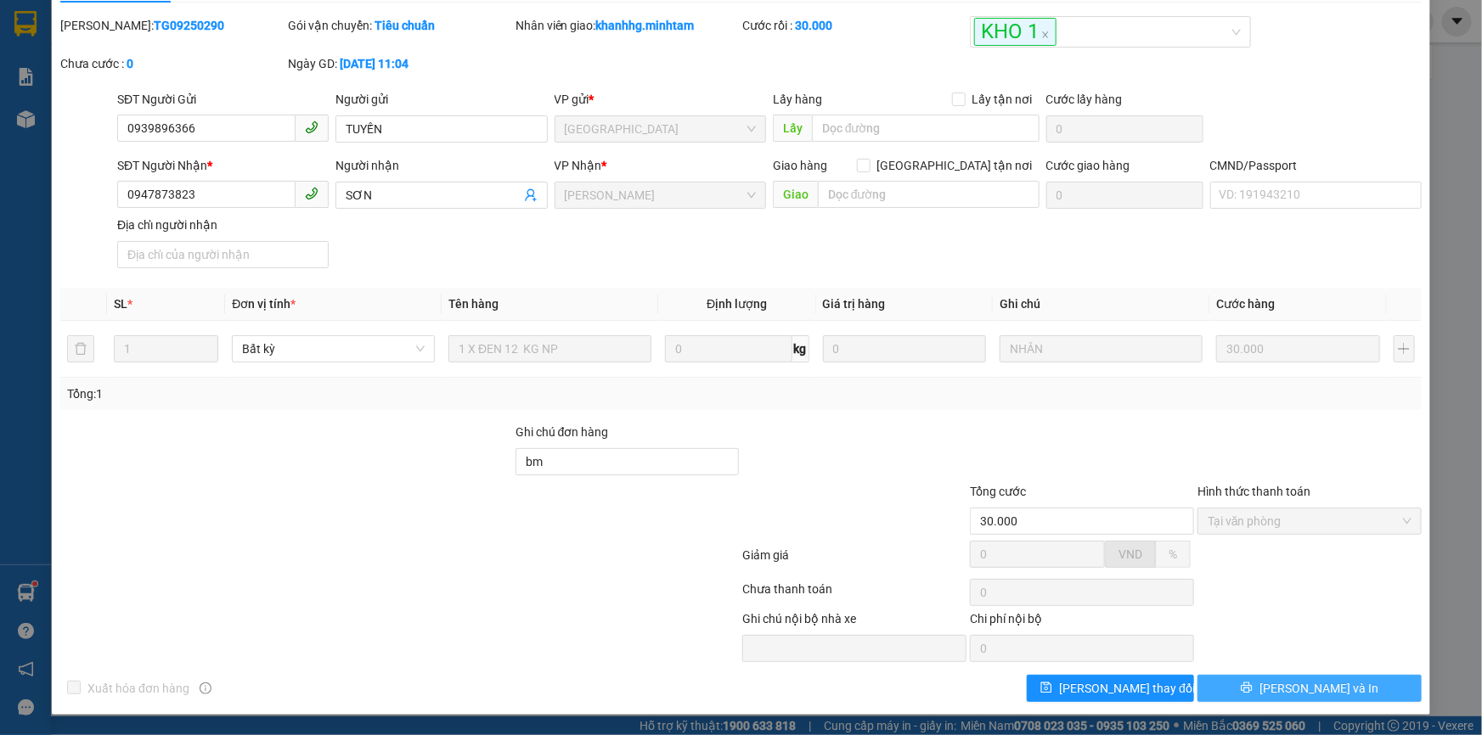
click at [1283, 684] on button "[PERSON_NAME] và In" at bounding box center [1310, 688] width 224 height 27
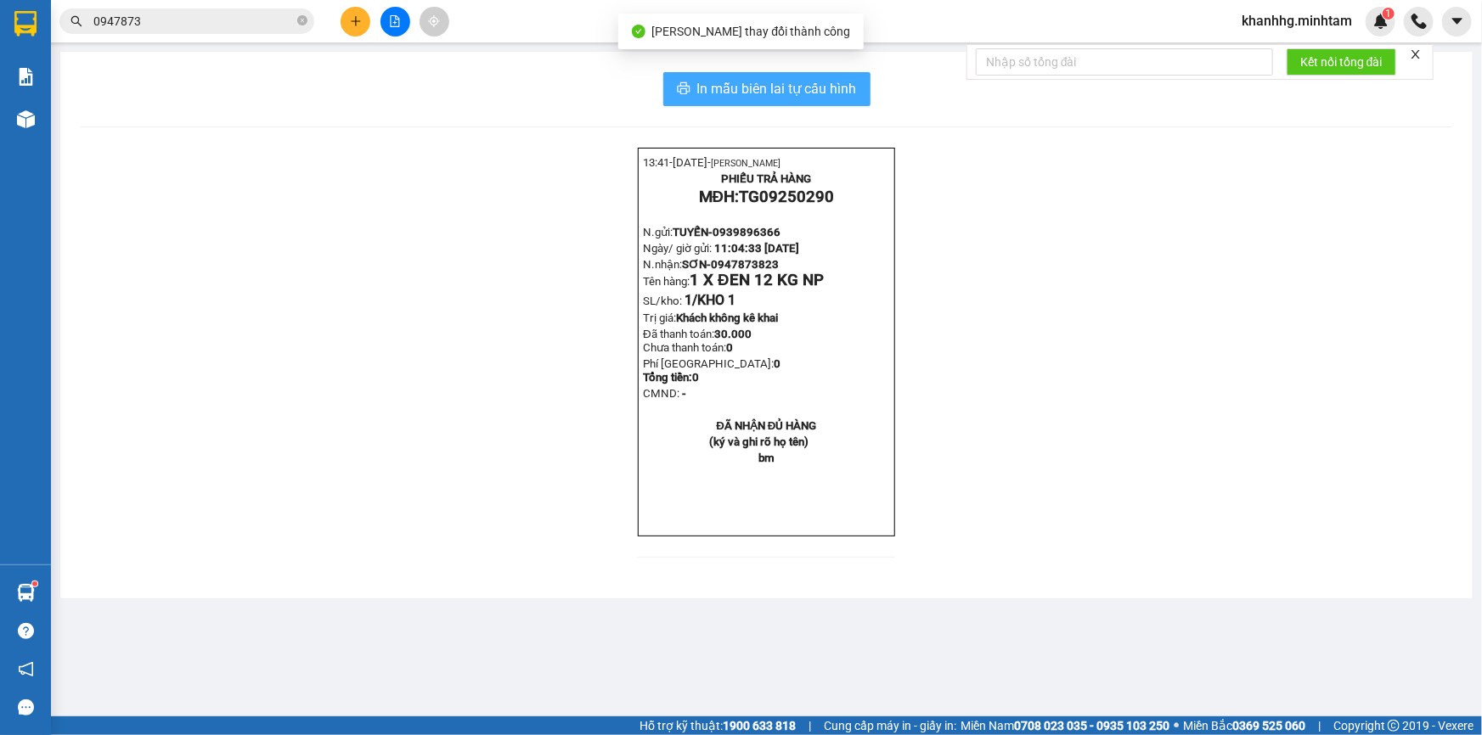
click at [779, 79] on span "In mẫu biên lai tự cấu hình" at bounding box center [777, 88] width 160 height 21
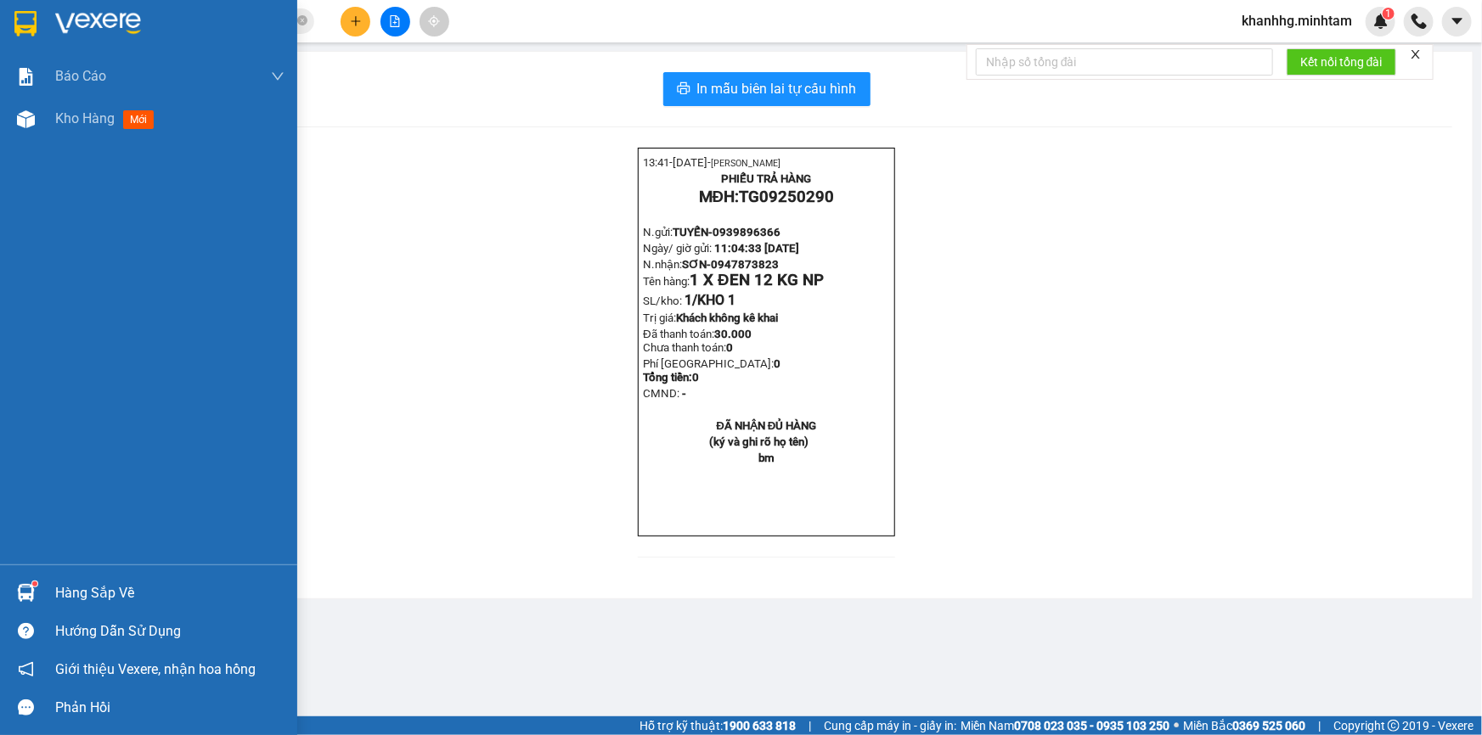
click at [46, 579] on div "Hàng sắp về" at bounding box center [148, 593] width 297 height 38
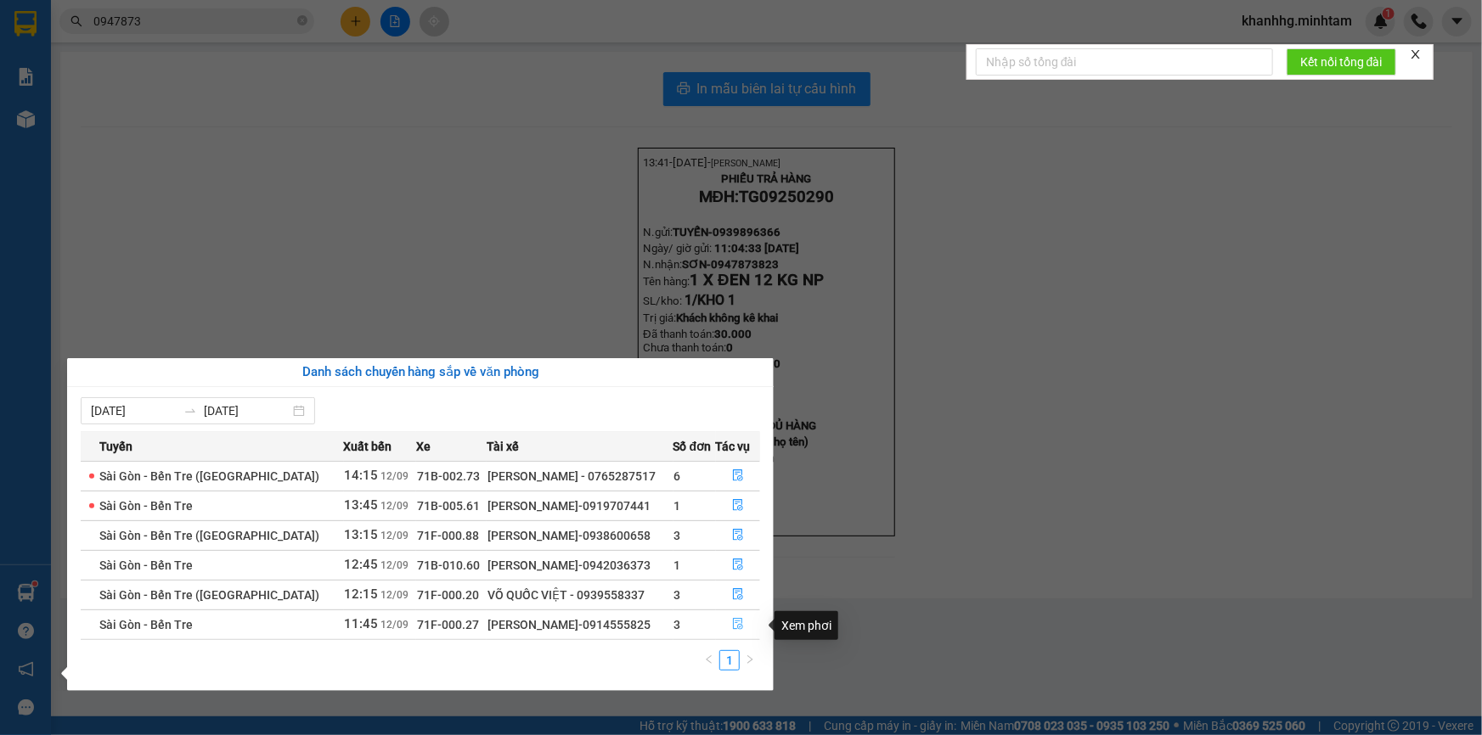
click at [737, 632] on span "file-done" at bounding box center [738, 625] width 12 height 14
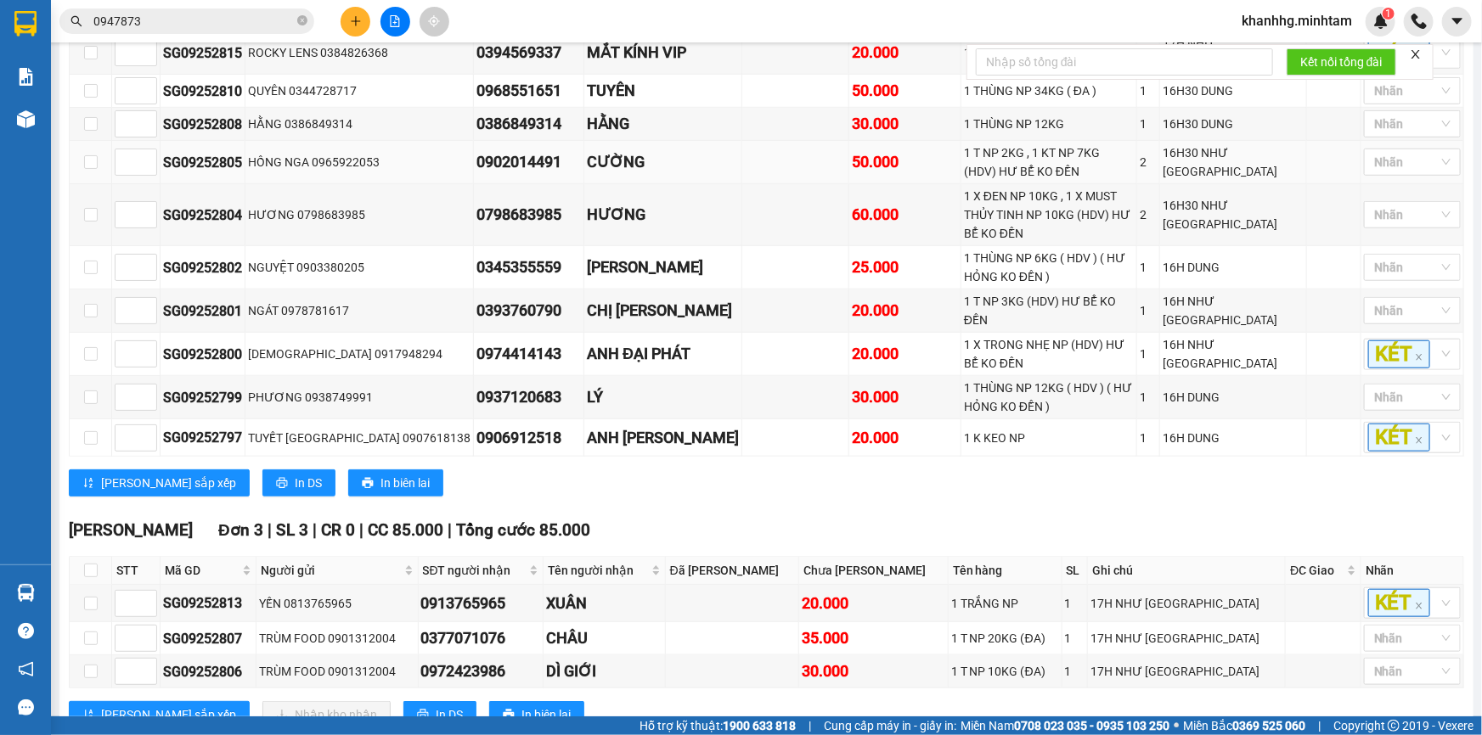
scroll to position [599, 0]
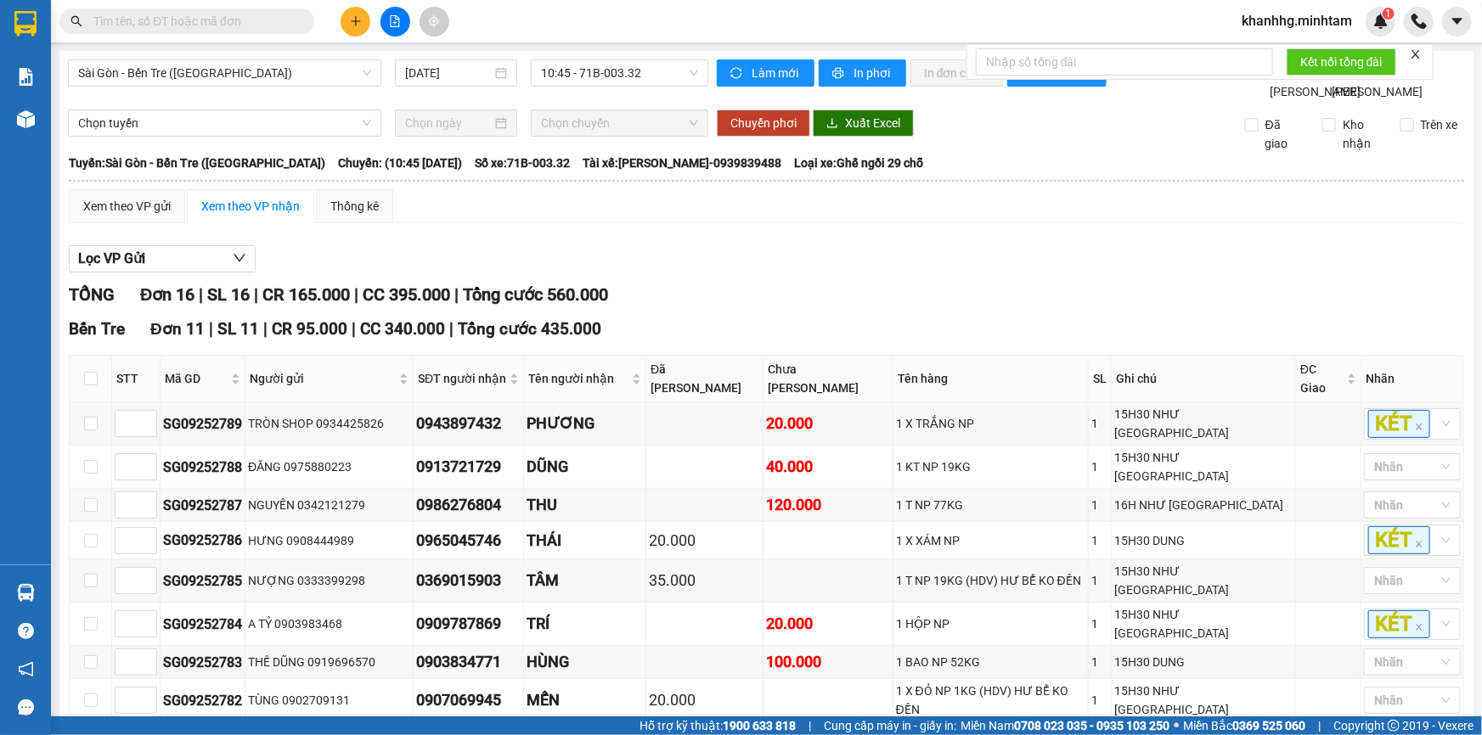
click at [347, 14] on button at bounding box center [356, 22] width 30 height 30
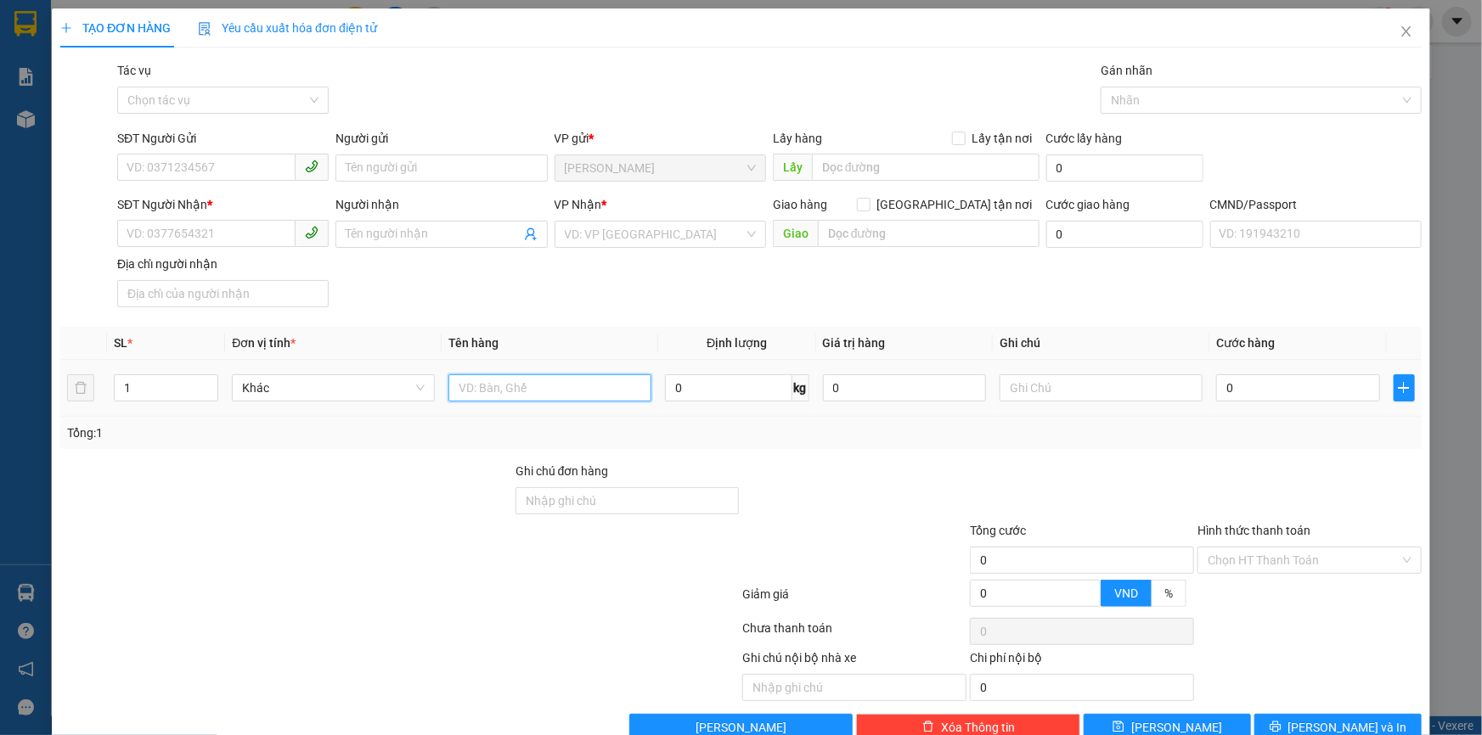
click at [500, 394] on input "text" at bounding box center [549, 388] width 203 height 27
type input "1b np 32kg"
click at [1254, 391] on input "0" at bounding box center [1298, 388] width 164 height 27
type input "4"
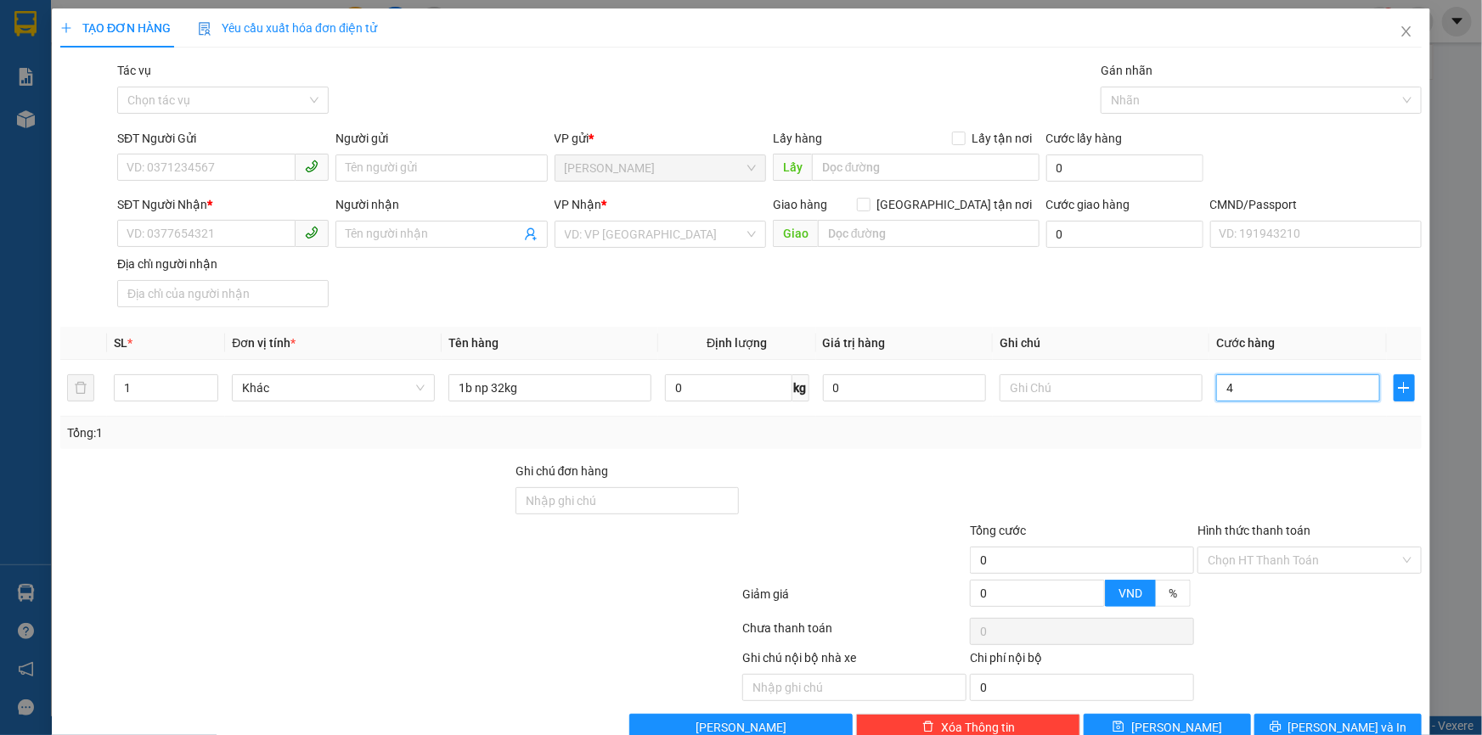
type input "4"
type input "45"
click at [864, 508] on div at bounding box center [855, 491] width 228 height 59
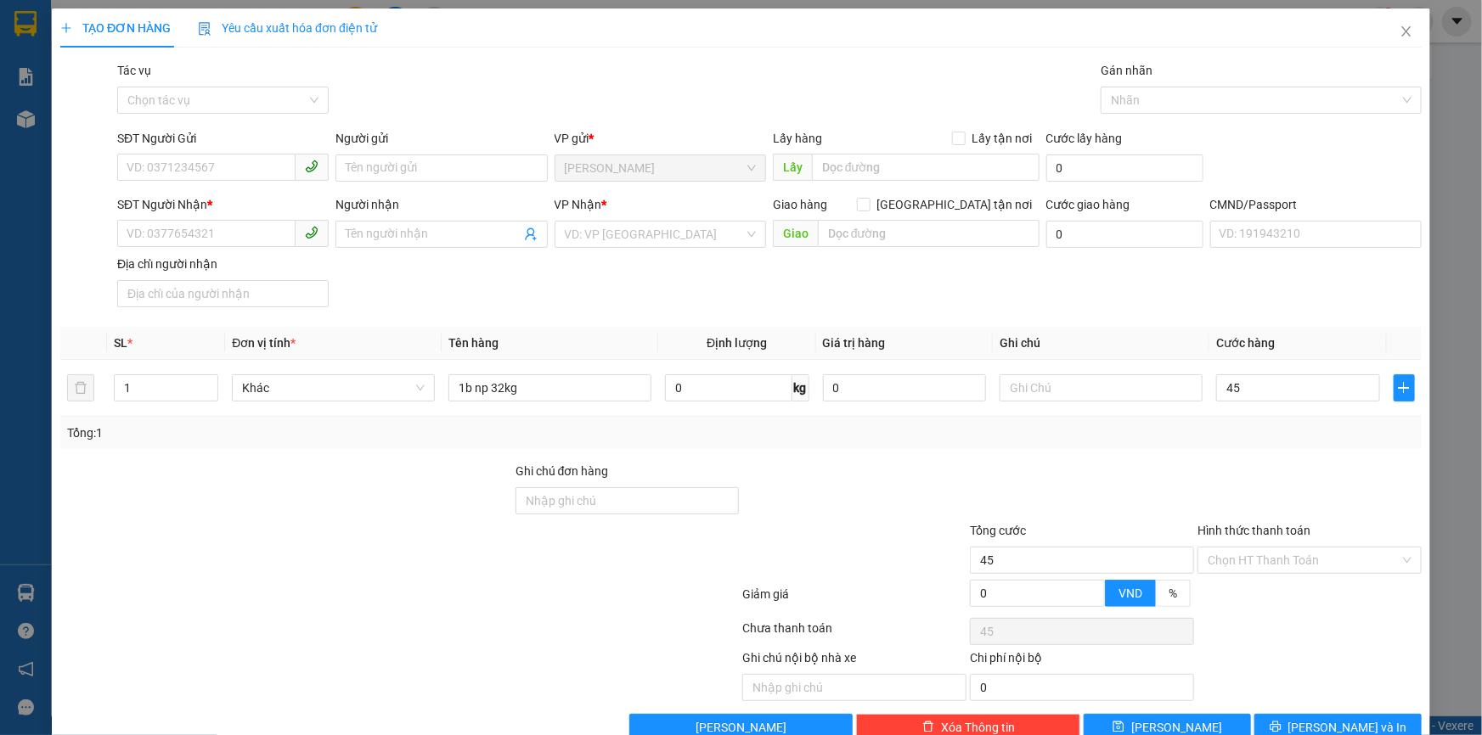
type input "45.000"
click at [1030, 384] on input "text" at bounding box center [1101, 388] width 203 height 27
type input "16h khanh"
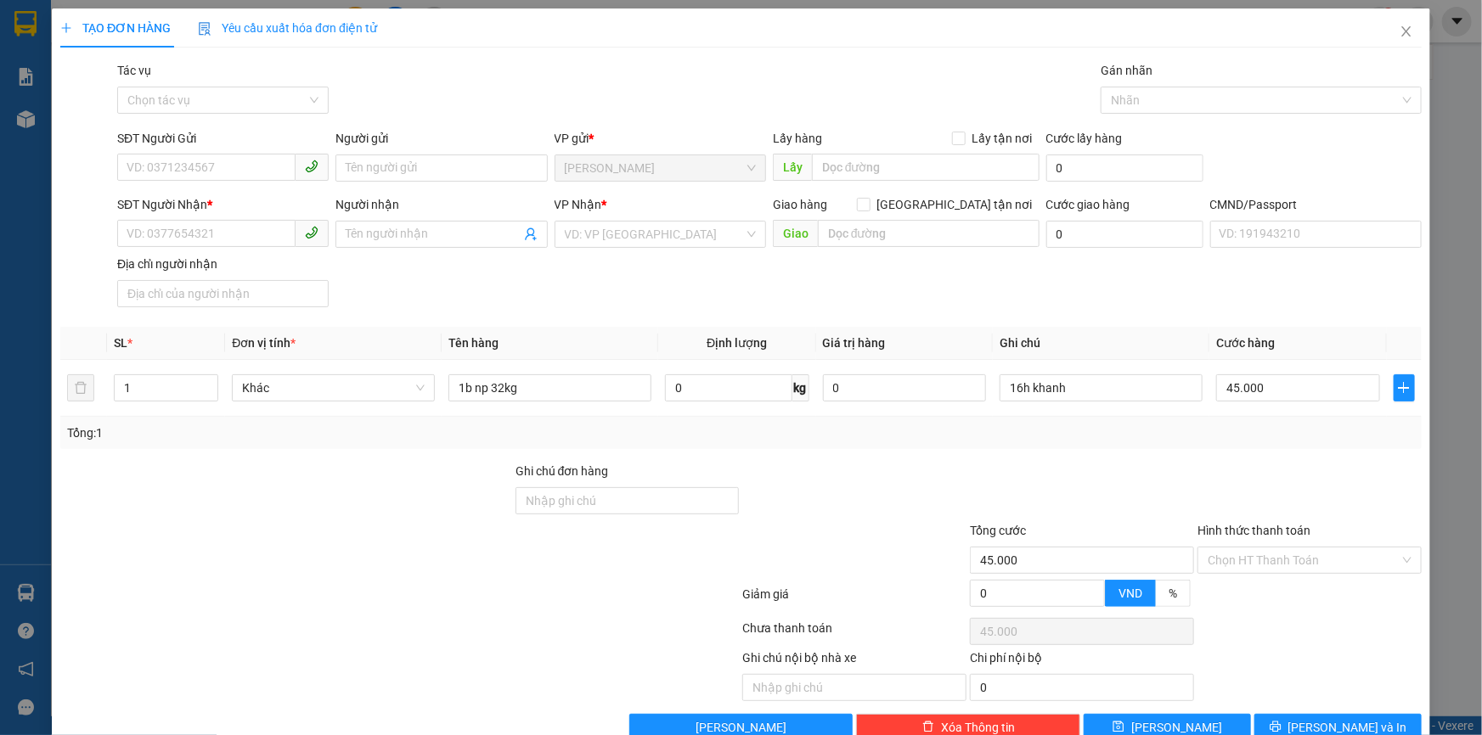
click at [1169, 502] on div at bounding box center [1082, 491] width 228 height 59
click at [174, 161] on input "SĐT Người Gửi" at bounding box center [206, 167] width 178 height 27
click at [200, 194] on div "0909041545 - DANH" at bounding box center [221, 202] width 189 height 19
type input "0909041545"
type input "DANH"
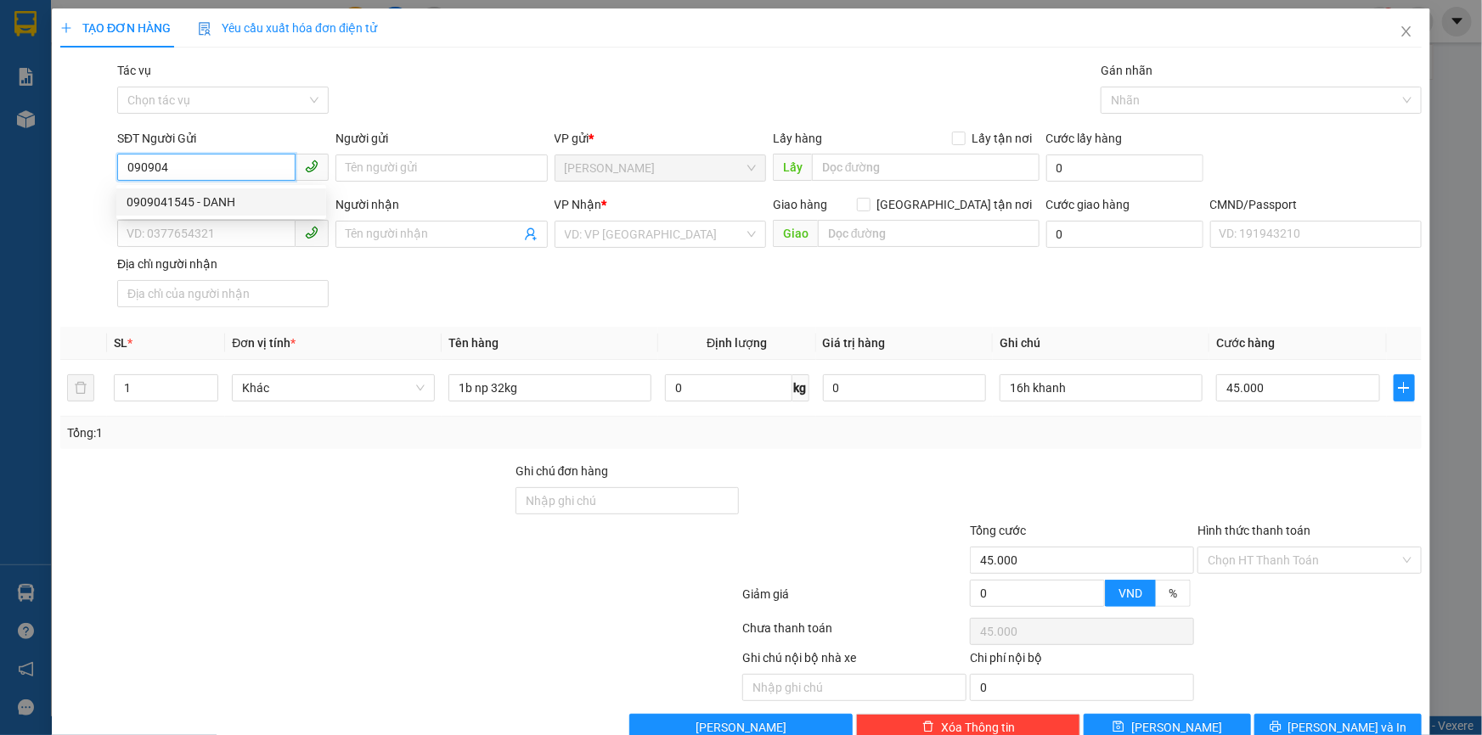
type input "0984251734"
type input "HIỀN"
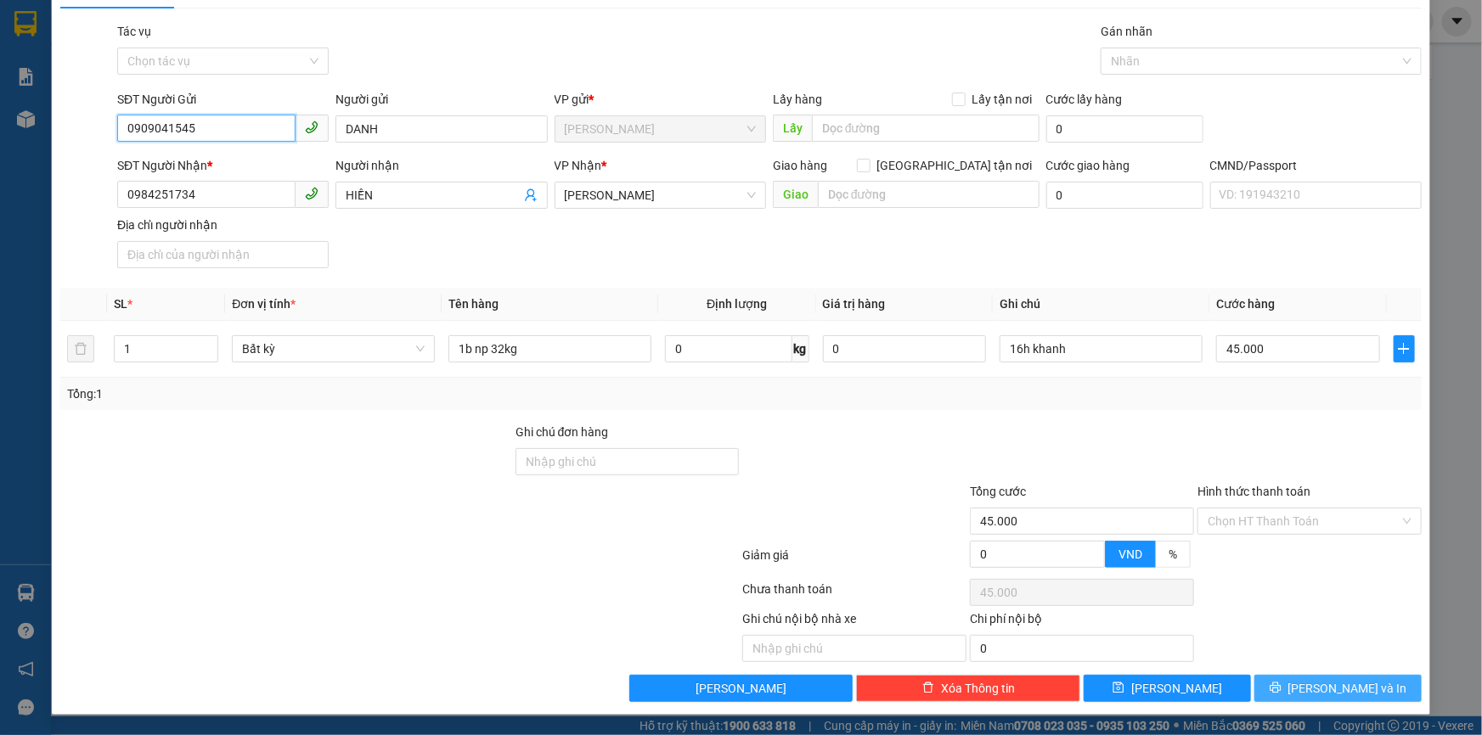
type input "0909041545"
click at [1317, 692] on span "[PERSON_NAME] và In" at bounding box center [1347, 688] width 119 height 19
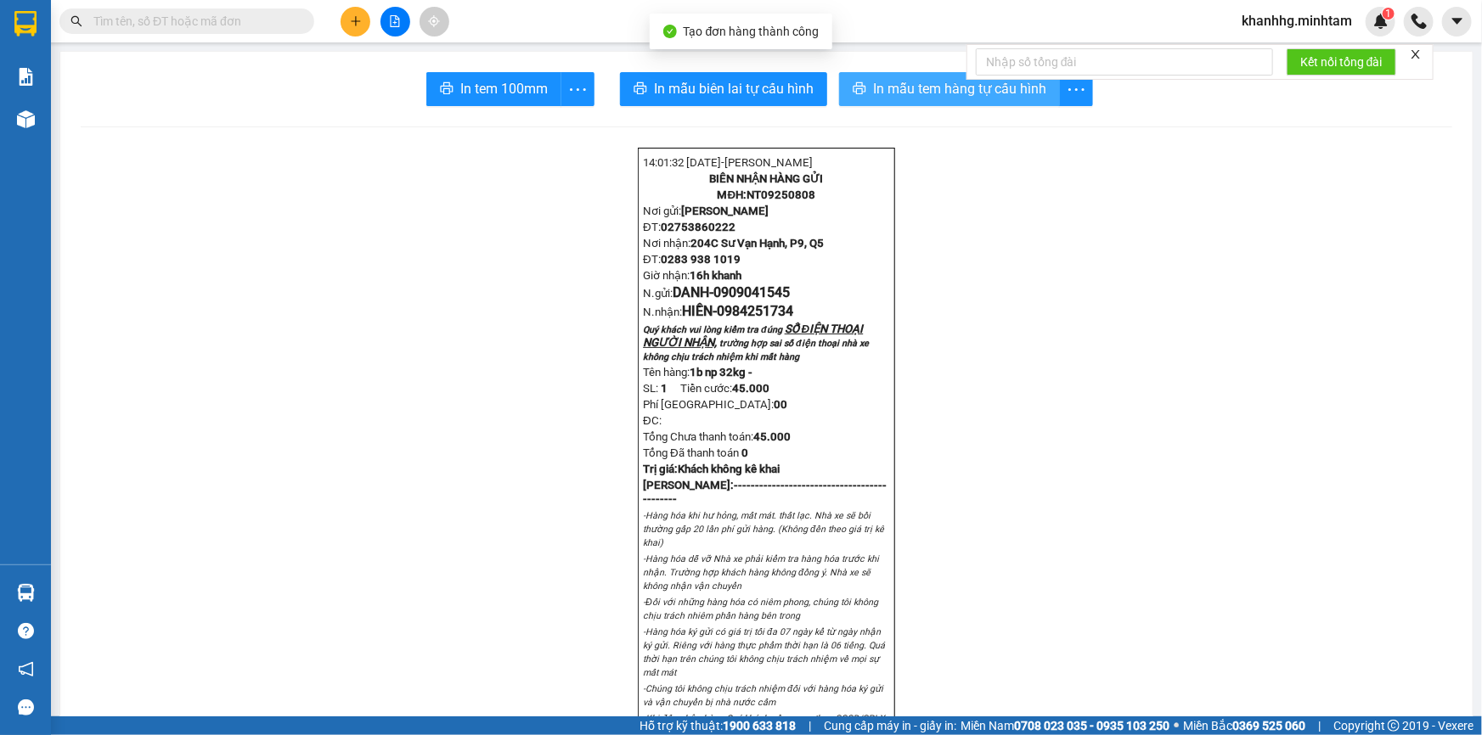
click at [898, 79] on span "In mẫu tem hàng tự cấu hình" at bounding box center [959, 88] width 173 height 21
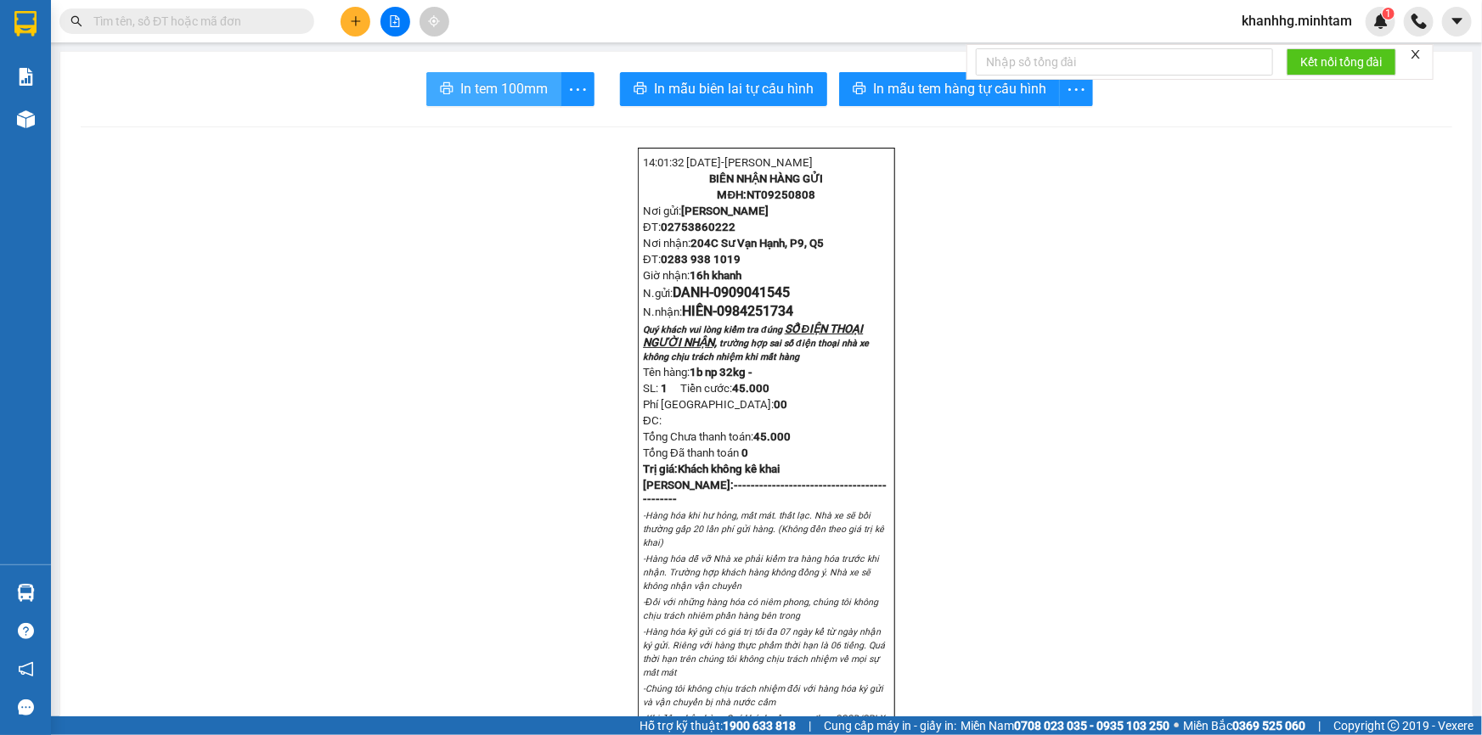
click at [510, 76] on button "In tem 100mm" at bounding box center [493, 89] width 135 height 34
